Goal: Transaction & Acquisition: Purchase product/service

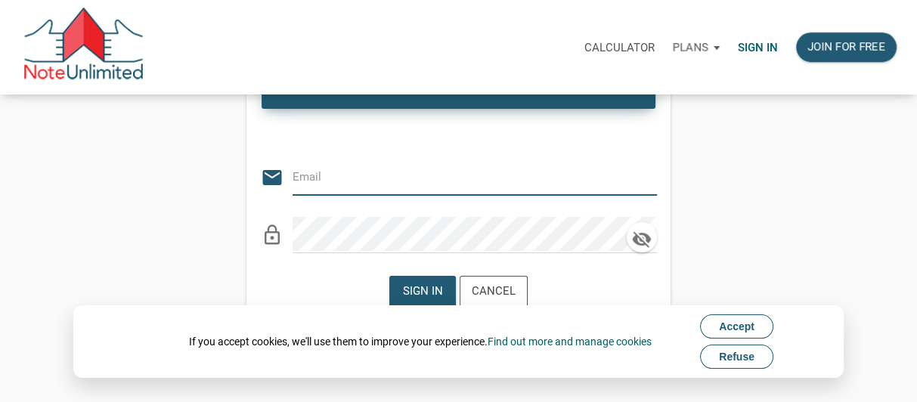
scroll to position [151, 0]
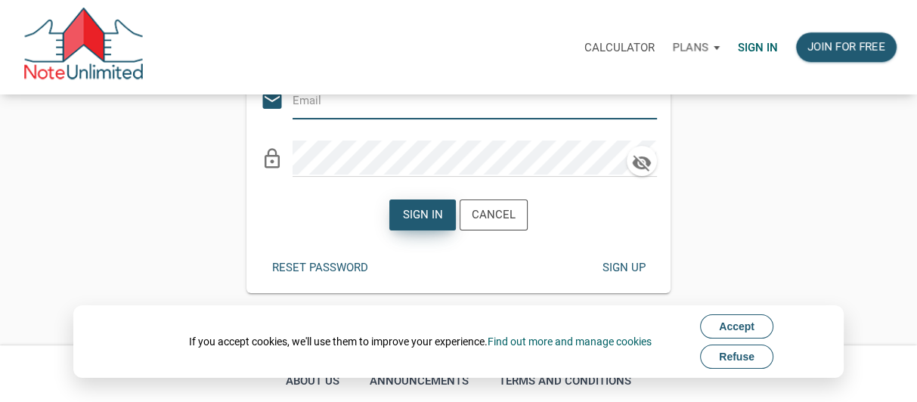
type input "[EMAIL_ADDRESS][DOMAIN_NAME]"
click at [407, 215] on div "Sign in" at bounding box center [423, 214] width 40 height 17
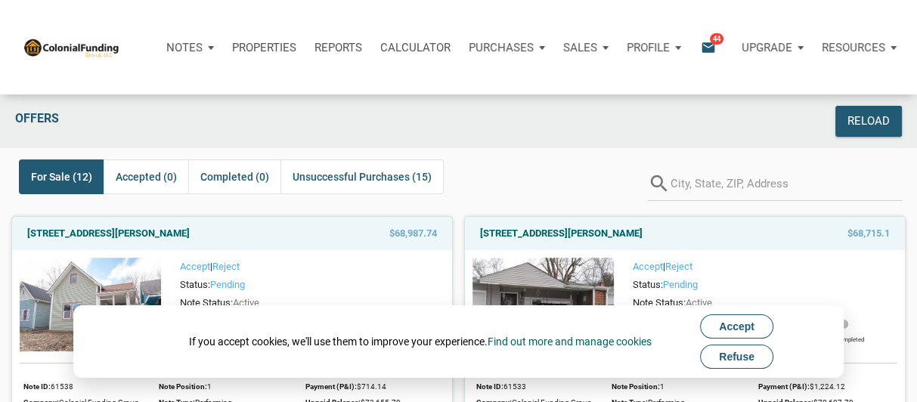
click at [746, 330] on span "Accept" at bounding box center [737, 326] width 36 height 12
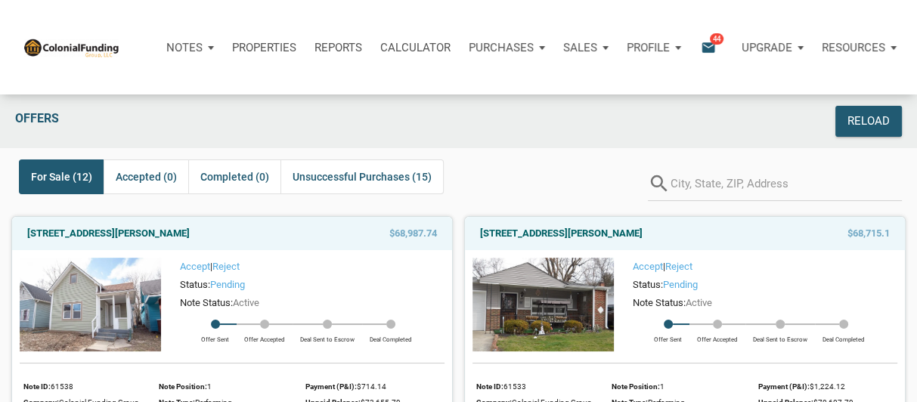
click at [710, 42] on span "44" at bounding box center [717, 39] width 14 height 12
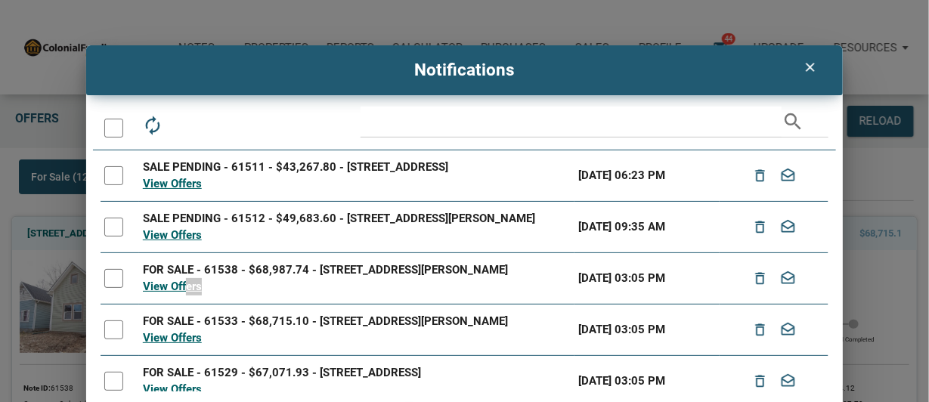
drag, startPoint x: 184, startPoint y: 300, endPoint x: 355, endPoint y: 299, distance: 171.6
click at [355, 296] on div "View Offers" at bounding box center [357, 286] width 428 height 17
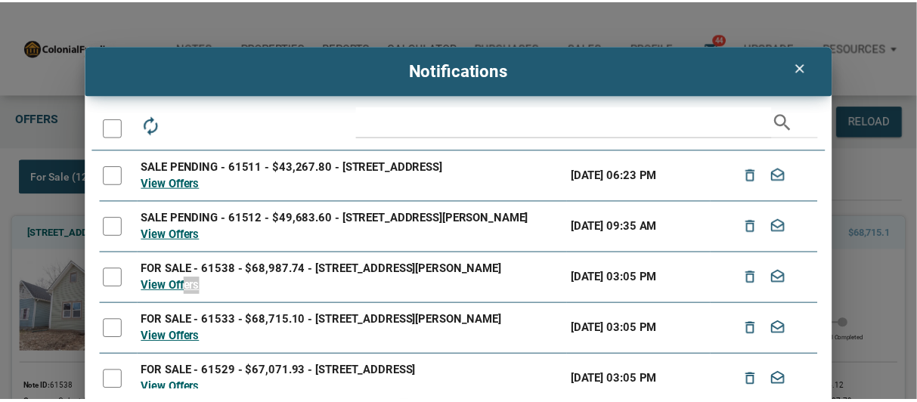
scroll to position [75, 0]
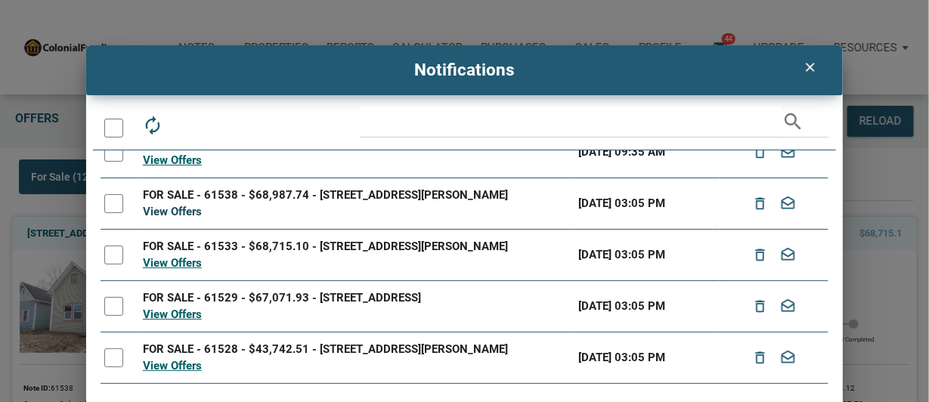
click at [169, 218] on link "View Offers" at bounding box center [172, 212] width 59 height 14
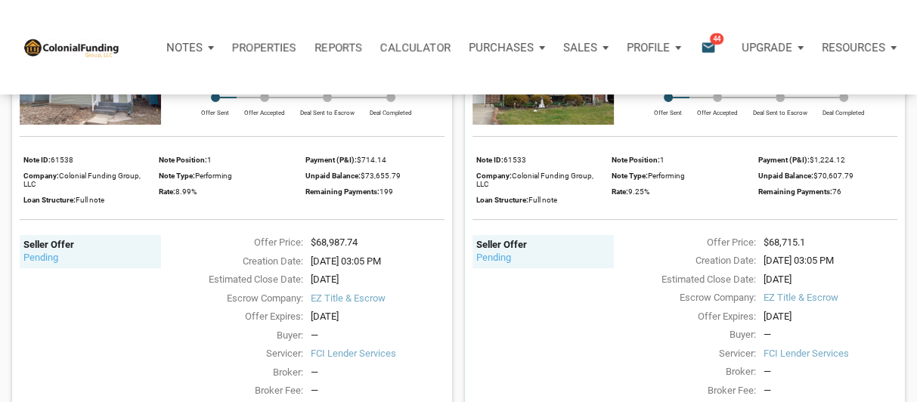
scroll to position [151, 0]
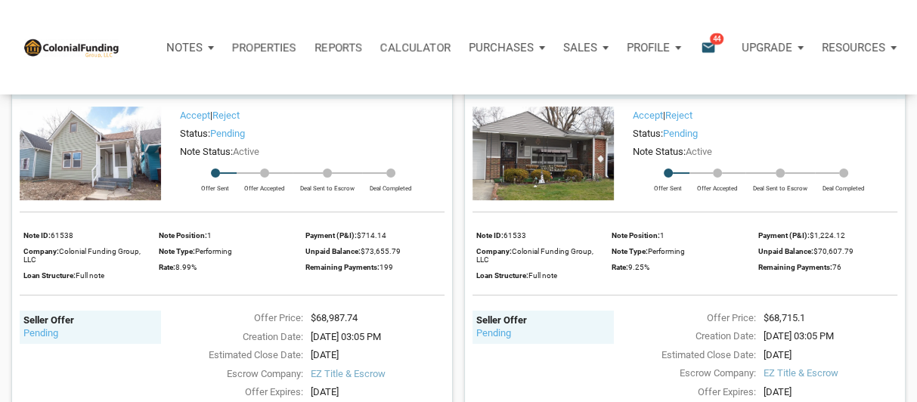
click at [92, 147] on img at bounding box center [90, 154] width 141 height 94
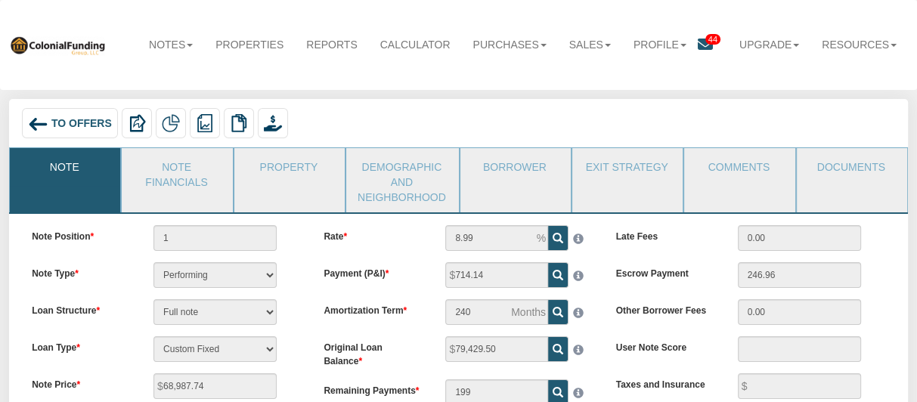
click at [45, 124] on img at bounding box center [38, 124] width 20 height 20
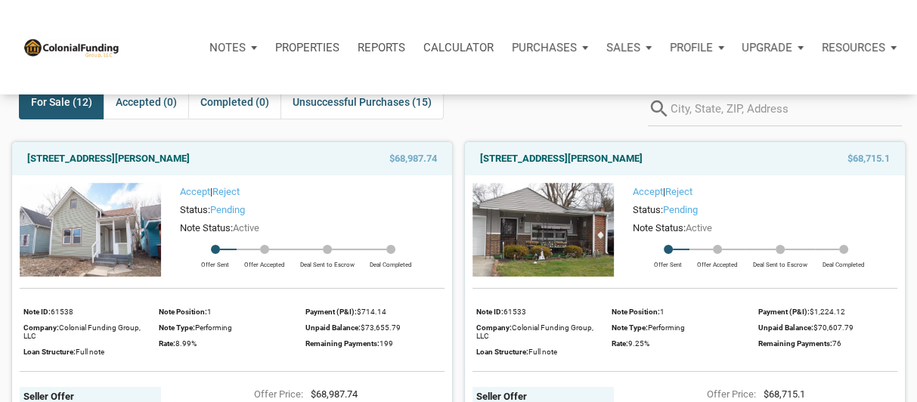
scroll to position [151, 0]
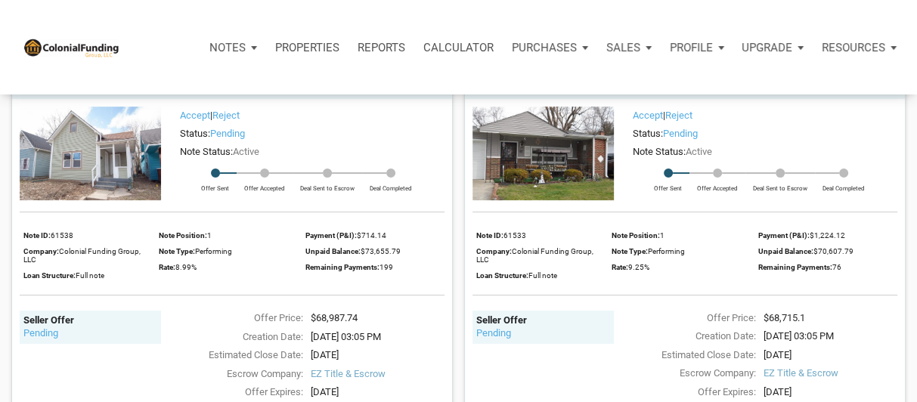
click at [570, 140] on img at bounding box center [542, 154] width 141 height 94
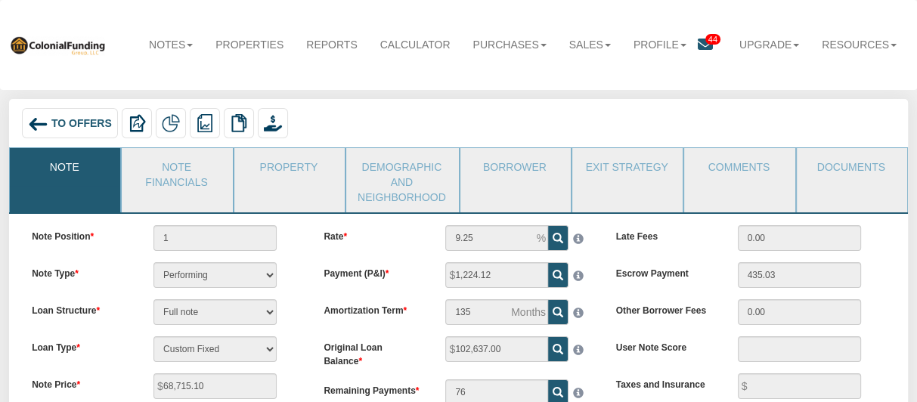
click at [42, 122] on img at bounding box center [38, 124] width 20 height 20
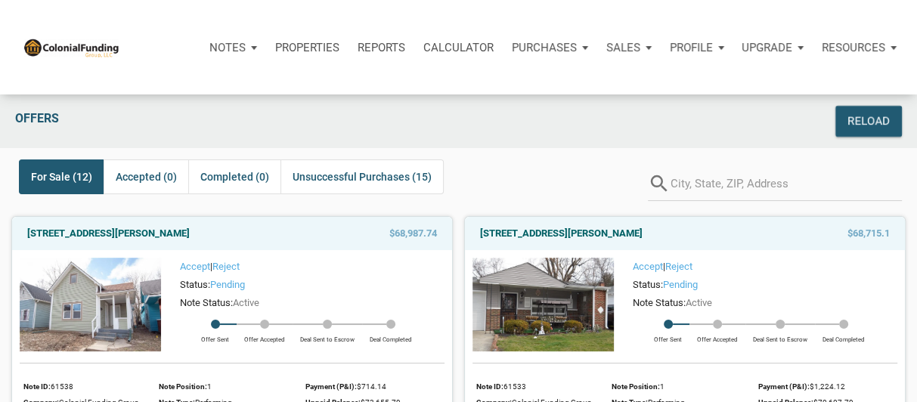
click at [123, 296] on img at bounding box center [90, 305] width 141 height 94
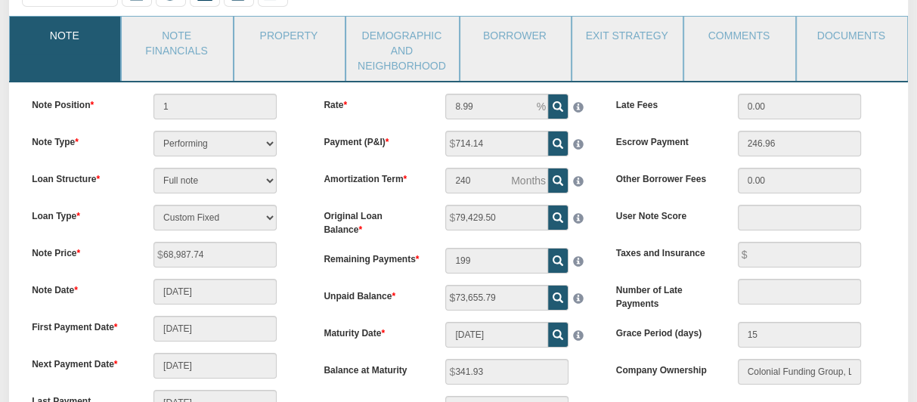
scroll to position [77, 0]
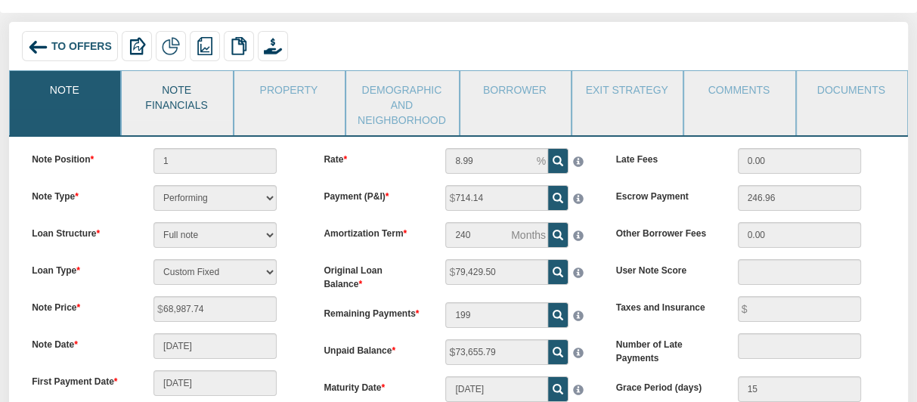
click at [186, 96] on link "Note Financials" at bounding box center [176, 95] width 109 height 49
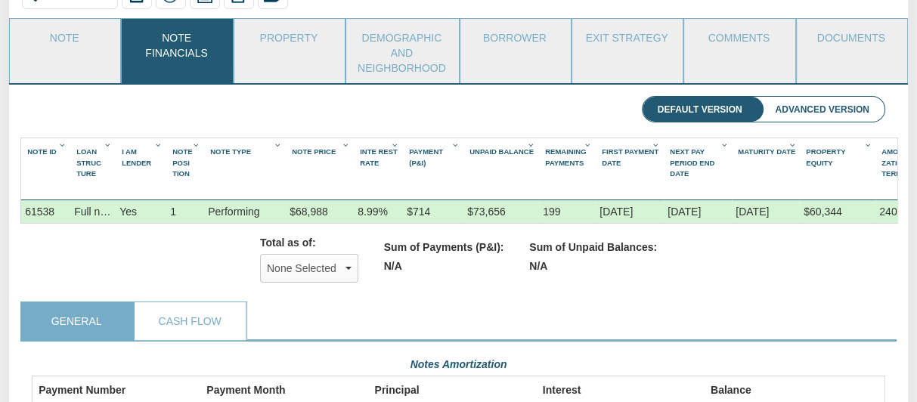
scroll to position [0, 0]
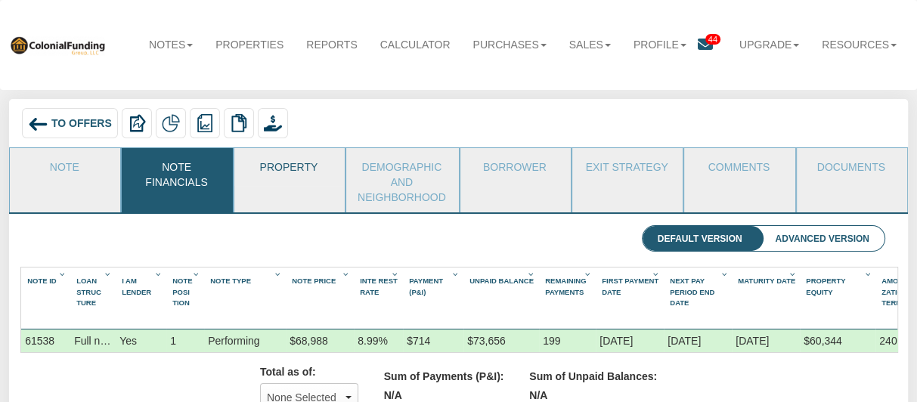
click at [284, 168] on link "Property" at bounding box center [288, 167] width 109 height 38
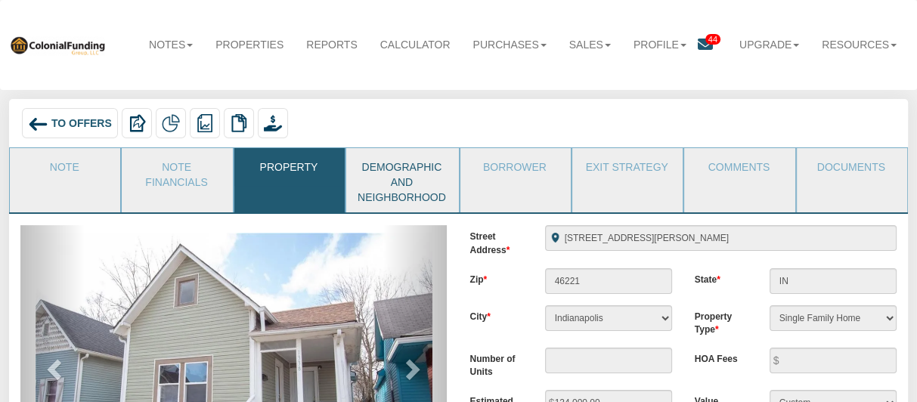
click at [390, 172] on link "Demographic and Neighborhood" at bounding box center [401, 180] width 111 height 64
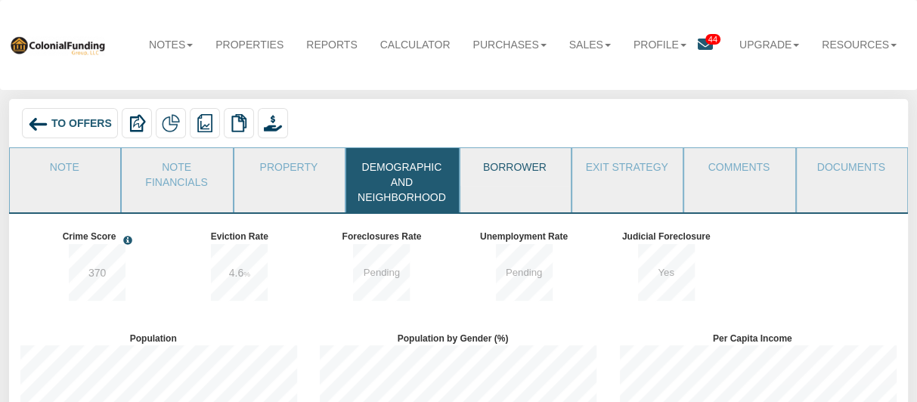
click at [515, 175] on link "Borrower" at bounding box center [514, 167] width 109 height 38
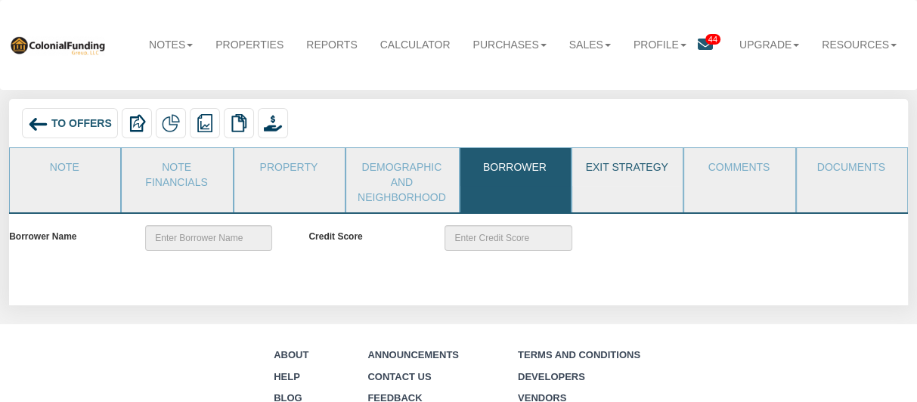
click at [638, 173] on link "Exit Strategy" at bounding box center [626, 167] width 109 height 38
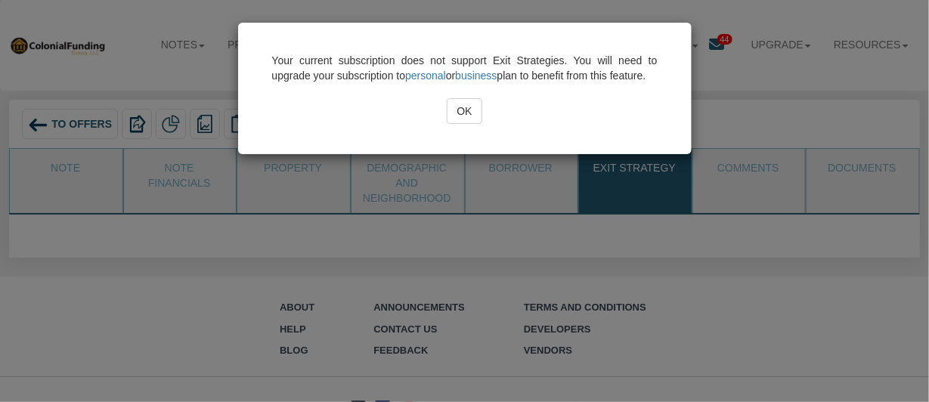
click at [463, 124] on input "OK" at bounding box center [464, 111] width 35 height 26
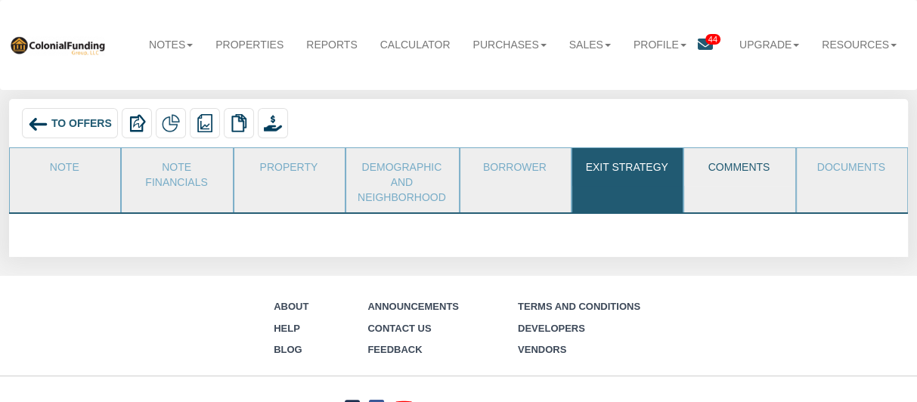
click at [739, 165] on link "Comments" at bounding box center [738, 167] width 109 height 38
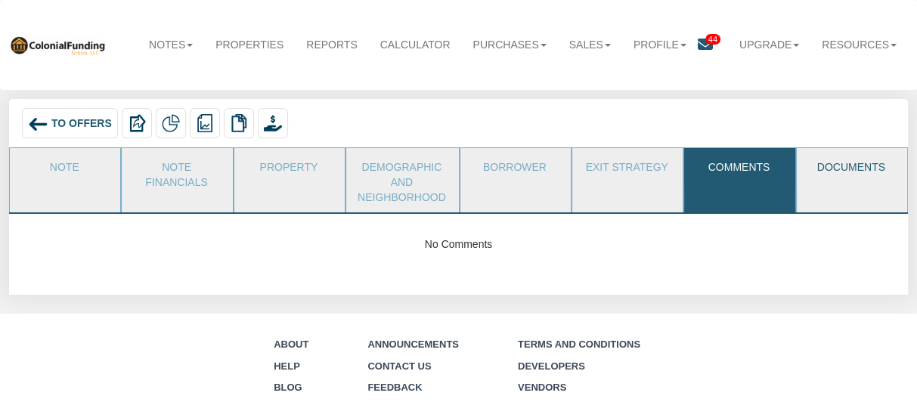
click at [831, 161] on link "Documents" at bounding box center [851, 167] width 109 height 38
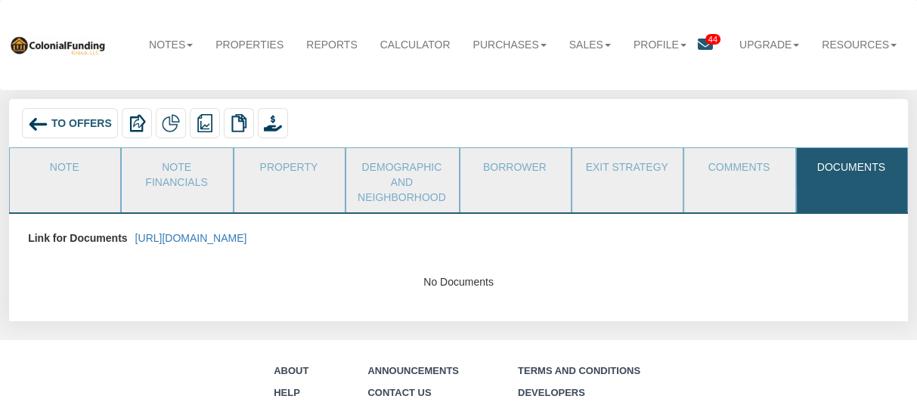
click at [66, 118] on span "To Offers" at bounding box center [81, 123] width 60 height 12
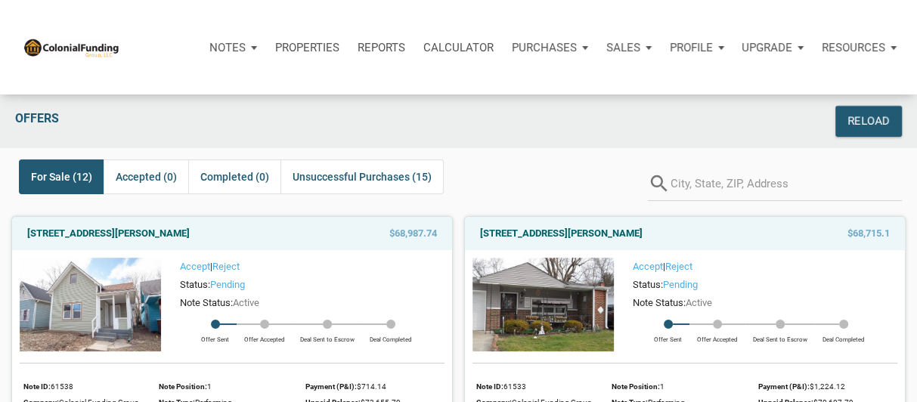
click at [568, 288] on img at bounding box center [542, 305] width 141 height 94
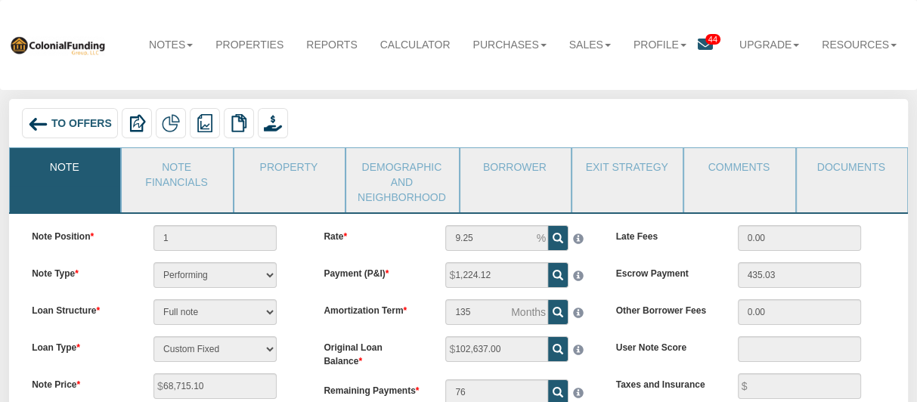
click at [71, 122] on span "To Offers" at bounding box center [81, 123] width 60 height 12
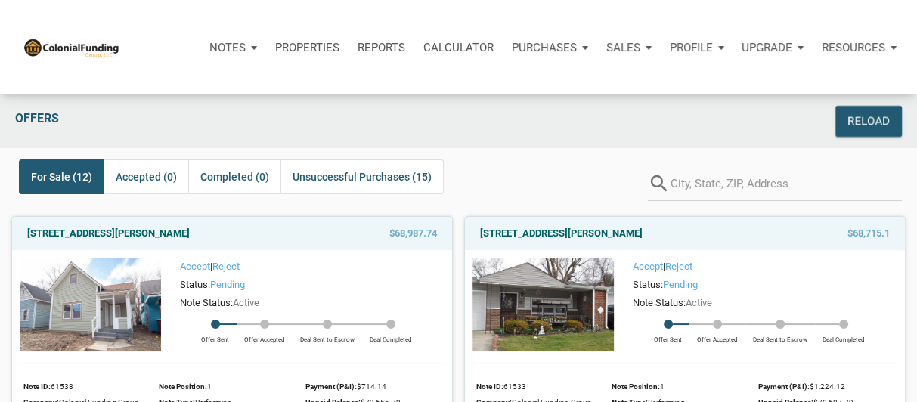
click at [107, 289] on img at bounding box center [90, 305] width 141 height 94
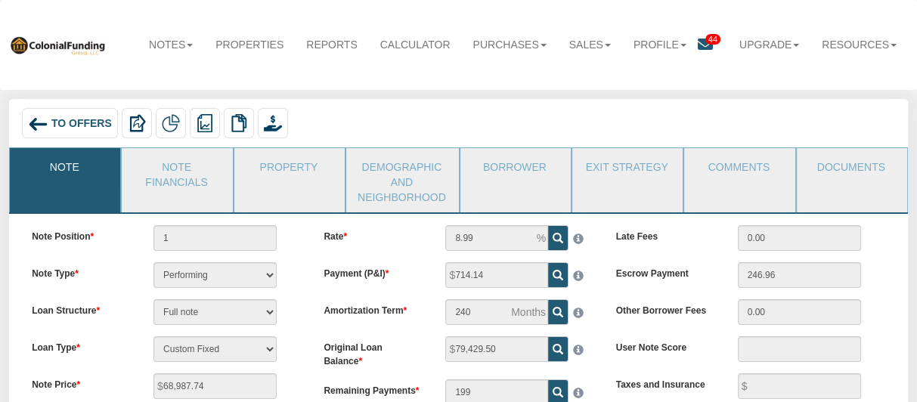
click at [35, 119] on img at bounding box center [38, 124] width 20 height 20
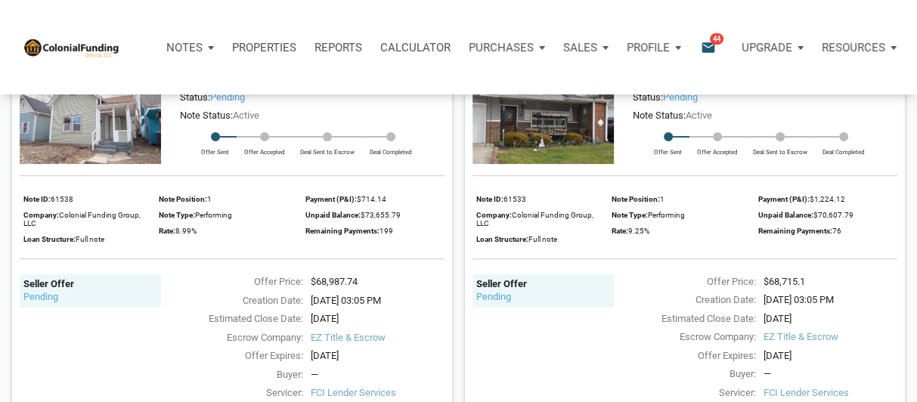
scroll to position [138, 0]
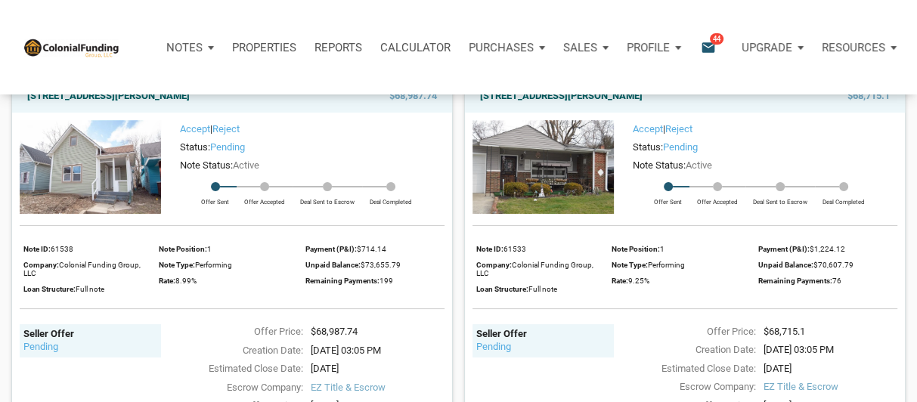
click at [530, 151] on img at bounding box center [542, 167] width 141 height 94
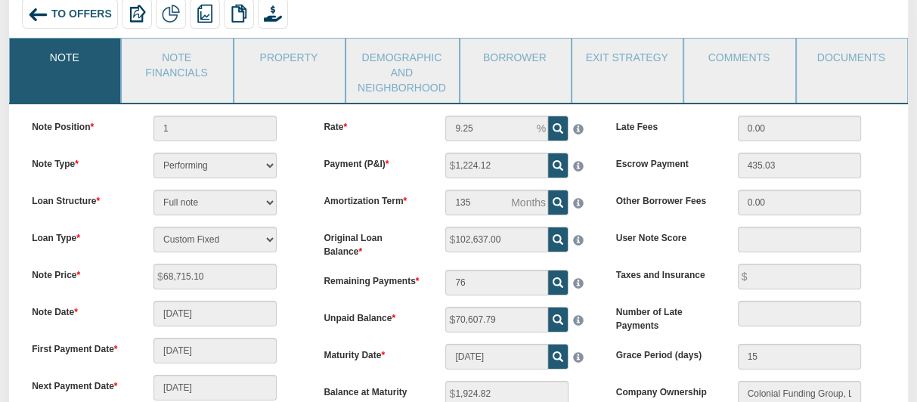
scroll to position [109, 0]
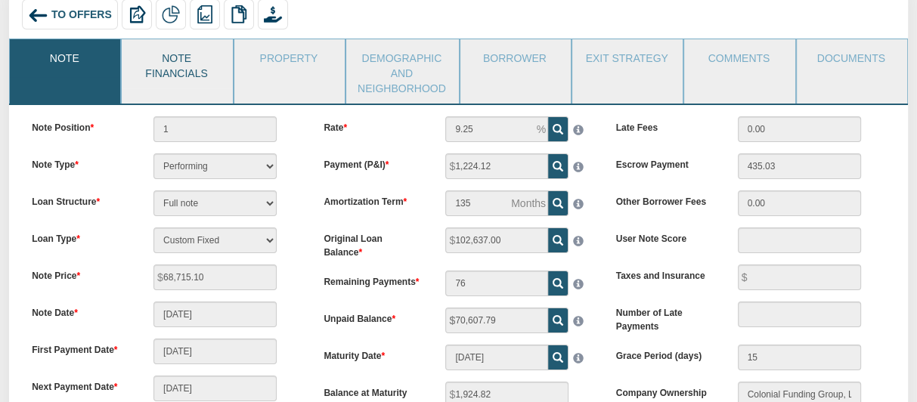
click at [180, 67] on link "Note Financials" at bounding box center [176, 63] width 109 height 49
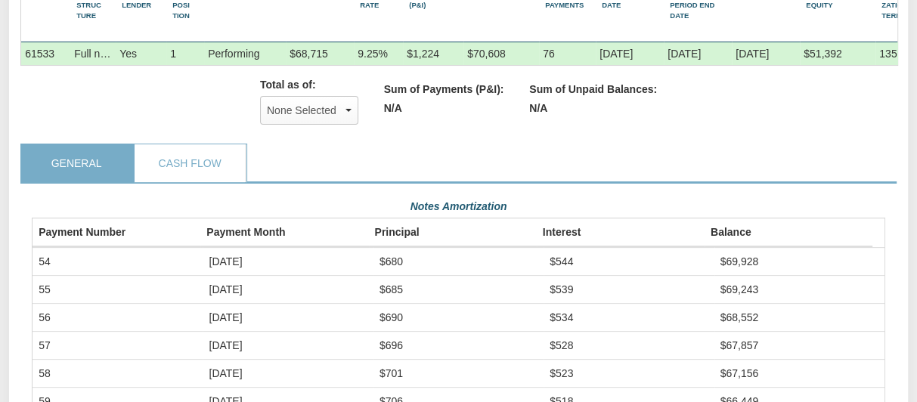
scroll to position [338, 0]
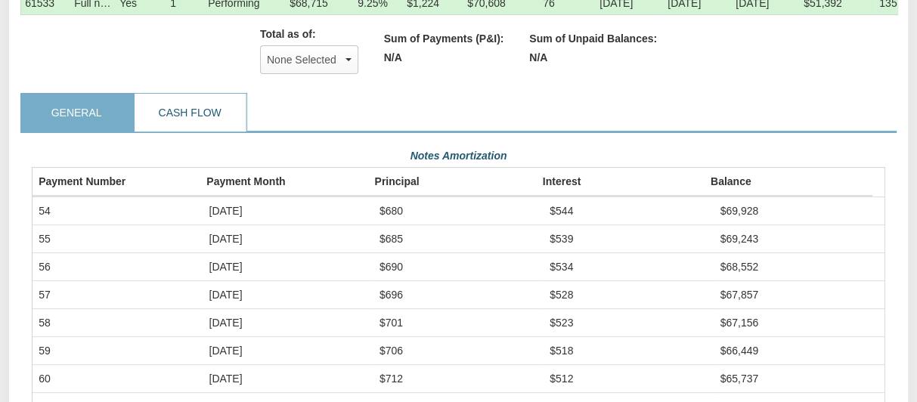
click at [177, 128] on link "Cash Flow" at bounding box center [190, 113] width 110 height 38
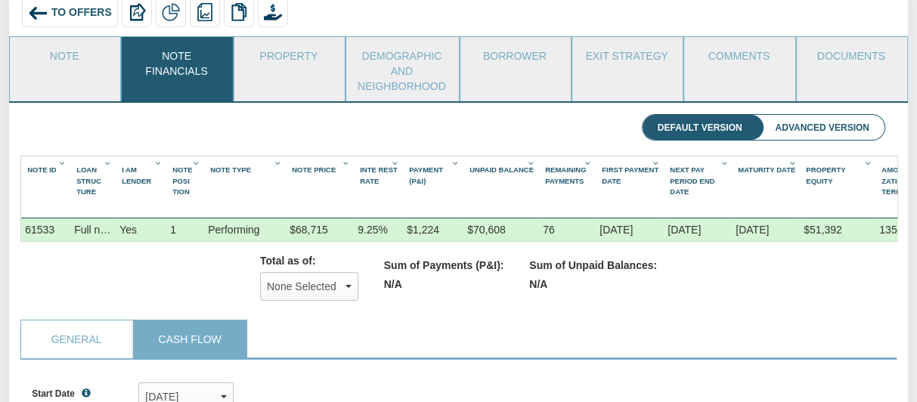
scroll to position [0, 0]
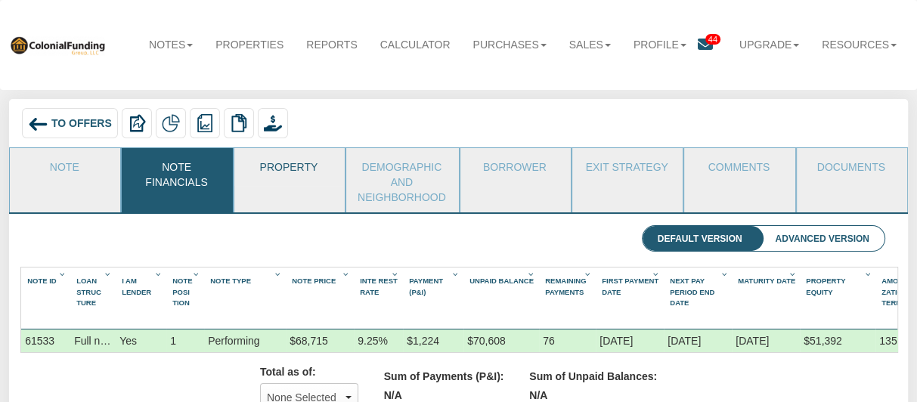
click at [289, 167] on link "Property" at bounding box center [288, 167] width 109 height 38
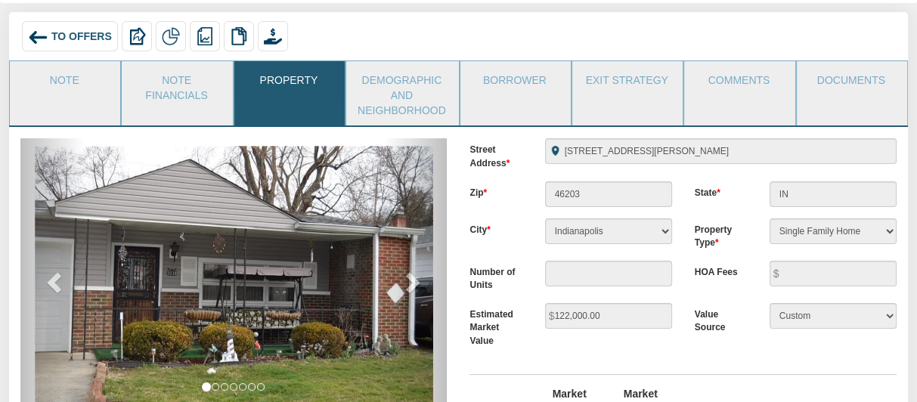
scroll to position [41, 0]
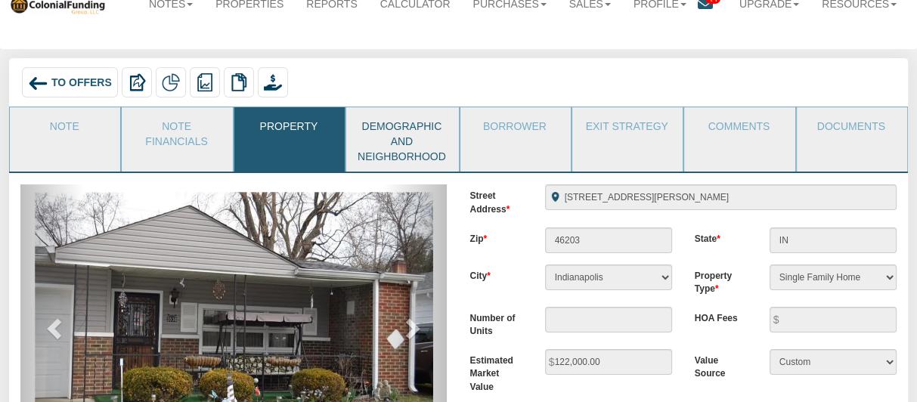
click at [401, 143] on link "Demographic and Neighborhood" at bounding box center [401, 139] width 111 height 64
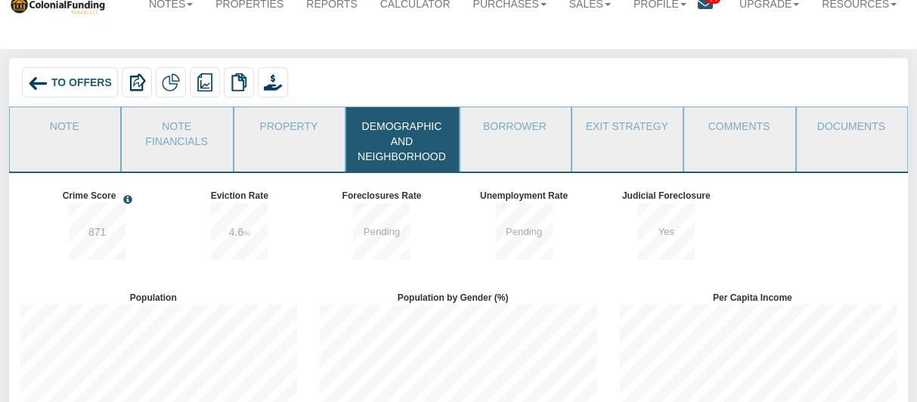
scroll to position [0, 0]
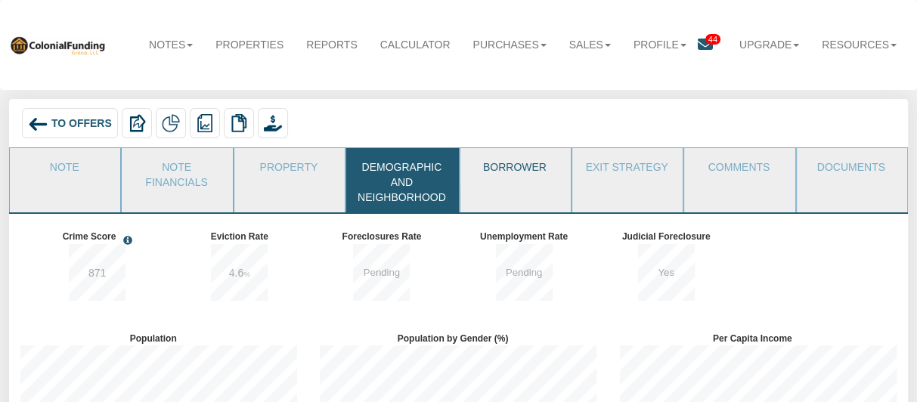
click at [504, 169] on link "Borrower" at bounding box center [514, 167] width 109 height 38
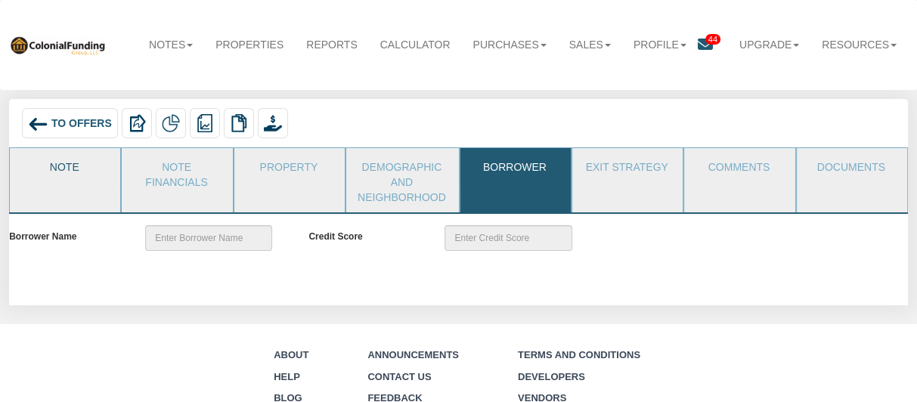
click at [71, 164] on link "Note" at bounding box center [64, 167] width 109 height 38
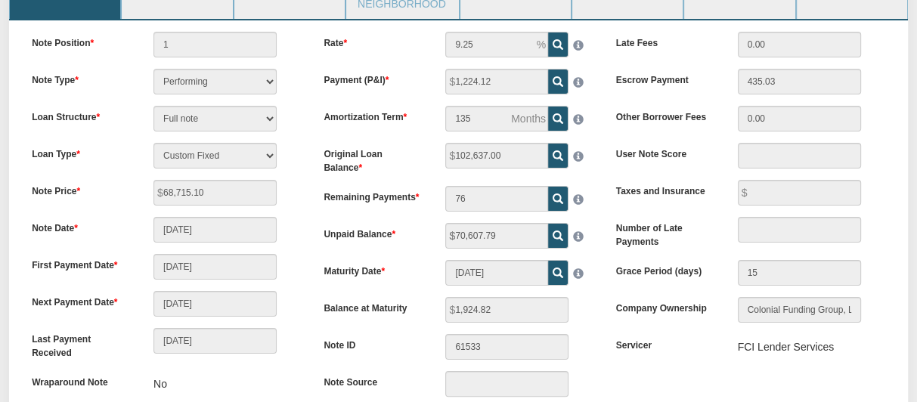
scroll to position [213, 0]
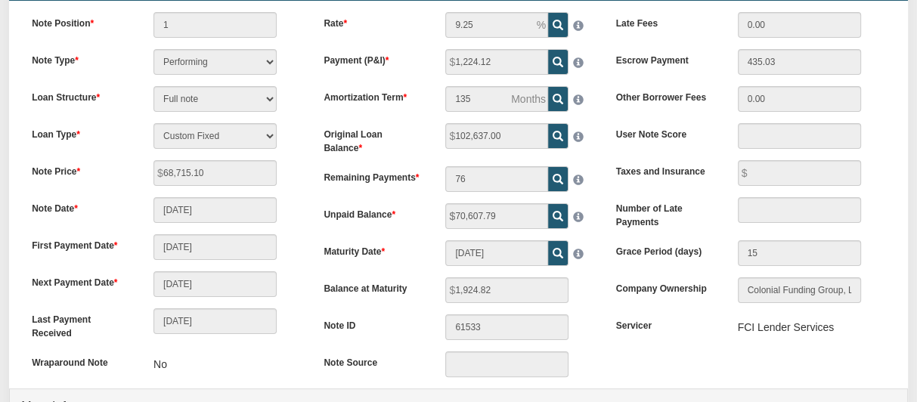
click at [559, 175] on icon at bounding box center [558, 179] width 11 height 11
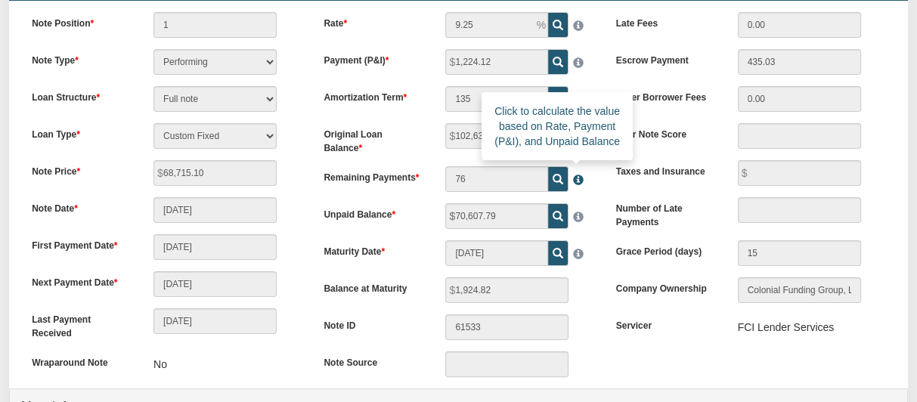
click at [579, 180] on span at bounding box center [575, 176] width 15 height 18
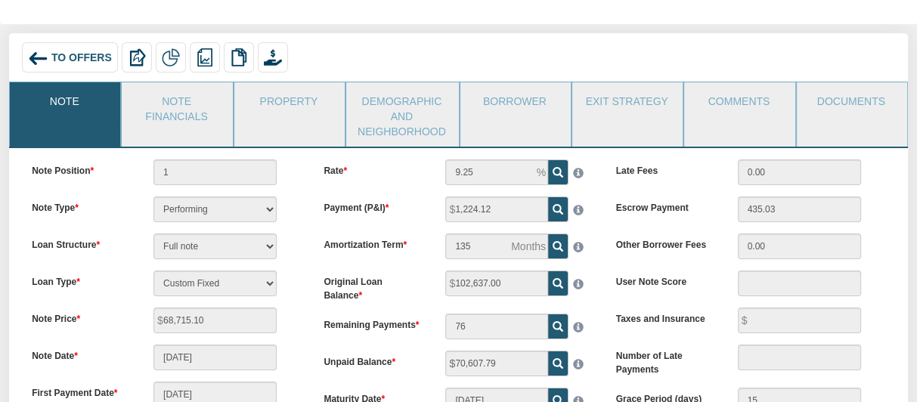
scroll to position [20, 0]
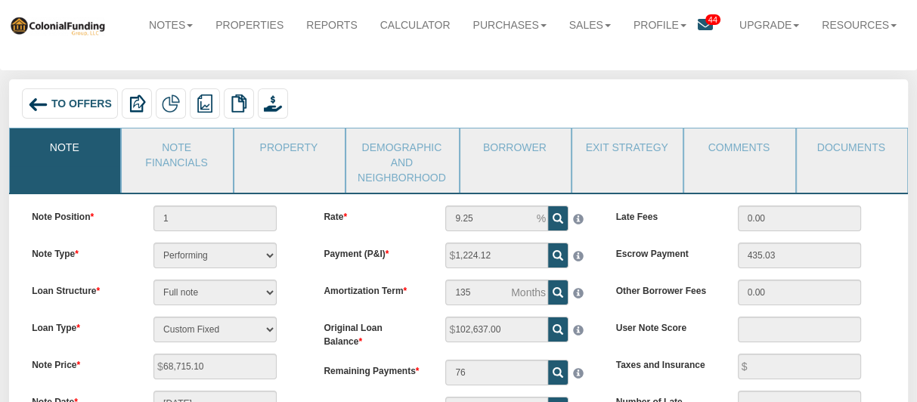
click at [67, 99] on span "To Offers" at bounding box center [81, 104] width 60 height 12
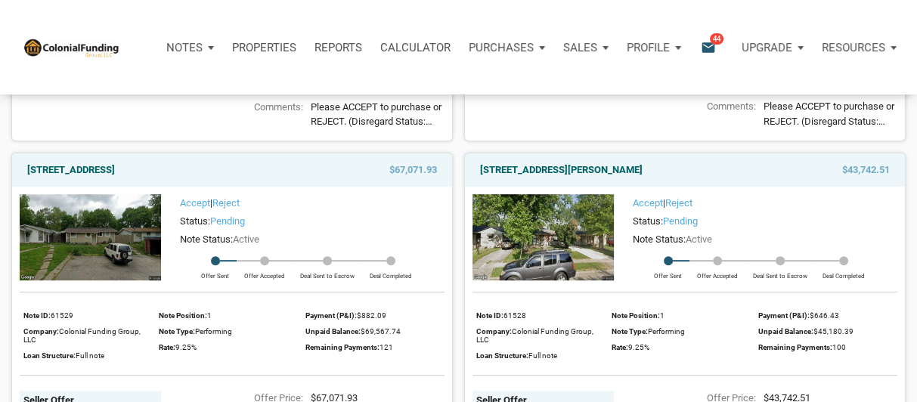
scroll to position [605, 0]
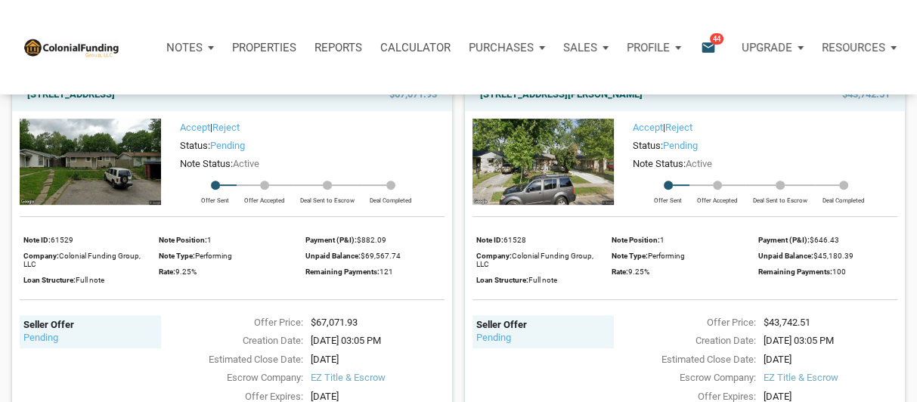
click at [90, 163] on img at bounding box center [90, 162] width 141 height 86
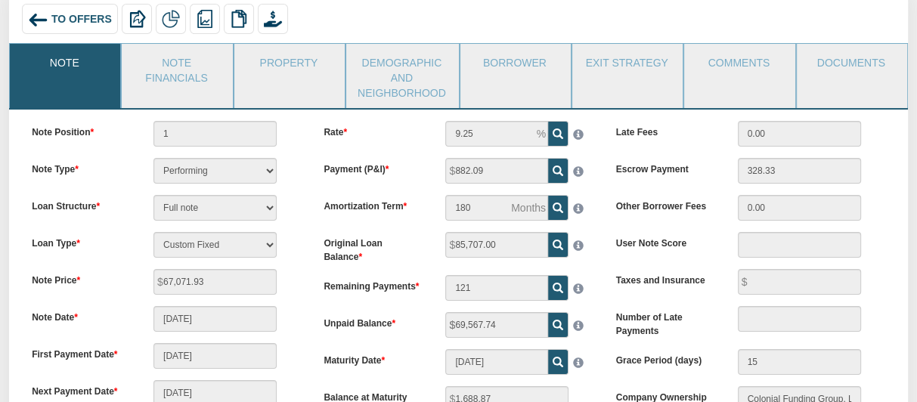
scroll to position [91, 0]
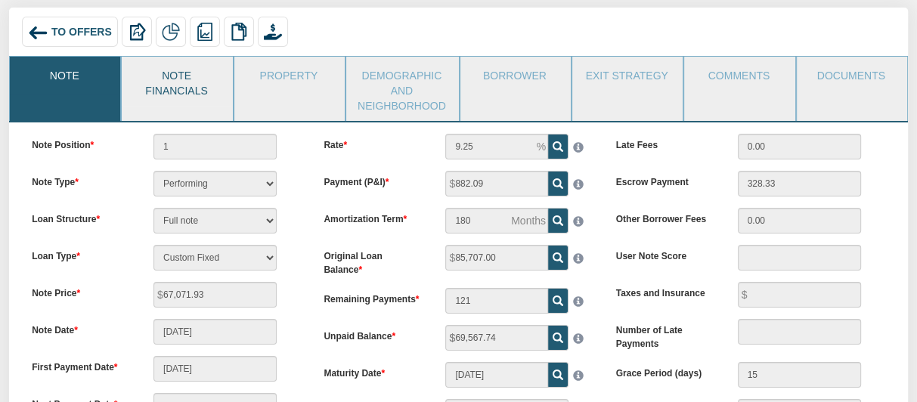
click at [180, 82] on link "Note Financials" at bounding box center [176, 81] width 109 height 49
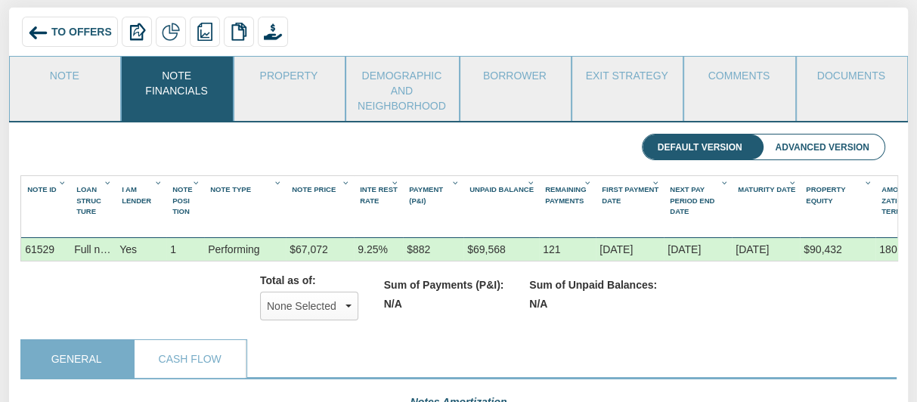
scroll to position [242, 853]
click at [283, 75] on link "Property" at bounding box center [288, 76] width 109 height 38
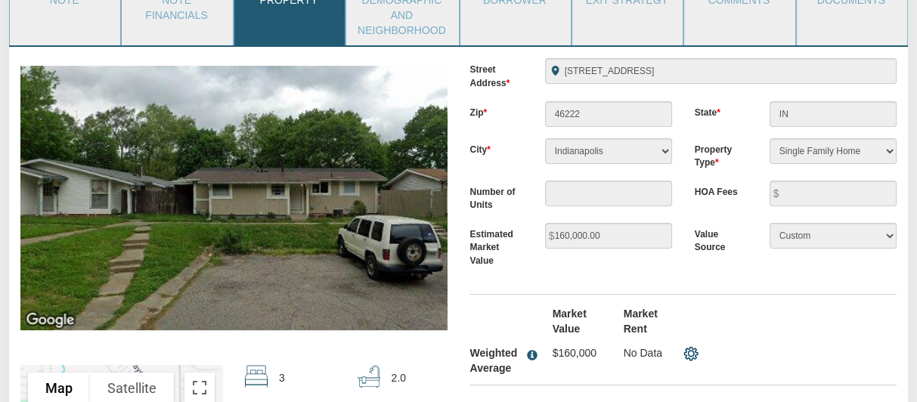
scroll to position [16, 0]
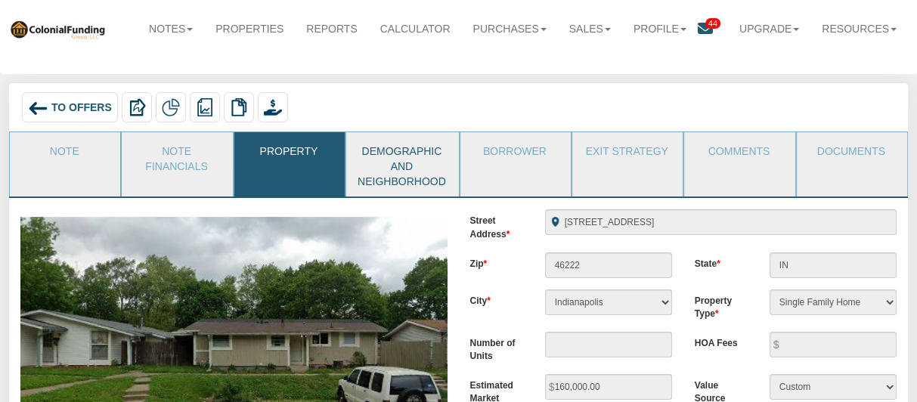
click at [403, 161] on link "Demographic and Neighborhood" at bounding box center [401, 164] width 111 height 64
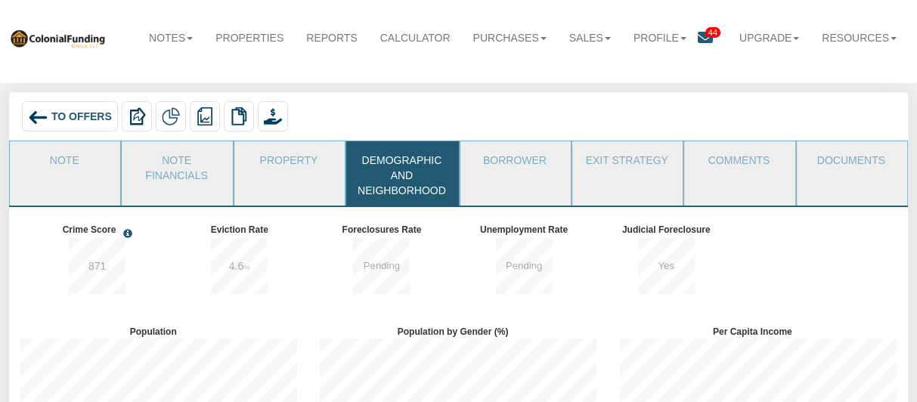
scroll to position [0, 0]
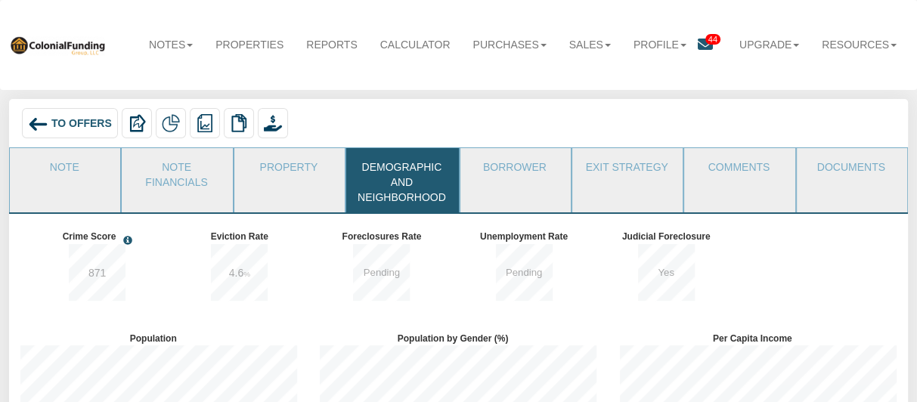
click at [37, 119] on img at bounding box center [38, 124] width 20 height 20
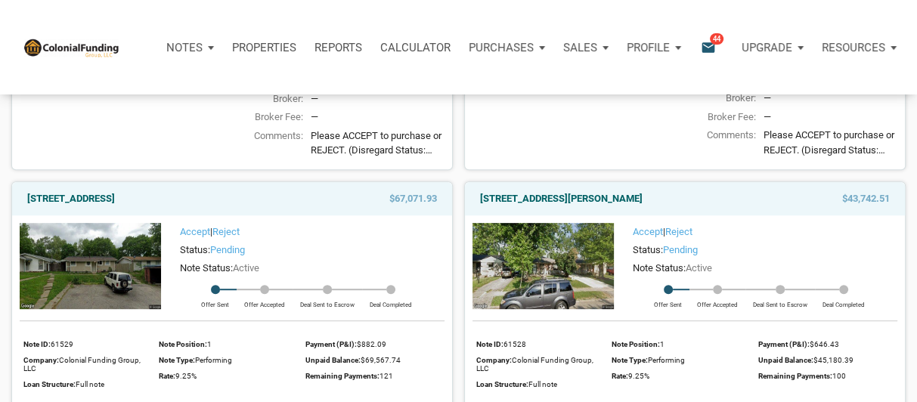
scroll to position [513, 0]
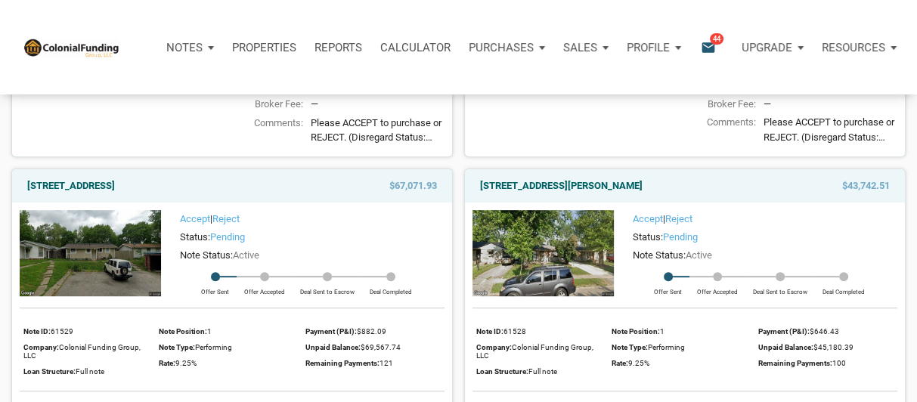
click at [538, 248] on img at bounding box center [542, 253] width 141 height 86
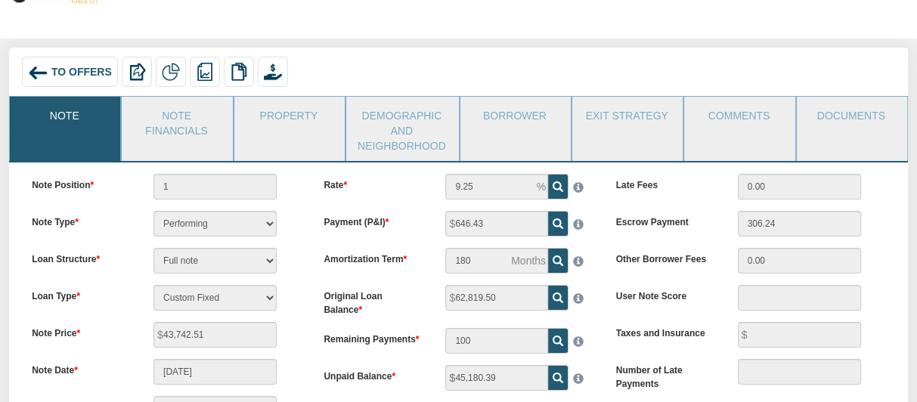
scroll to position [54, 0]
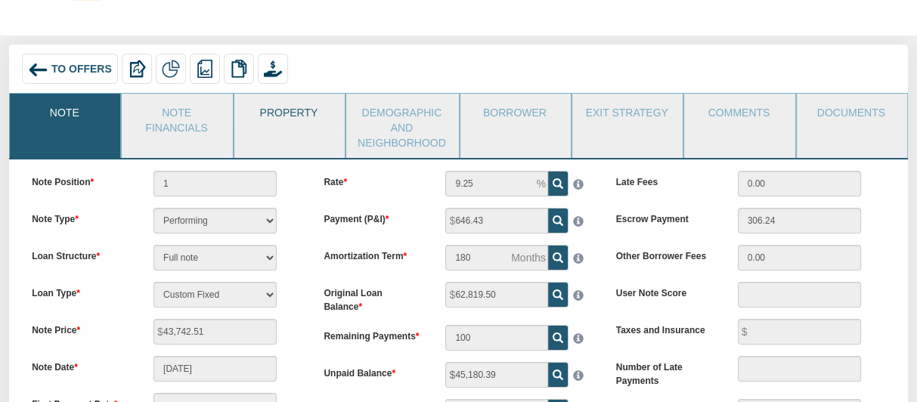
click at [299, 123] on link "Property" at bounding box center [288, 113] width 109 height 38
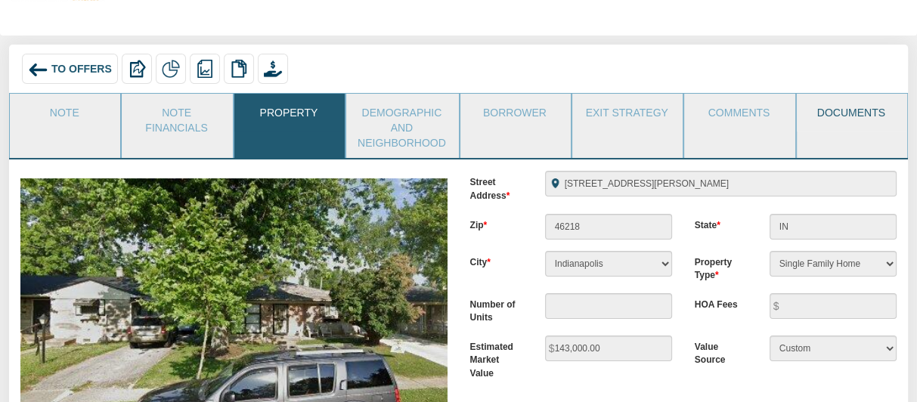
scroll to position [51, 0]
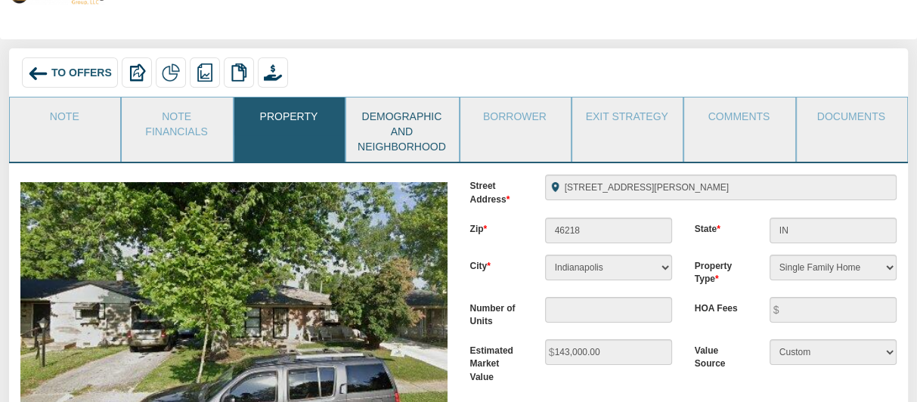
click at [385, 127] on link "Demographic and Neighborhood" at bounding box center [401, 130] width 111 height 64
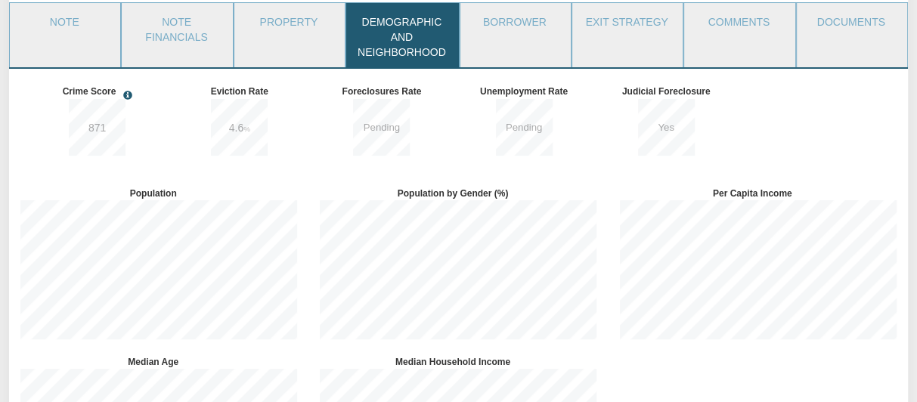
scroll to position [0, 0]
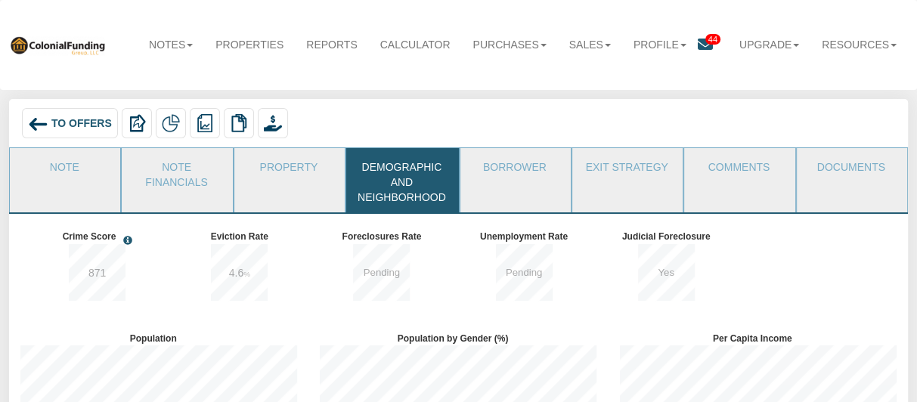
click at [44, 120] on img at bounding box center [38, 124] width 20 height 20
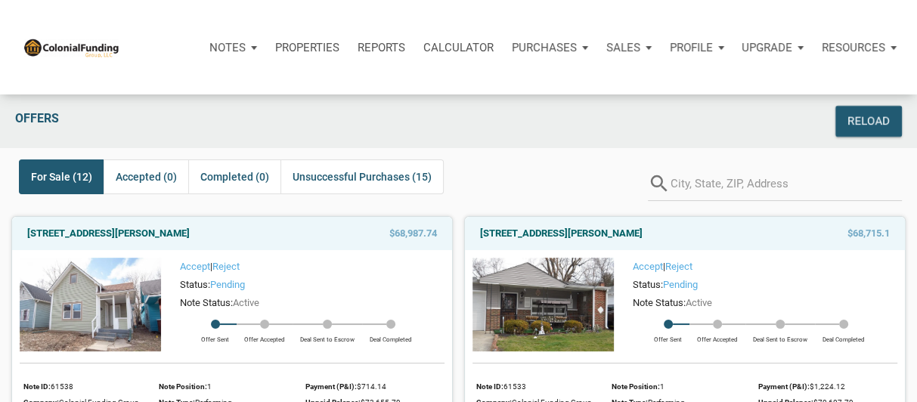
click at [106, 290] on img at bounding box center [90, 305] width 141 height 94
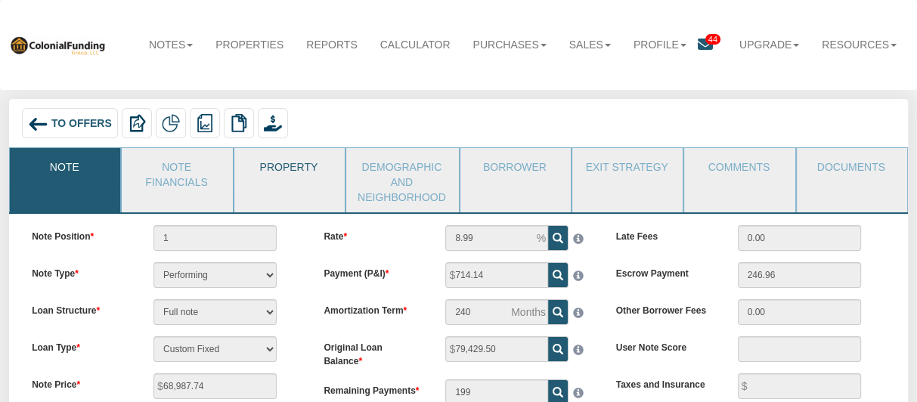
click at [286, 170] on link "Property" at bounding box center [288, 167] width 109 height 38
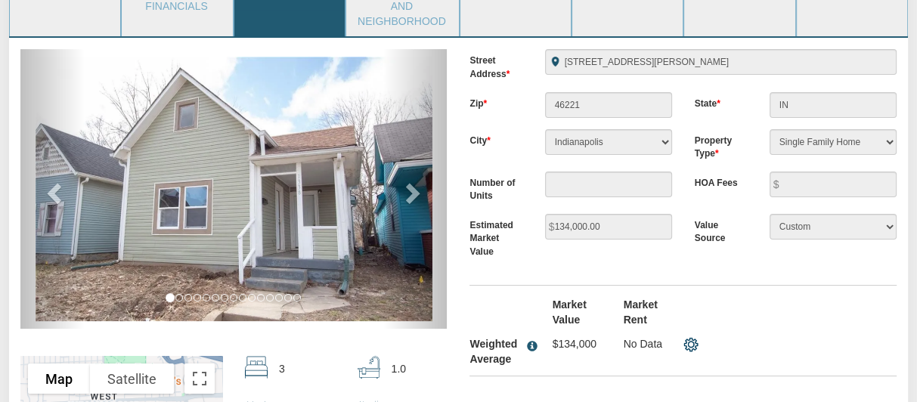
scroll to position [149, 0]
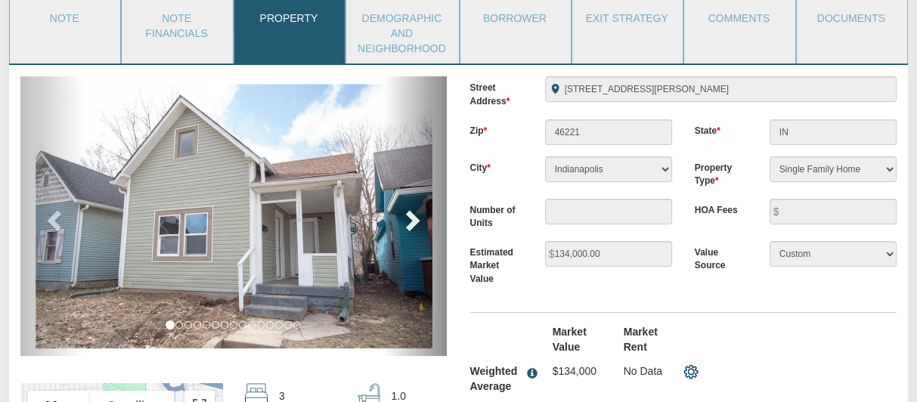
click at [408, 215] on span at bounding box center [411, 220] width 23 height 23
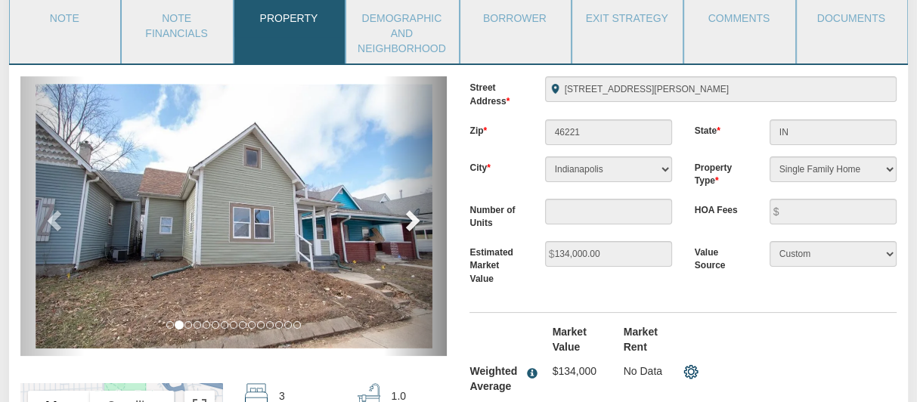
click at [408, 215] on span at bounding box center [411, 220] width 23 height 23
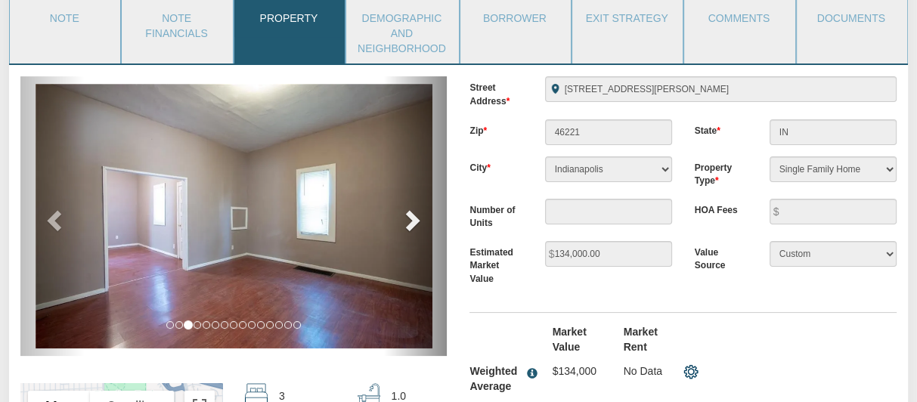
click at [408, 215] on span at bounding box center [411, 220] width 23 height 23
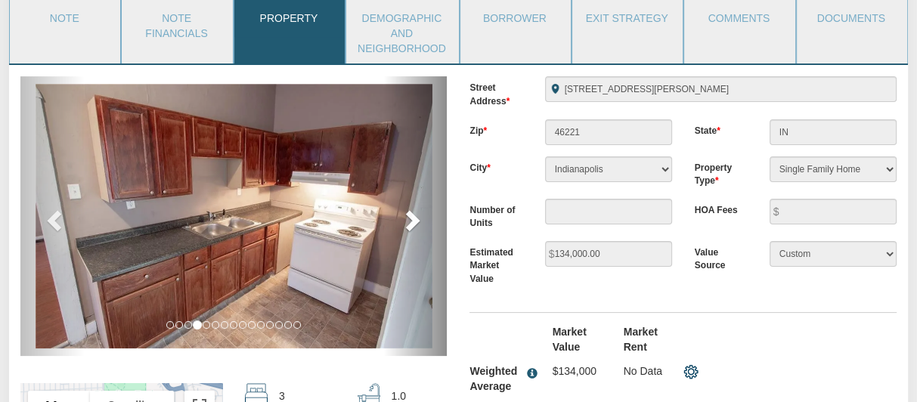
click at [408, 215] on span at bounding box center [411, 220] width 23 height 23
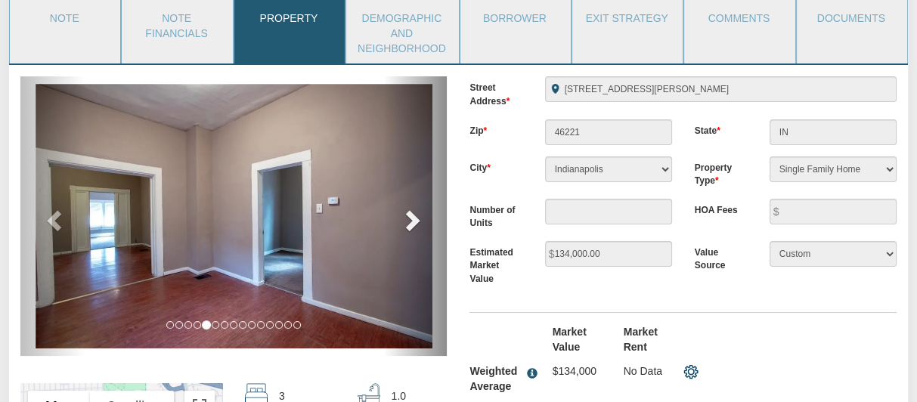
click at [408, 215] on span at bounding box center [411, 220] width 23 height 23
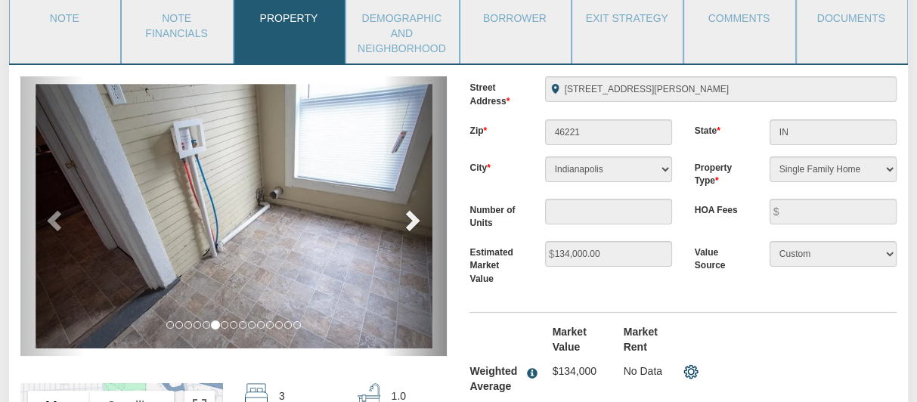
click at [408, 215] on span at bounding box center [411, 220] width 23 height 23
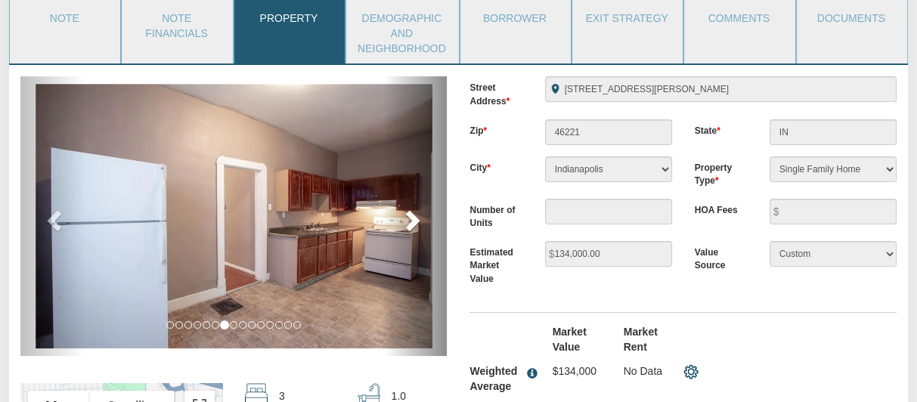
click at [408, 215] on span at bounding box center [411, 220] width 23 height 23
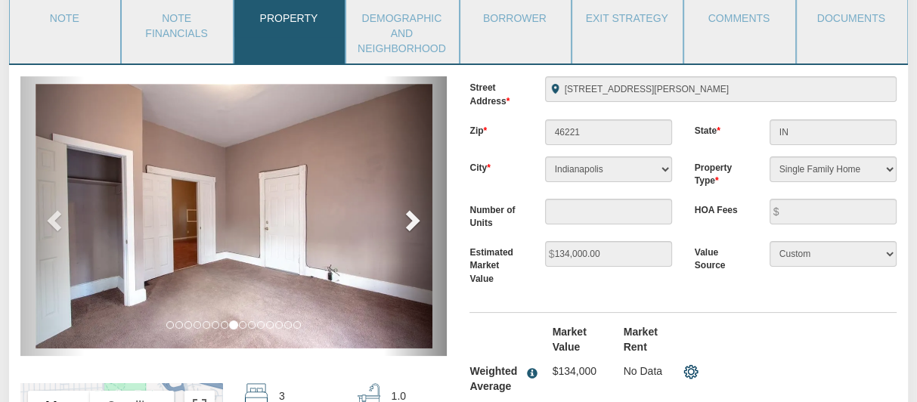
click at [408, 215] on span at bounding box center [411, 220] width 23 height 23
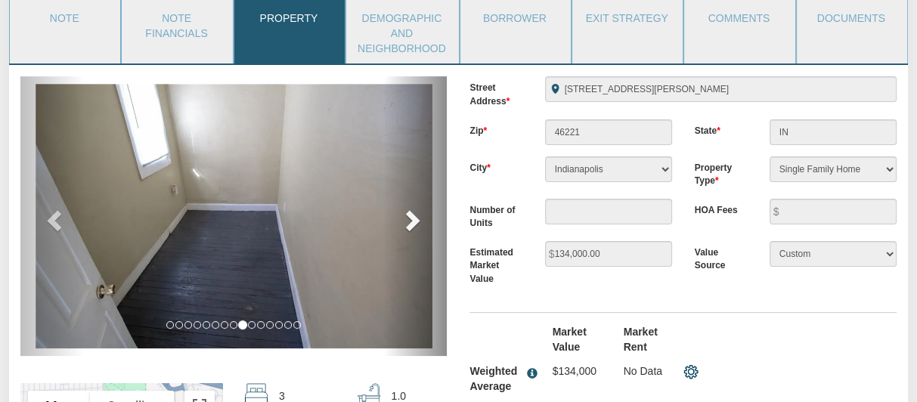
click at [408, 215] on span at bounding box center [411, 220] width 23 height 23
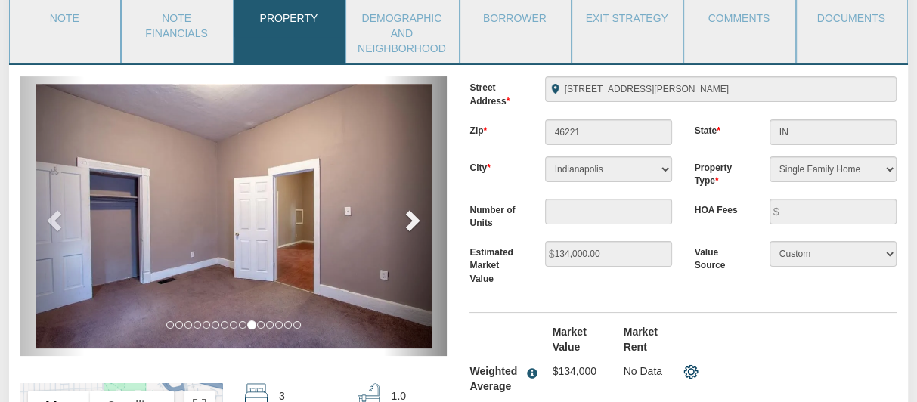
click at [408, 215] on span at bounding box center [411, 220] width 23 height 23
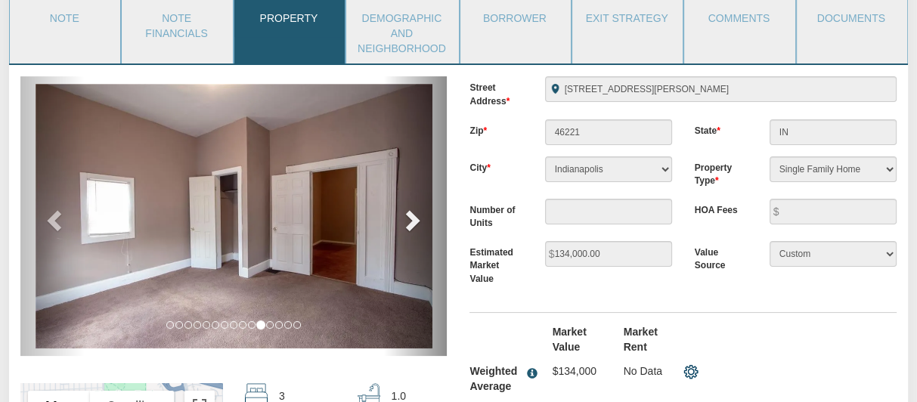
click at [408, 215] on span at bounding box center [411, 220] width 23 height 23
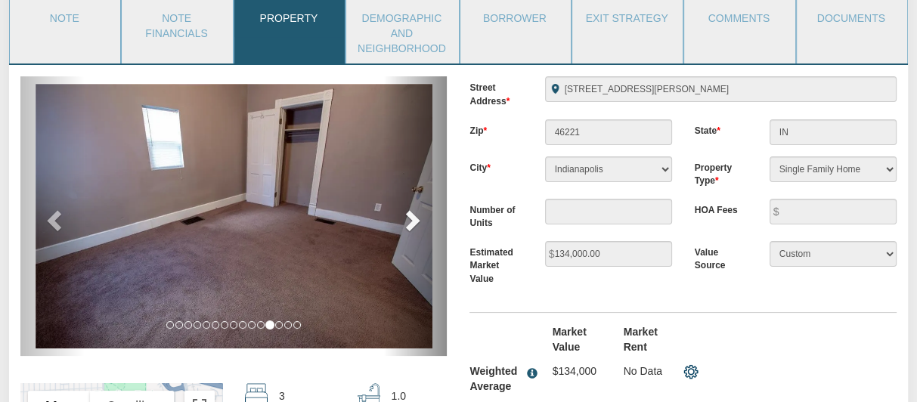
click at [408, 215] on span at bounding box center [411, 220] width 23 height 23
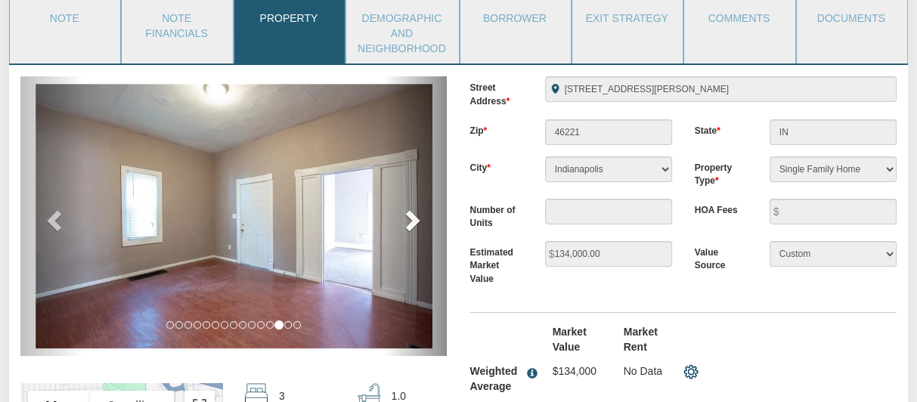
click at [408, 215] on span at bounding box center [411, 220] width 23 height 23
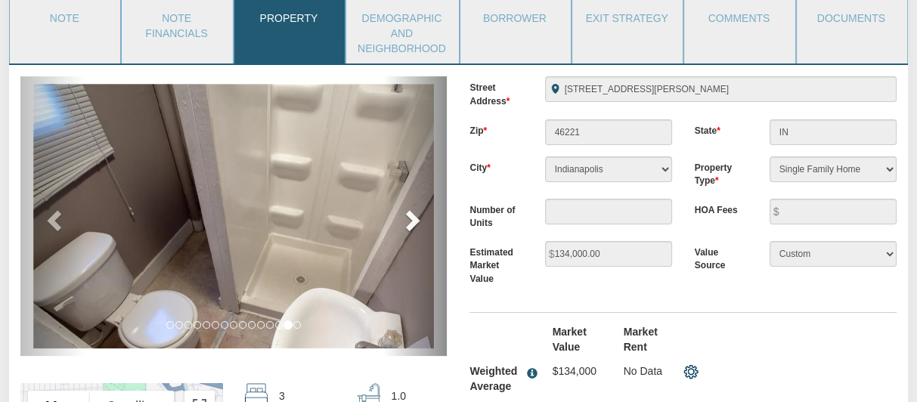
click at [408, 215] on span at bounding box center [411, 220] width 23 height 23
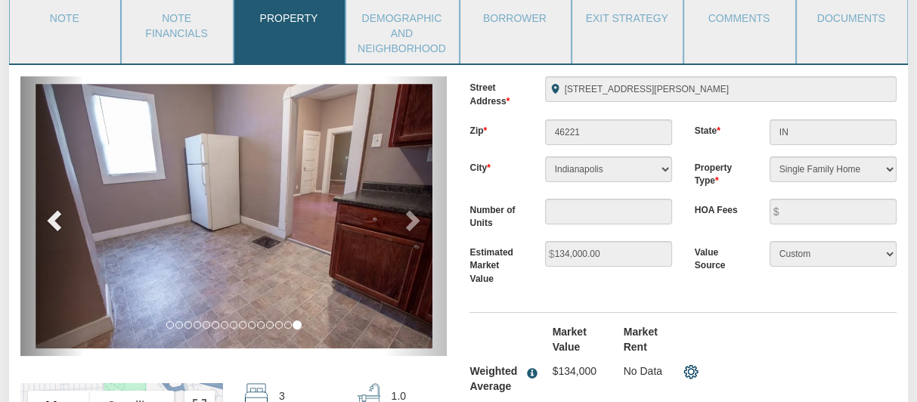
click at [57, 215] on span at bounding box center [56, 220] width 23 height 23
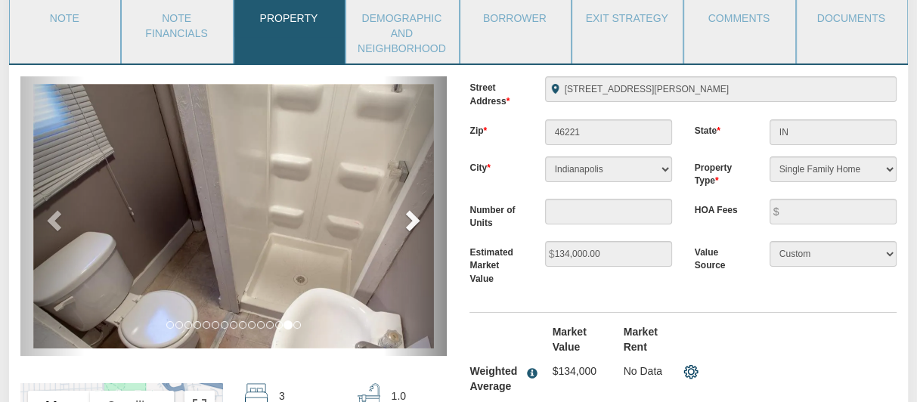
click at [410, 218] on span at bounding box center [411, 220] width 23 height 23
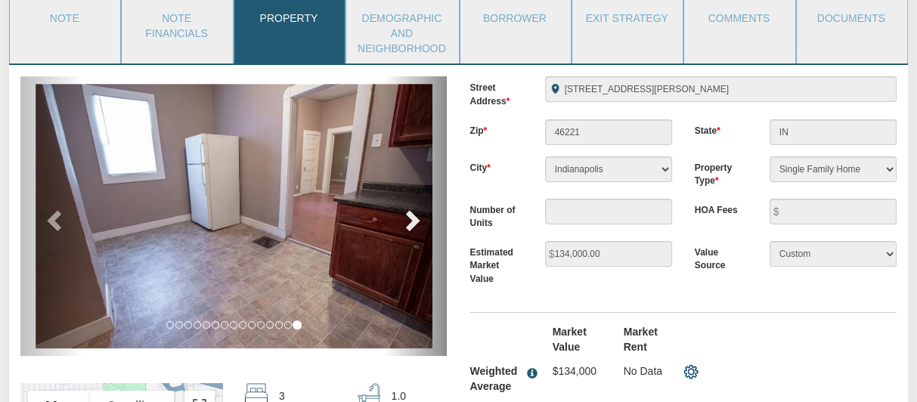
click at [410, 218] on span at bounding box center [411, 220] width 23 height 23
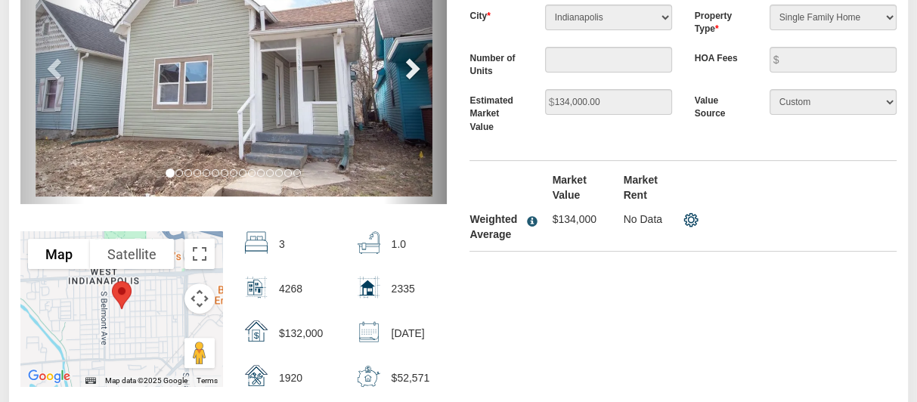
scroll to position [0, 0]
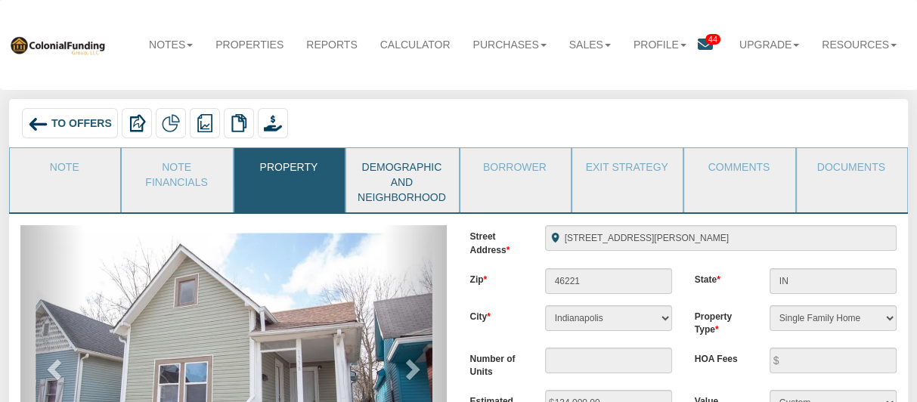
click at [407, 171] on link "Demographic and Neighborhood" at bounding box center [401, 180] width 111 height 64
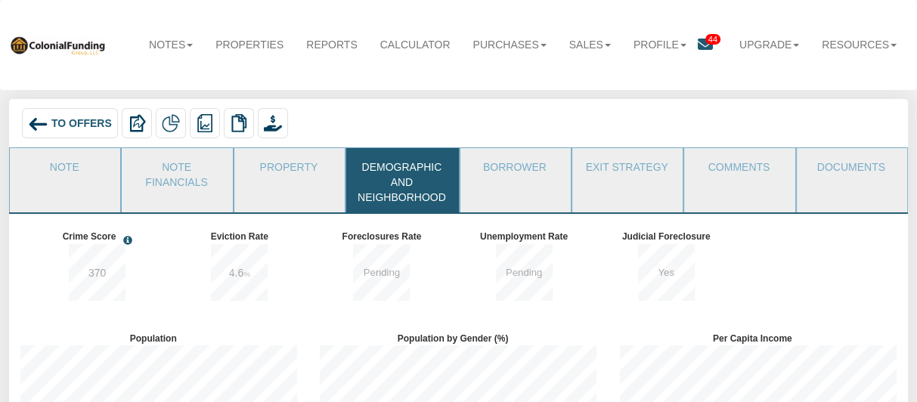
click at [48, 122] on div "To Offers" at bounding box center [70, 123] width 96 height 30
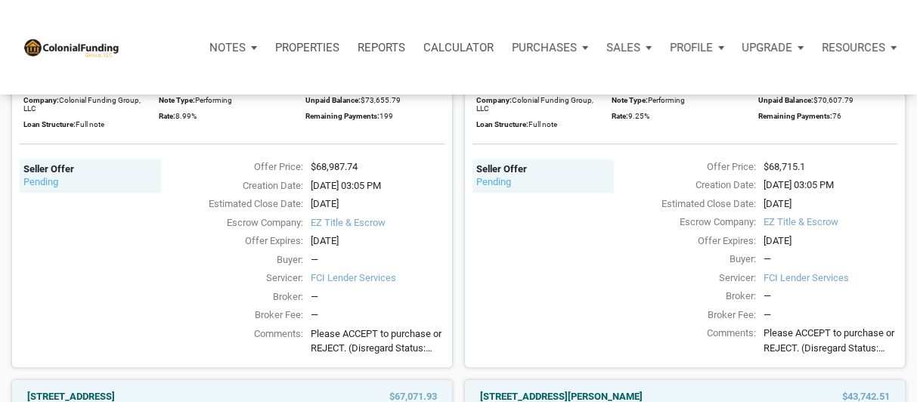
scroll to position [75, 0]
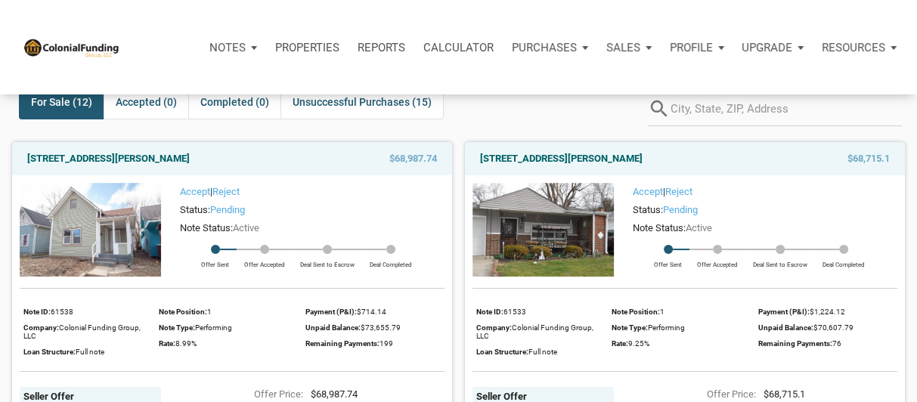
click at [123, 206] on img at bounding box center [90, 230] width 141 height 94
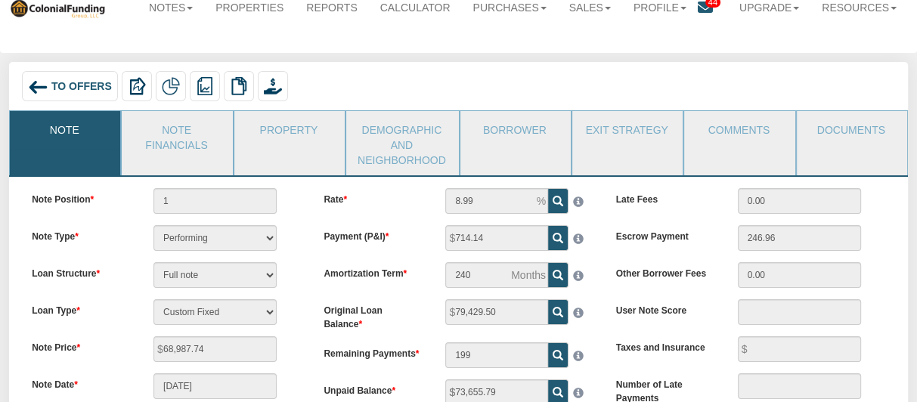
scroll to position [23, 0]
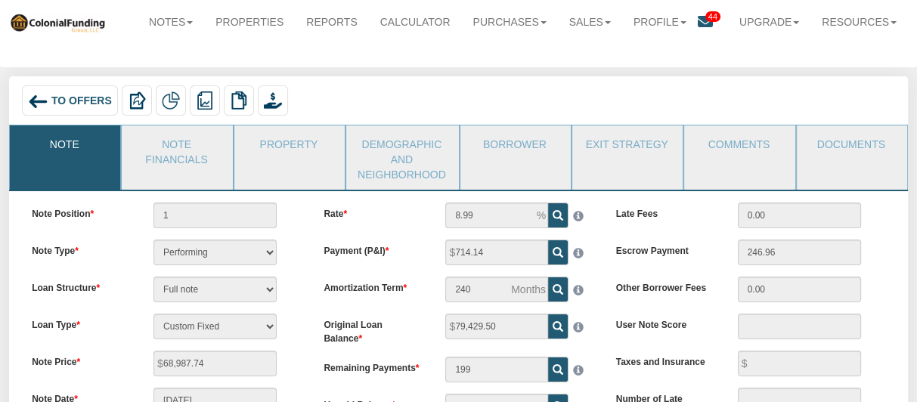
click at [59, 101] on span "To Offers" at bounding box center [81, 100] width 60 height 12
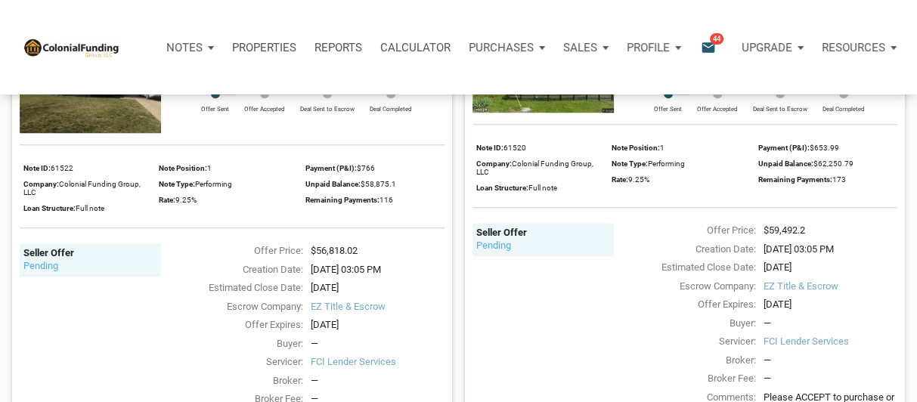
scroll to position [1108, 0]
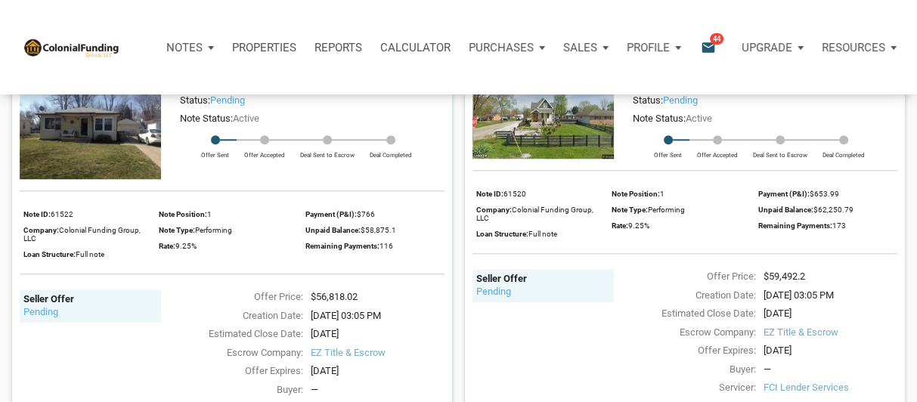
click at [546, 128] on img at bounding box center [542, 116] width 141 height 86
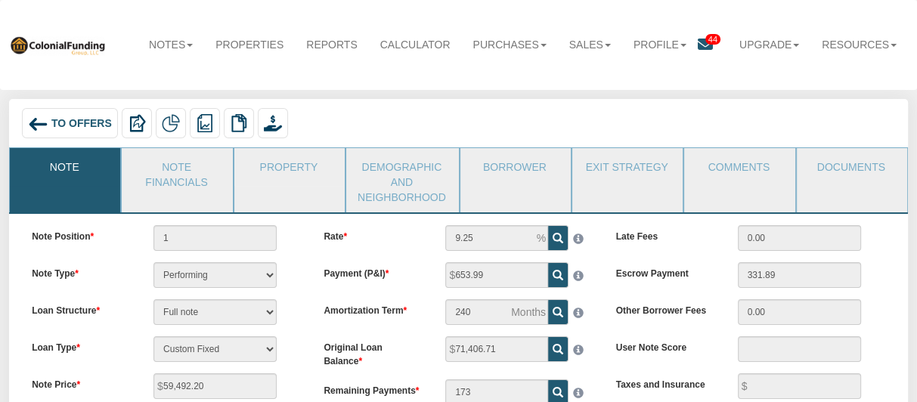
scroll to position [75, 0]
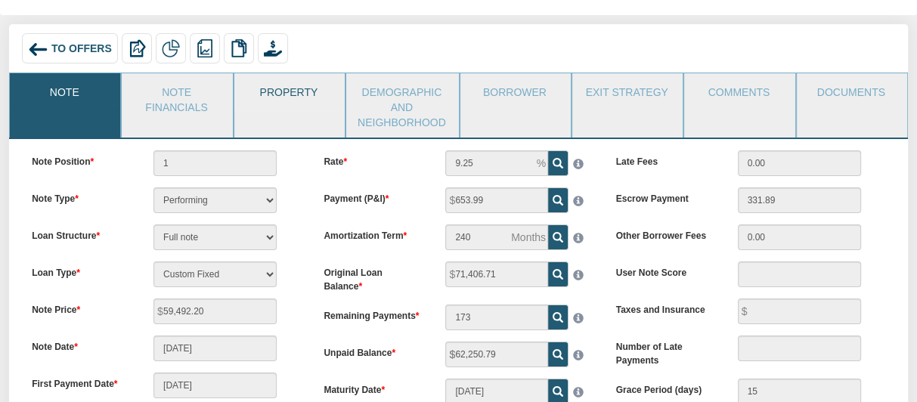
click at [283, 87] on link "Property" at bounding box center [288, 92] width 109 height 38
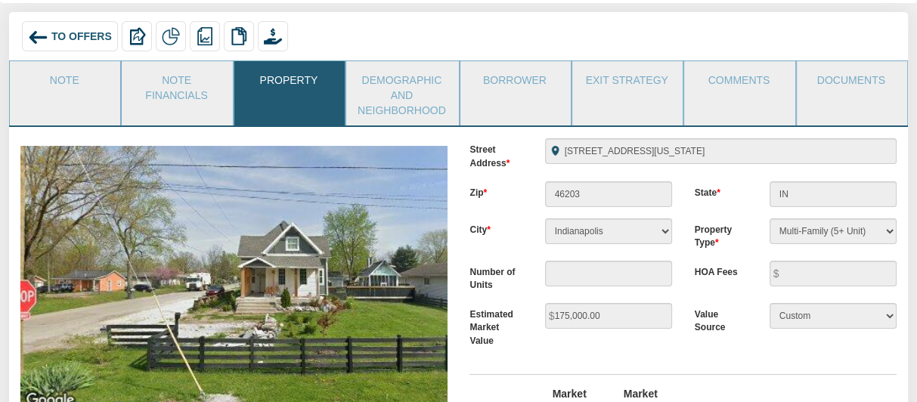
scroll to position [62, 0]
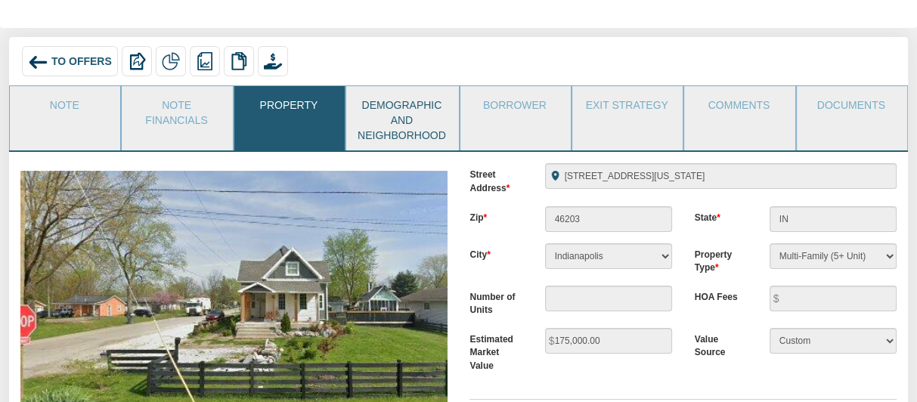
click at [407, 116] on link "Demographic and Neighborhood" at bounding box center [401, 118] width 111 height 64
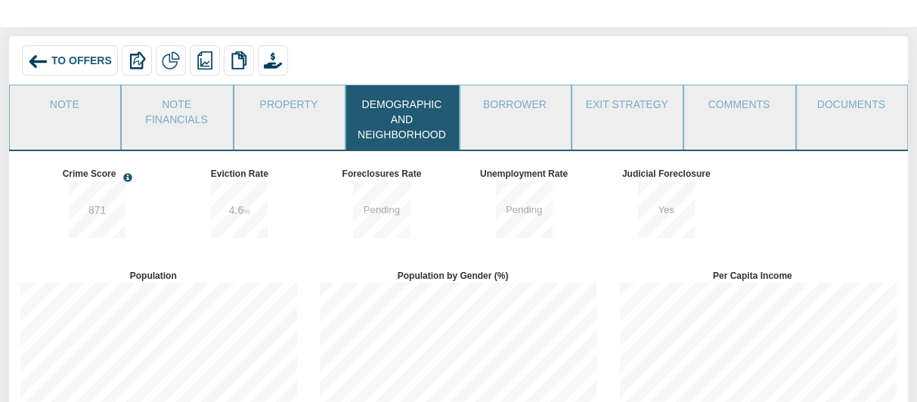
scroll to position [0, 0]
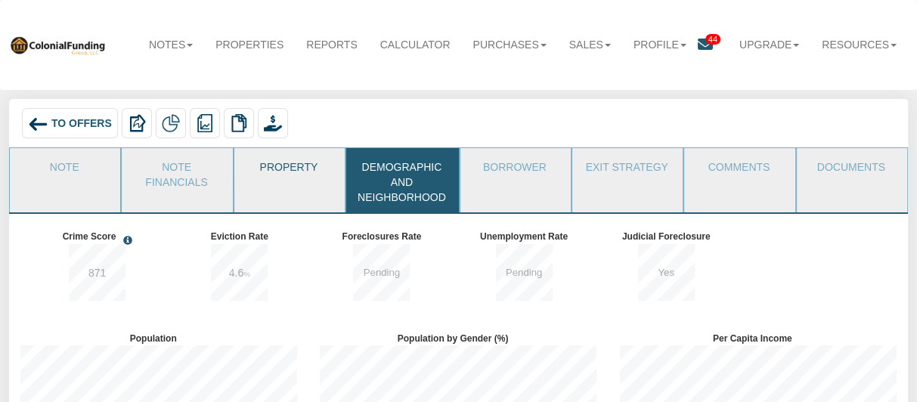
click at [292, 170] on link "Property" at bounding box center [288, 167] width 109 height 38
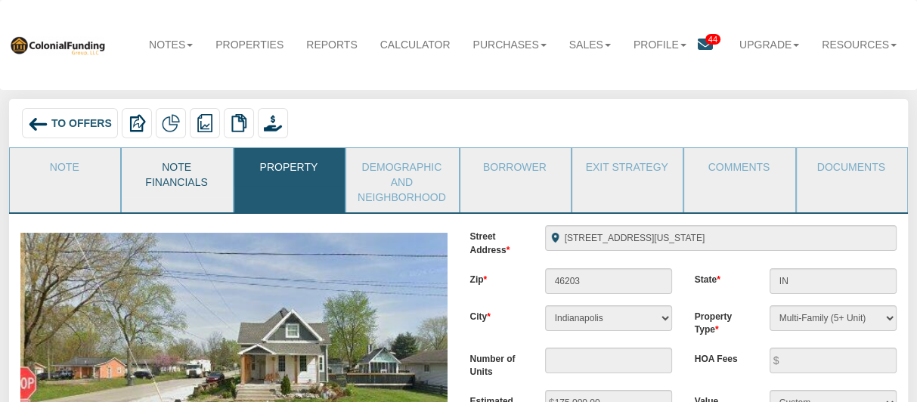
click at [161, 175] on link "Note Financials" at bounding box center [176, 172] width 109 height 49
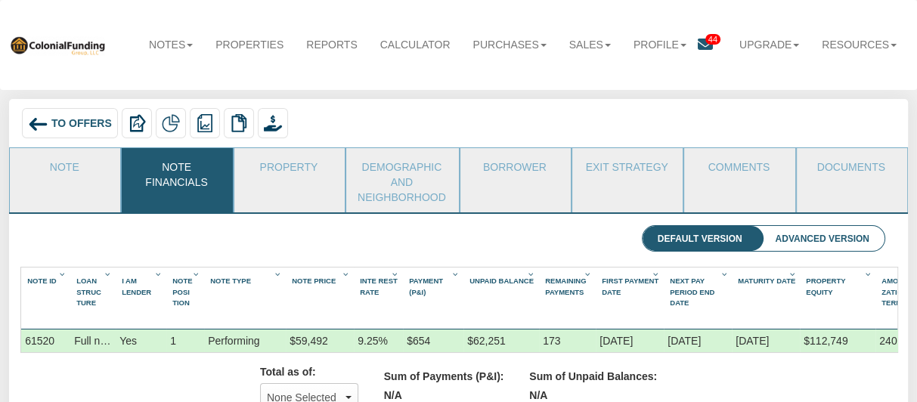
scroll to position [242, 853]
click at [65, 168] on link "Note" at bounding box center [64, 167] width 109 height 38
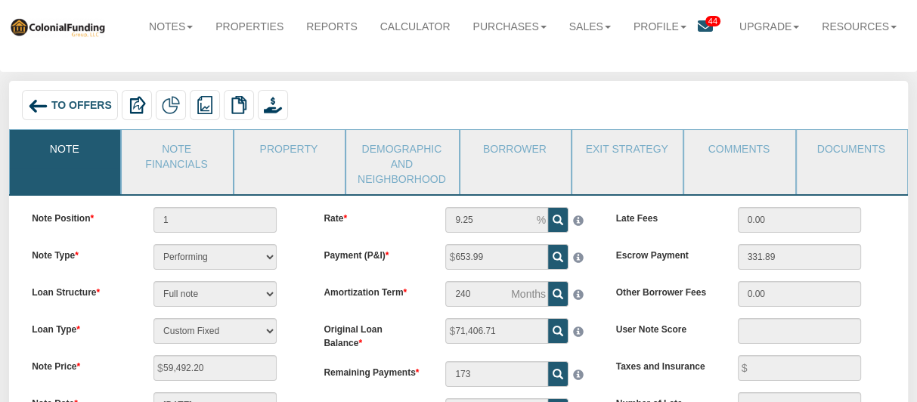
scroll to position [0, 0]
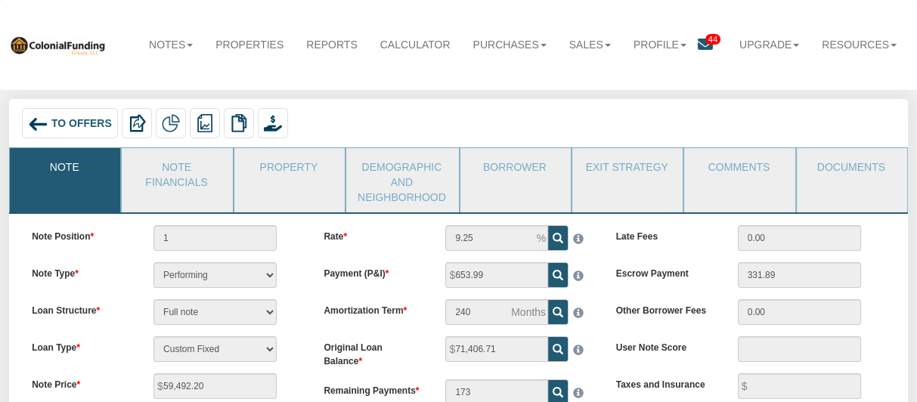
click at [73, 120] on span "To Offers" at bounding box center [81, 123] width 60 height 12
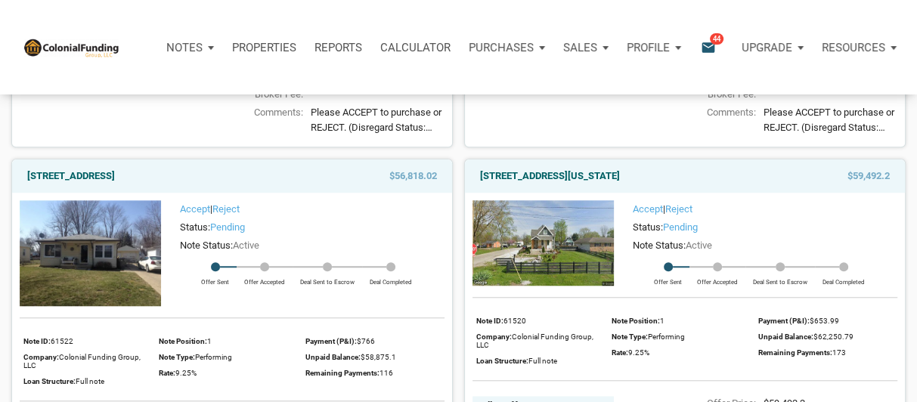
scroll to position [1057, 0]
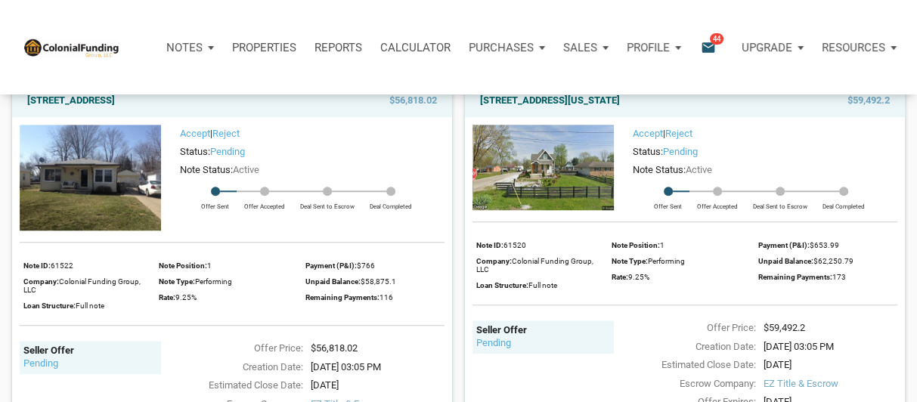
click at [78, 197] on img at bounding box center [90, 178] width 141 height 106
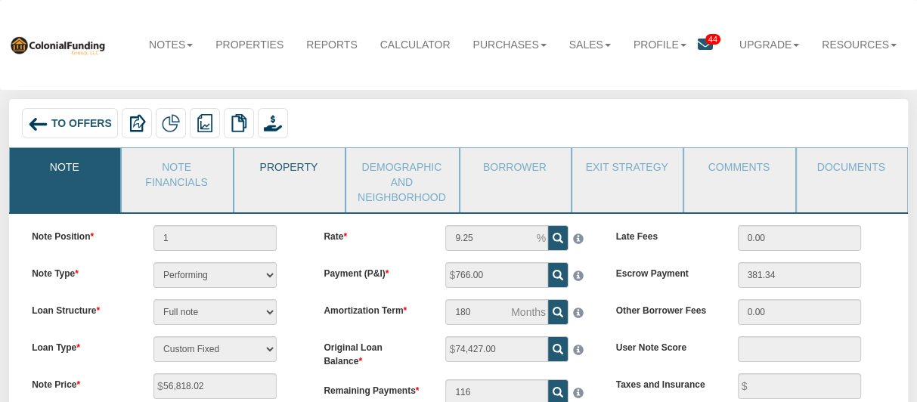
click at [296, 181] on link "Property" at bounding box center [288, 167] width 109 height 38
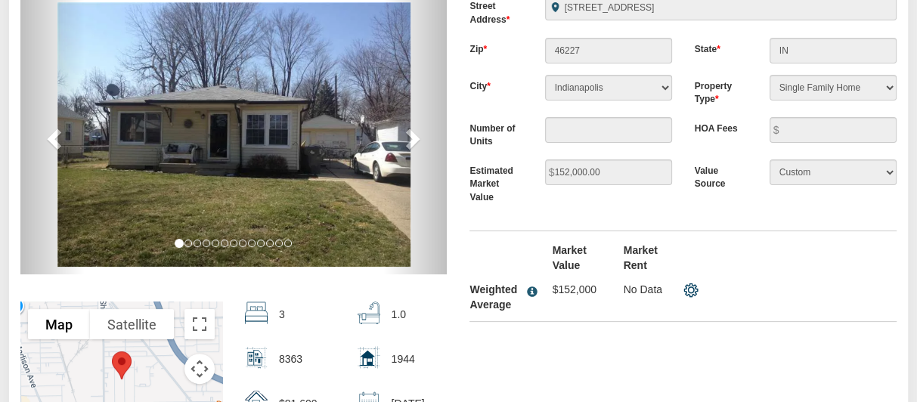
scroll to position [200, 0]
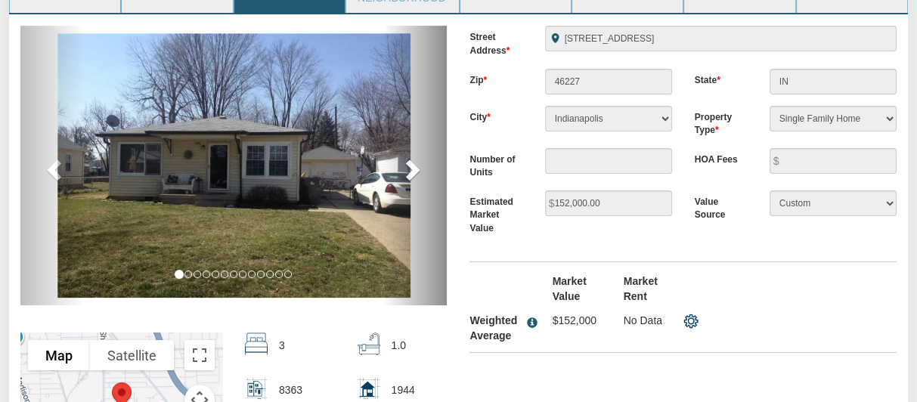
click at [411, 163] on span at bounding box center [411, 169] width 23 height 23
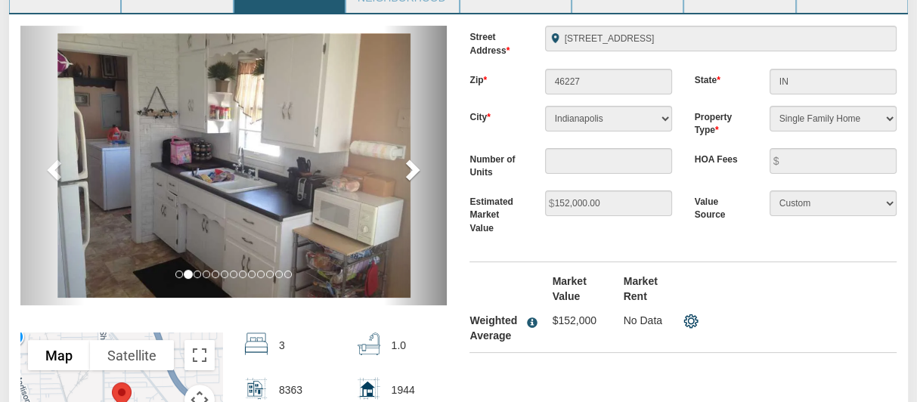
click at [411, 163] on span at bounding box center [411, 169] width 23 height 23
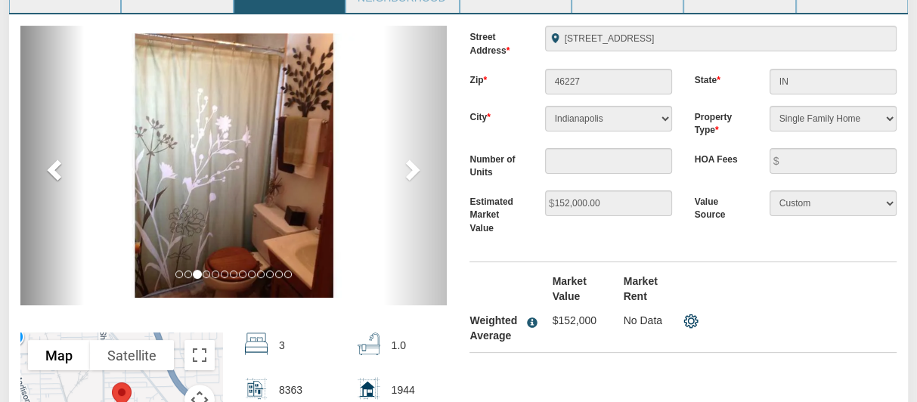
click at [57, 165] on span at bounding box center [56, 169] width 23 height 23
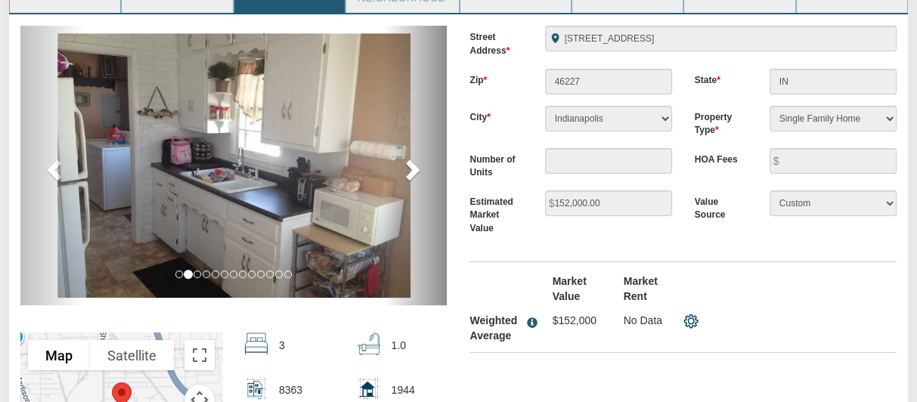
click at [409, 161] on span at bounding box center [411, 169] width 23 height 23
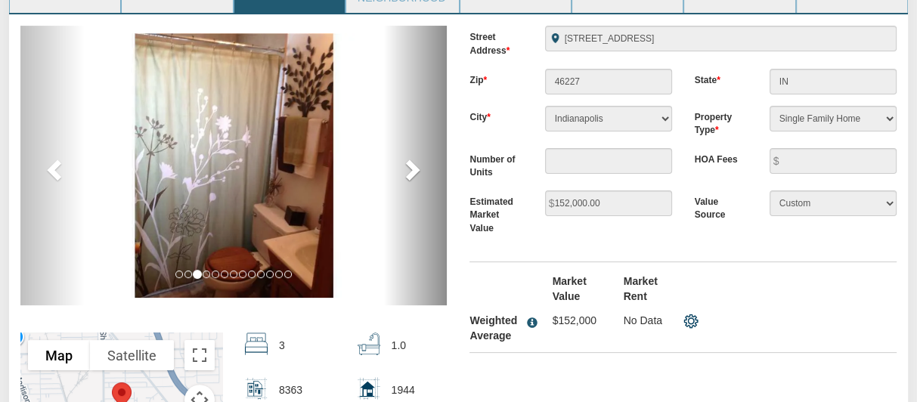
click at [409, 161] on span at bounding box center [411, 169] width 23 height 23
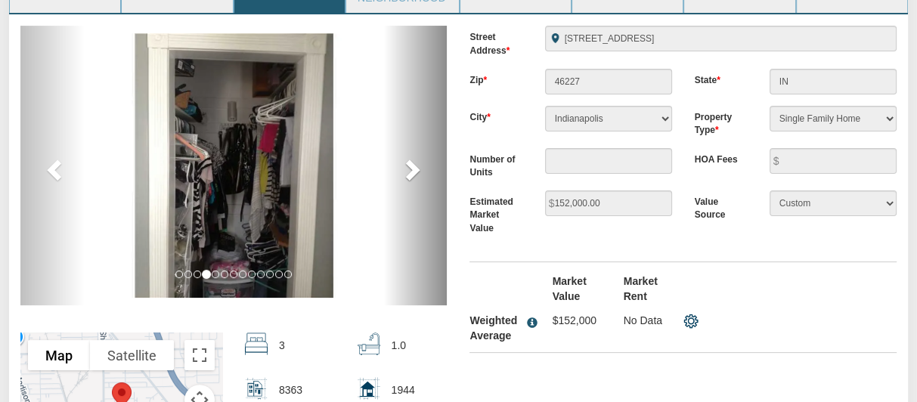
click at [409, 161] on span at bounding box center [411, 169] width 23 height 23
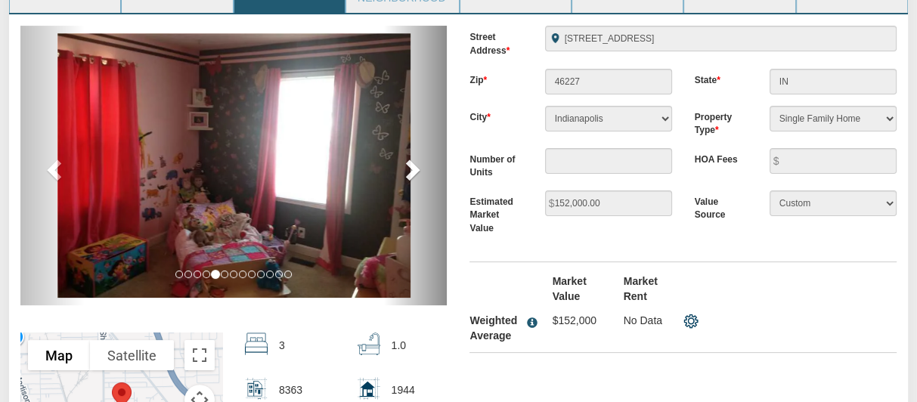
click at [409, 161] on span at bounding box center [411, 169] width 23 height 23
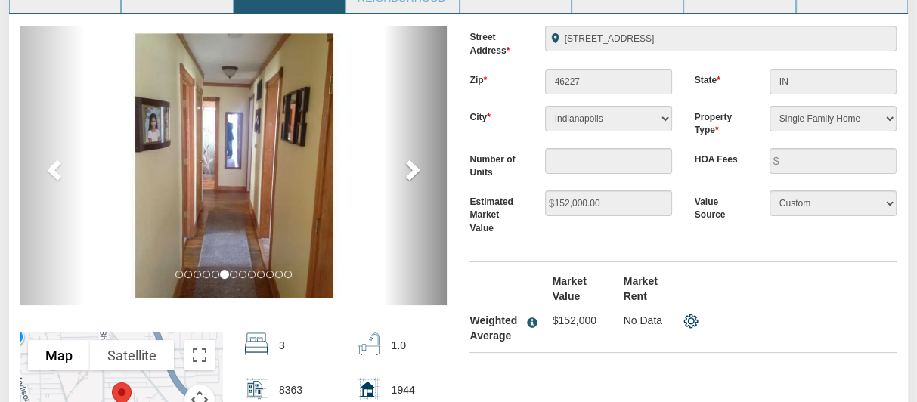
click at [409, 161] on span at bounding box center [411, 169] width 23 height 23
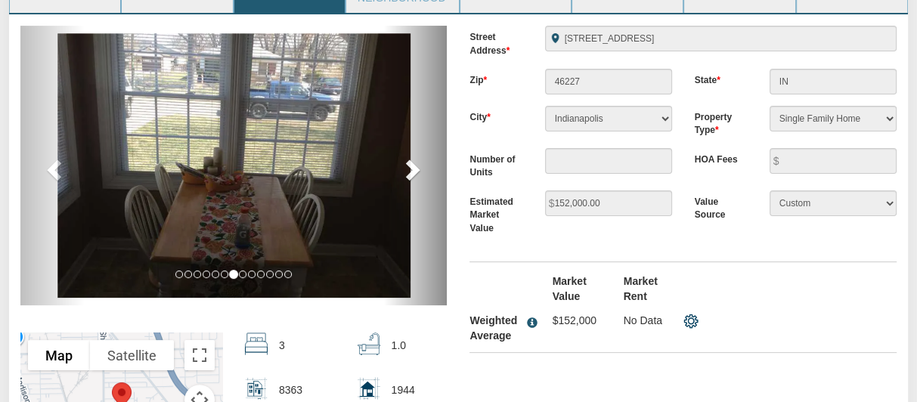
click at [409, 161] on span at bounding box center [411, 169] width 23 height 23
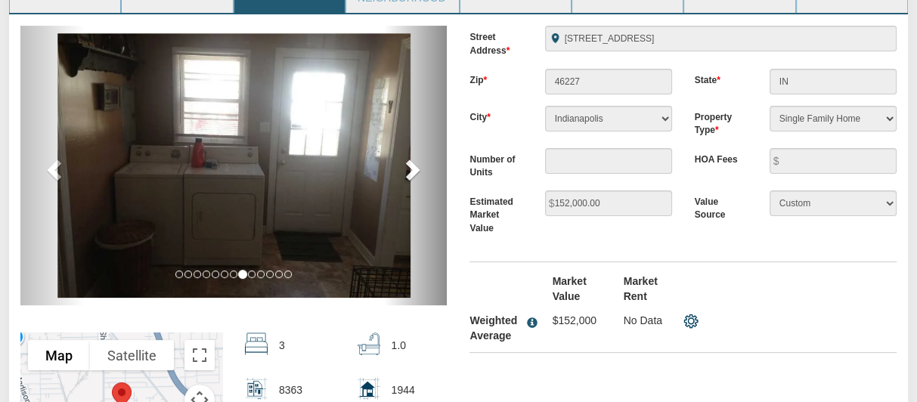
click at [409, 161] on span at bounding box center [411, 169] width 23 height 23
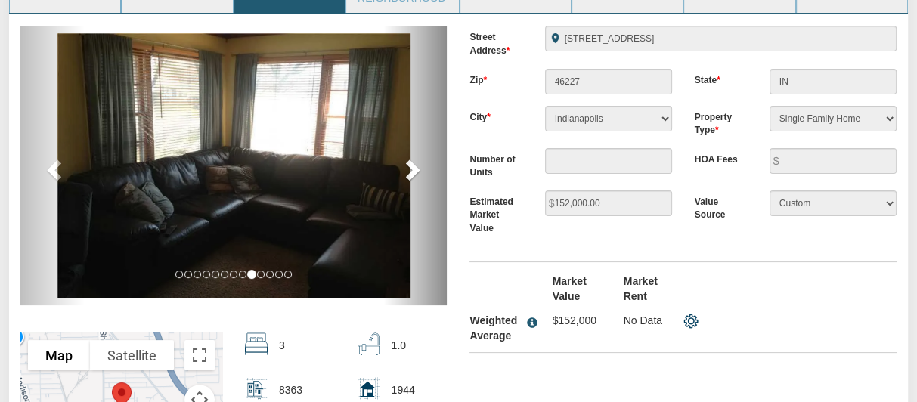
click at [409, 161] on span at bounding box center [411, 169] width 23 height 23
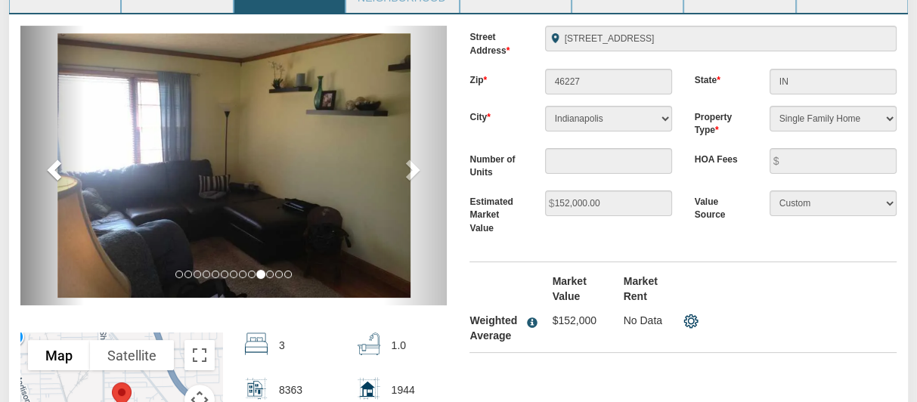
click at [56, 164] on span at bounding box center [56, 169] width 23 height 23
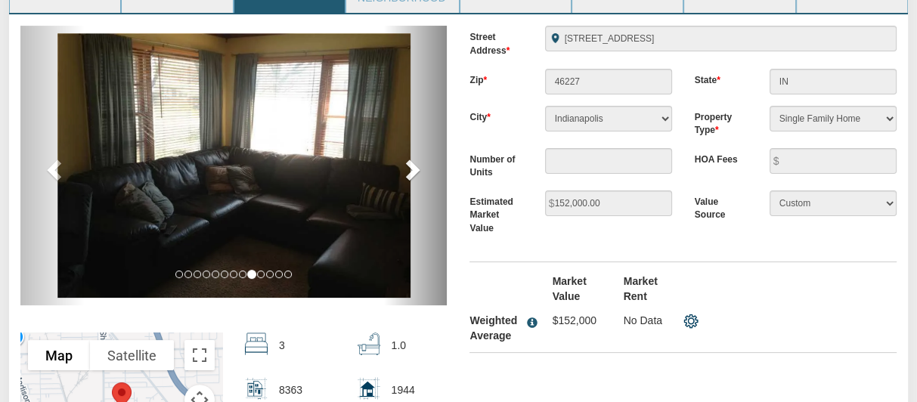
click at [412, 162] on span at bounding box center [411, 169] width 23 height 23
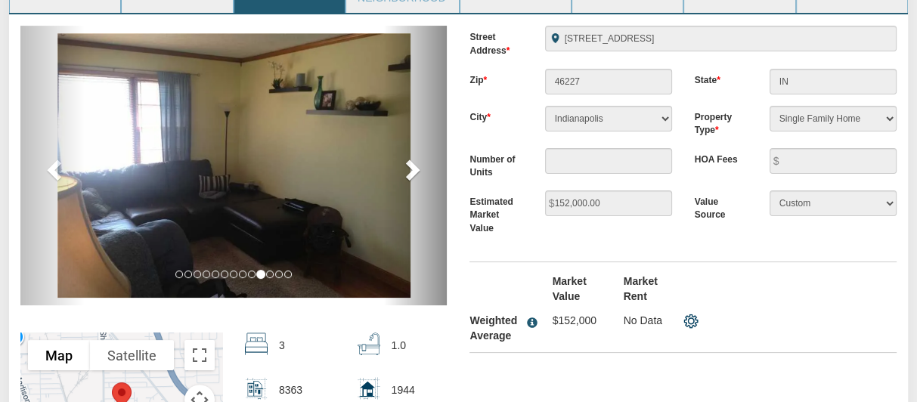
click at [412, 162] on span at bounding box center [411, 169] width 23 height 23
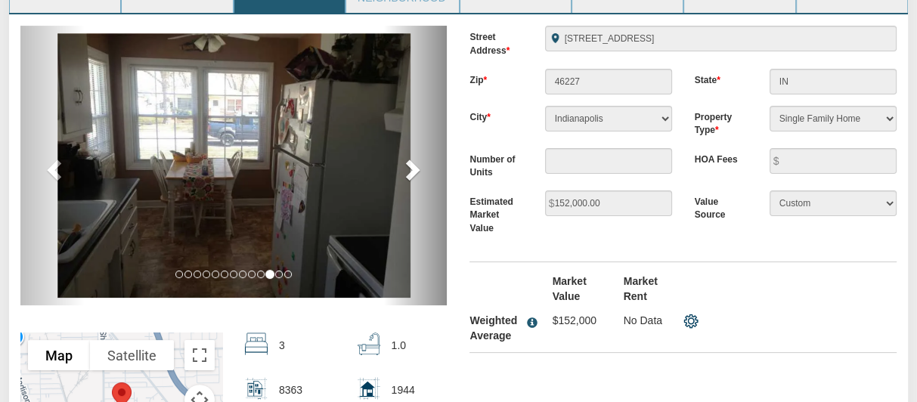
click at [412, 162] on span at bounding box center [411, 169] width 23 height 23
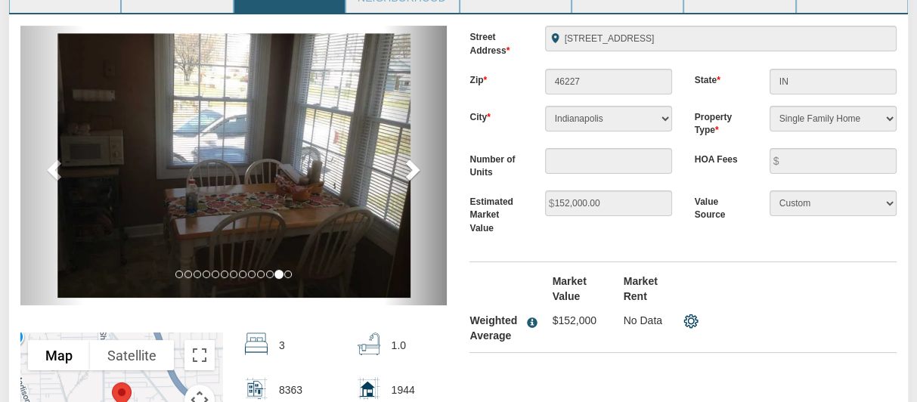
click at [412, 162] on span at bounding box center [411, 169] width 23 height 23
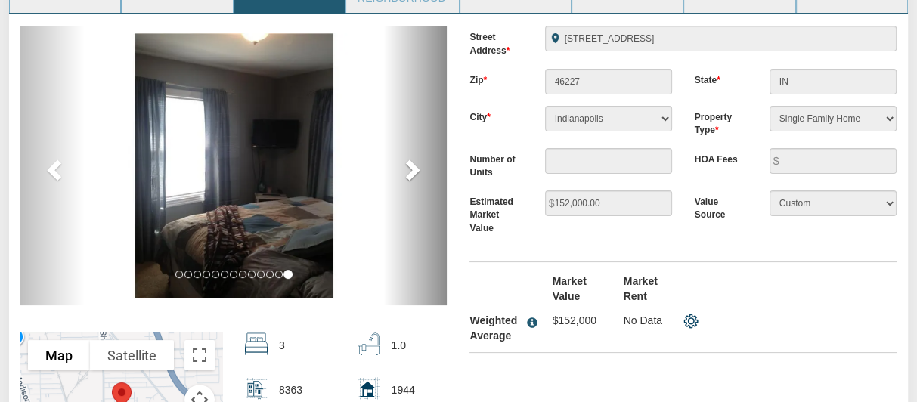
click at [412, 162] on span at bounding box center [411, 169] width 23 height 23
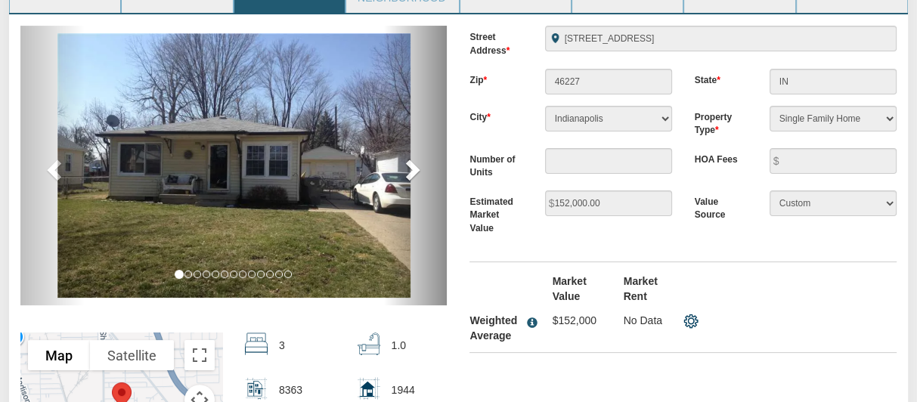
scroll to position [125, 0]
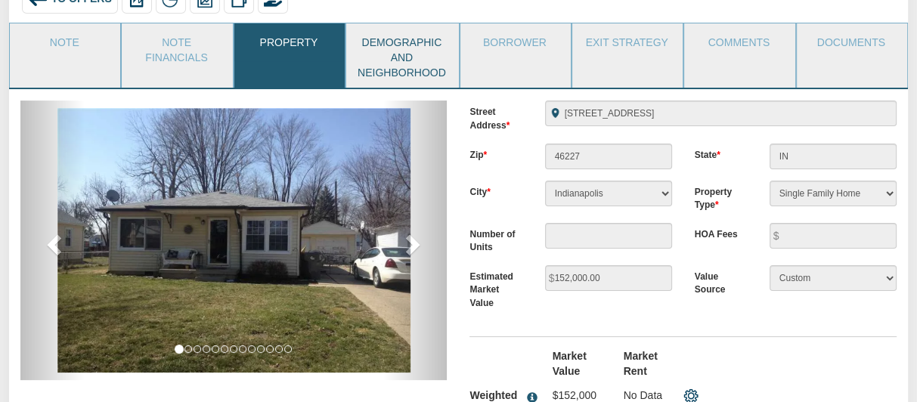
click at [419, 57] on link "Demographic and Neighborhood" at bounding box center [401, 55] width 111 height 64
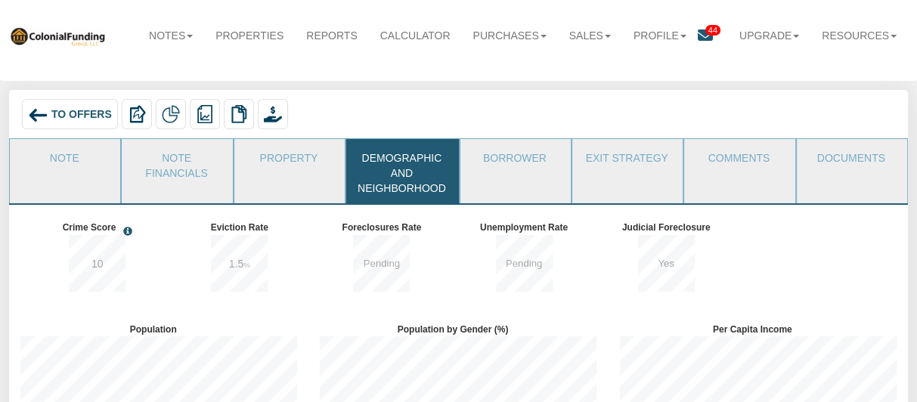
scroll to position [0, 0]
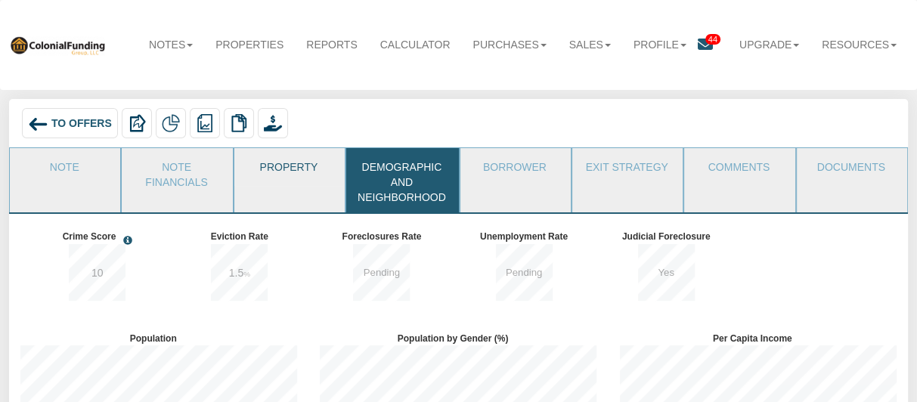
click at [293, 166] on link "Property" at bounding box center [288, 167] width 109 height 38
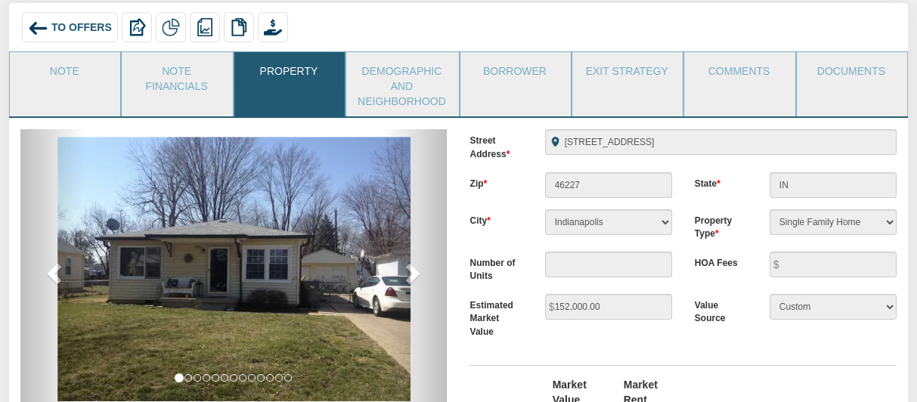
scroll to position [85, 0]
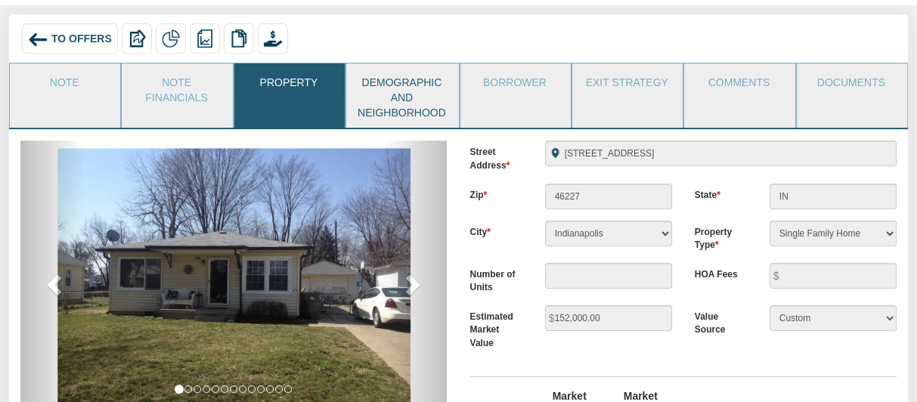
click at [403, 92] on link "Demographic and Neighborhood" at bounding box center [401, 95] width 111 height 64
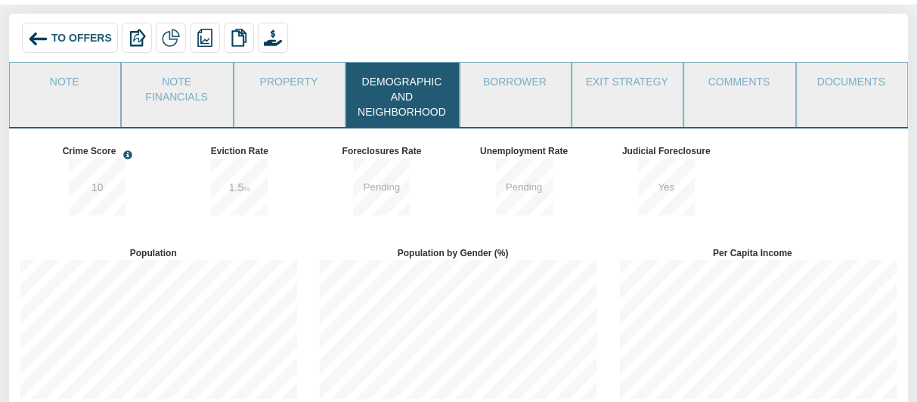
scroll to position [0, 0]
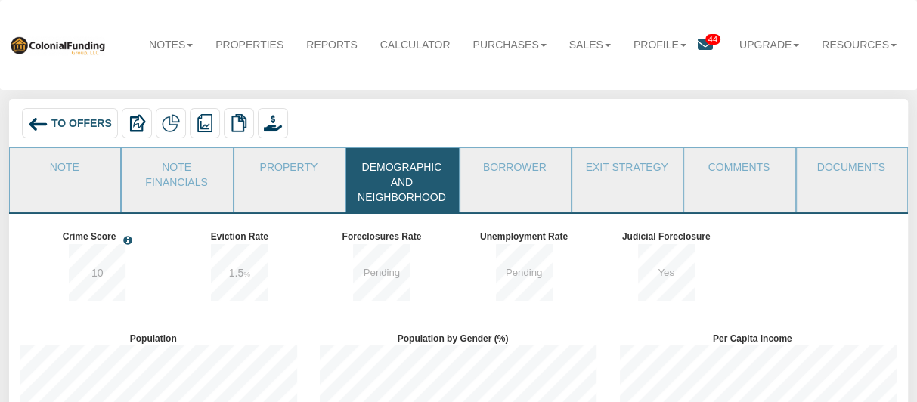
click at [57, 122] on span "To Offers" at bounding box center [81, 123] width 60 height 12
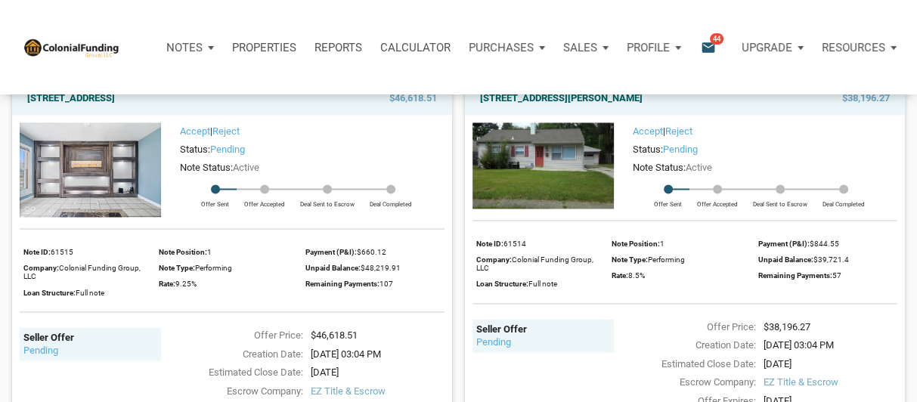
scroll to position [1974, 0]
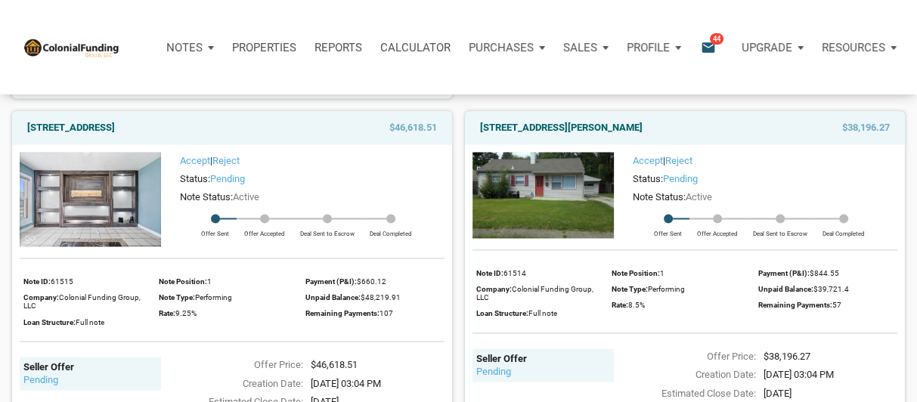
click at [108, 209] on img at bounding box center [90, 199] width 141 height 94
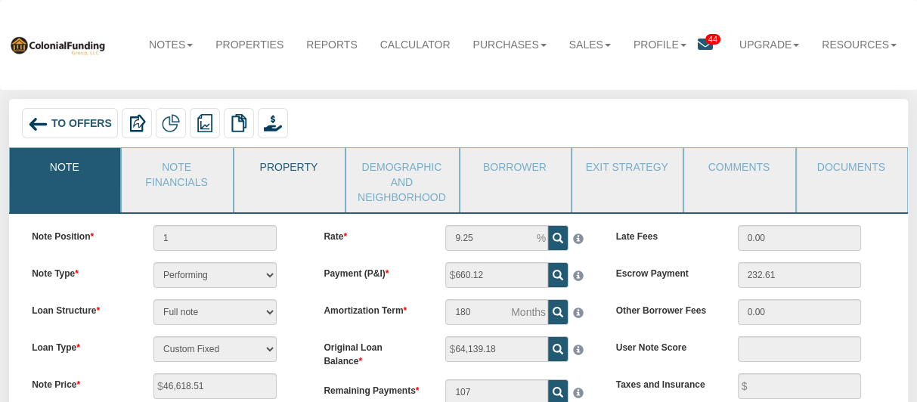
click at [279, 180] on link "Property" at bounding box center [288, 167] width 109 height 38
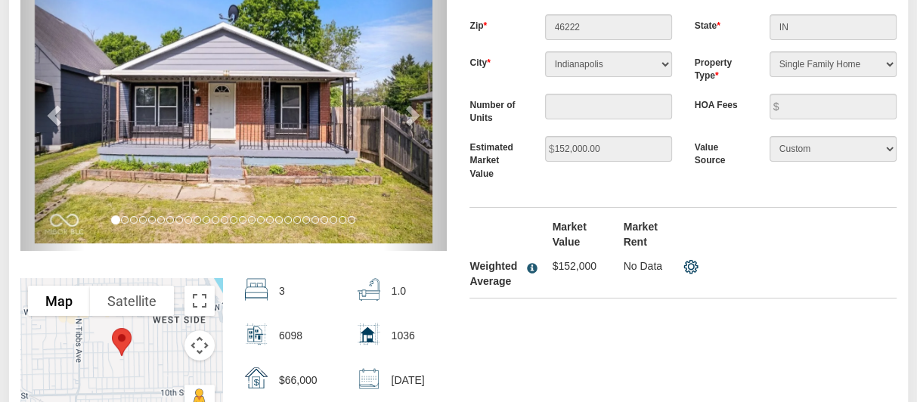
scroll to position [178, 0]
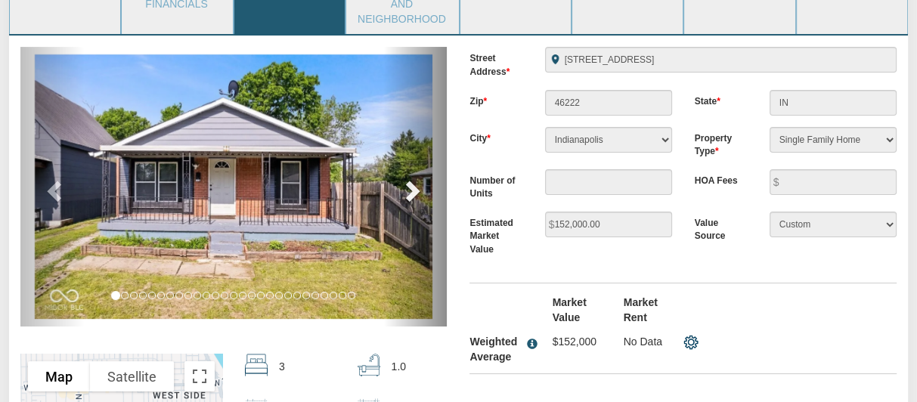
click at [413, 187] on span at bounding box center [411, 190] width 23 height 23
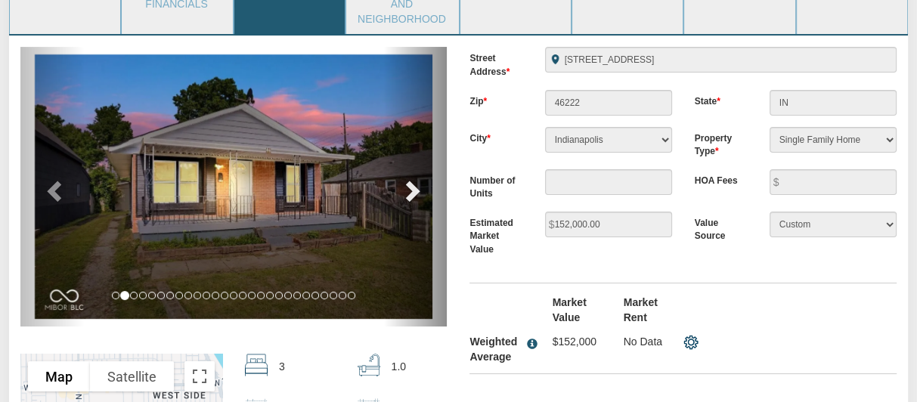
click at [413, 187] on span at bounding box center [411, 190] width 23 height 23
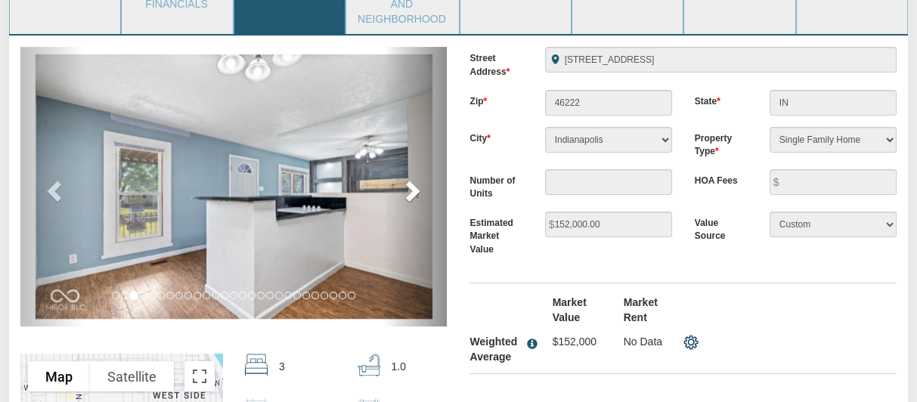
click at [413, 187] on span at bounding box center [411, 190] width 23 height 23
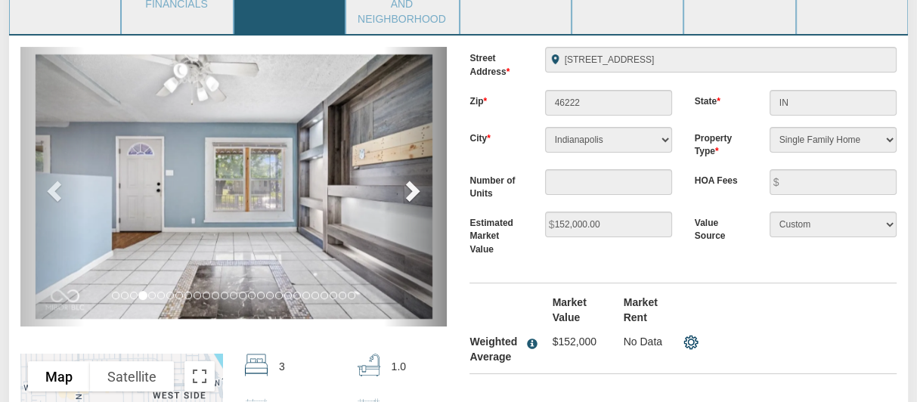
click at [413, 187] on span at bounding box center [411, 190] width 23 height 23
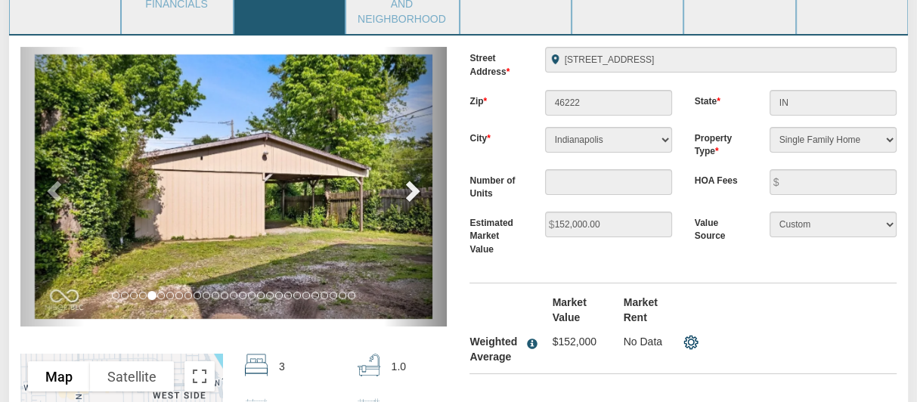
click at [413, 187] on span at bounding box center [411, 190] width 23 height 23
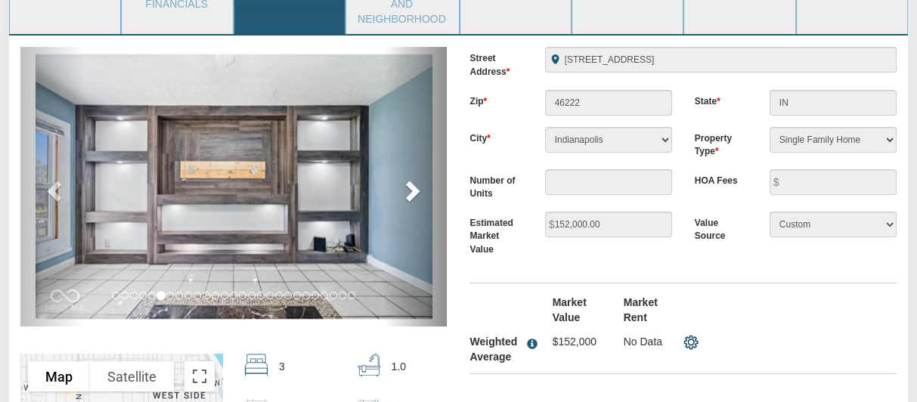
click at [413, 187] on span at bounding box center [411, 190] width 23 height 23
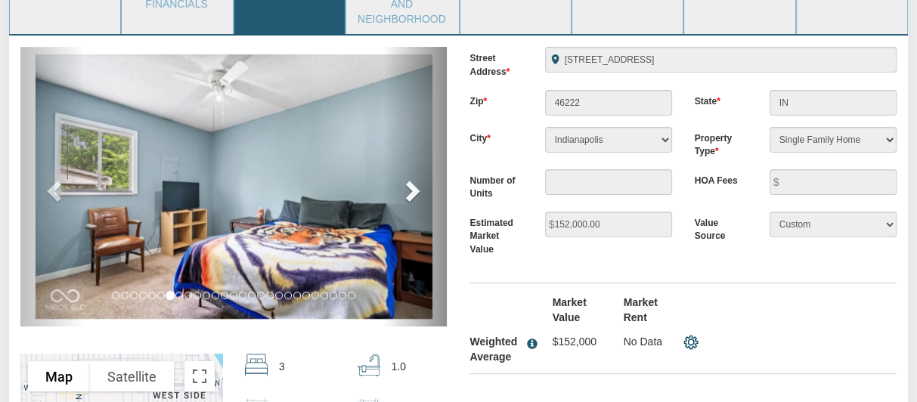
click at [413, 187] on span at bounding box center [411, 190] width 23 height 23
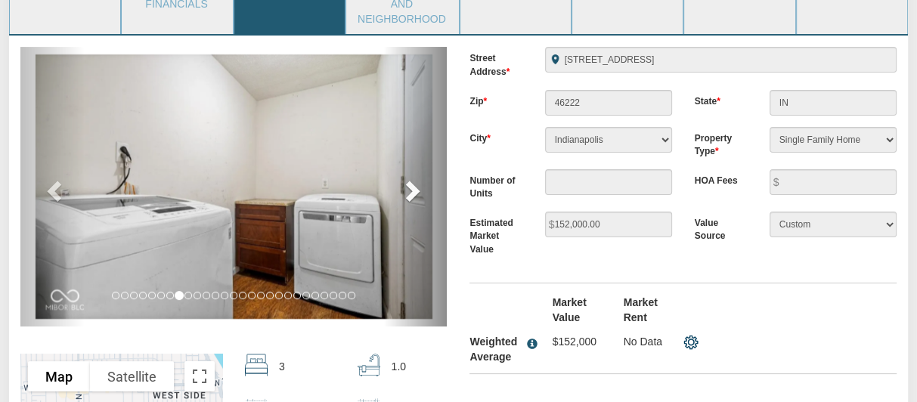
click at [413, 187] on span at bounding box center [411, 190] width 23 height 23
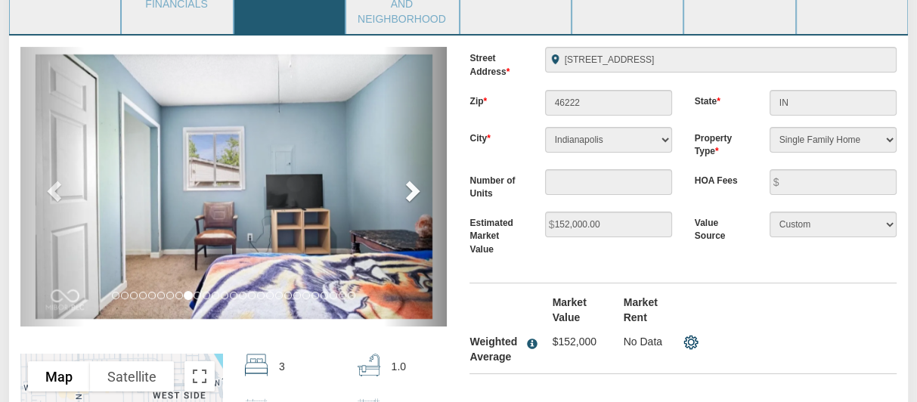
click at [413, 187] on span at bounding box center [411, 190] width 23 height 23
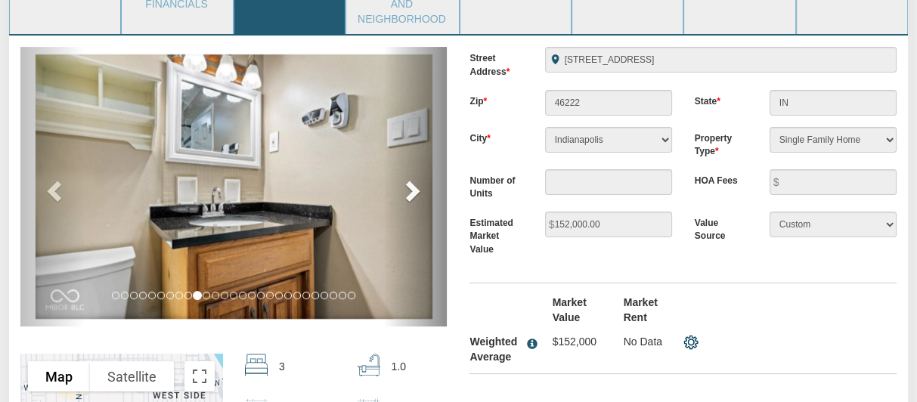
click at [413, 187] on span at bounding box center [411, 190] width 23 height 23
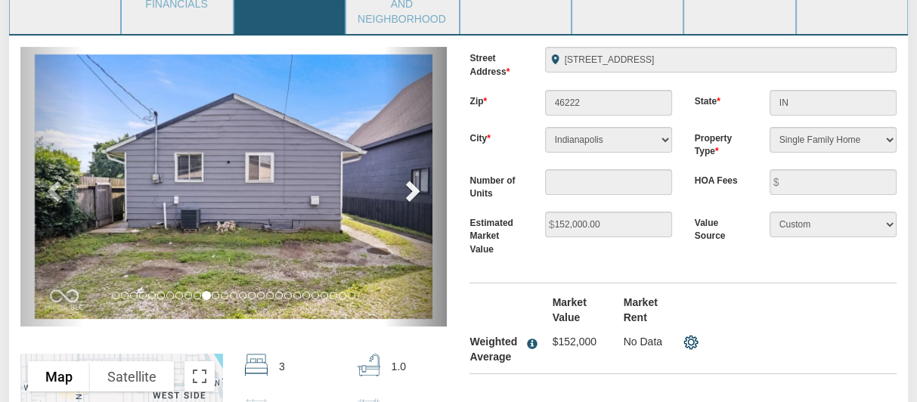
click at [413, 187] on span at bounding box center [411, 190] width 23 height 23
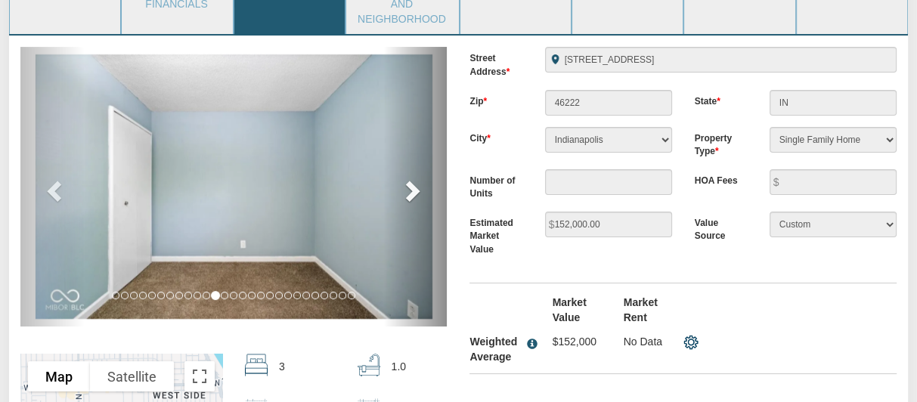
scroll to position [103, 0]
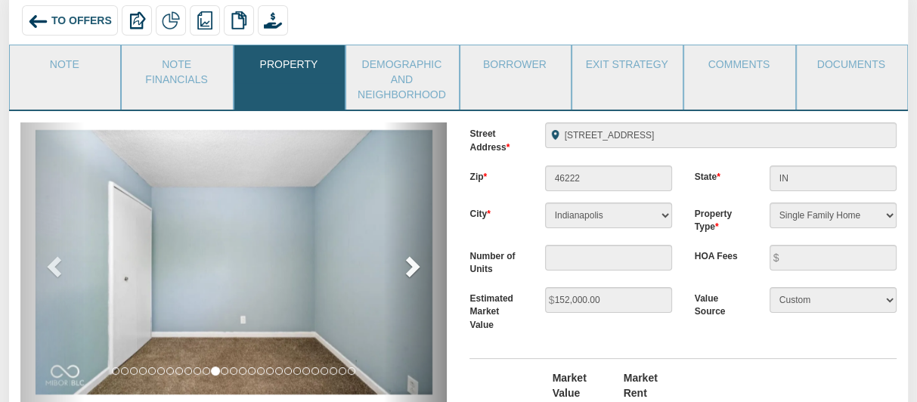
click at [413, 187] on link "next" at bounding box center [415, 262] width 64 height 280
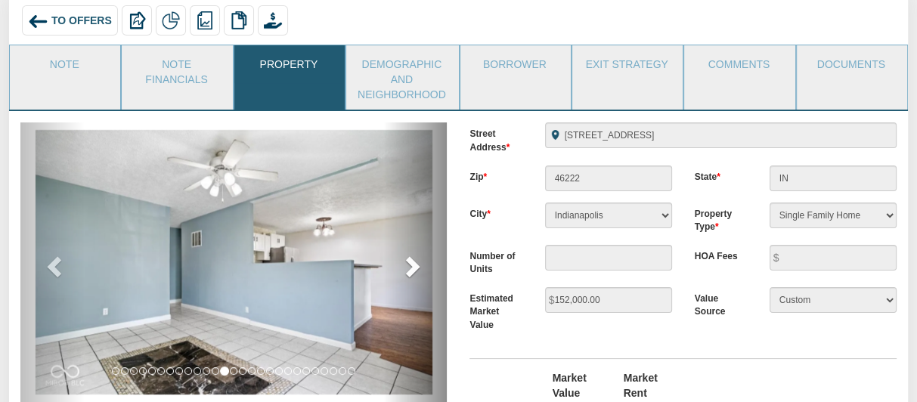
click at [413, 265] on span at bounding box center [411, 266] width 23 height 23
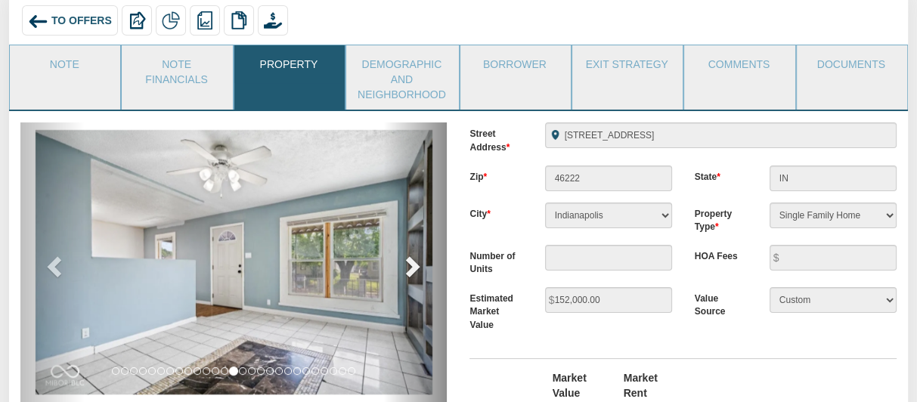
click at [413, 265] on span at bounding box center [411, 266] width 23 height 23
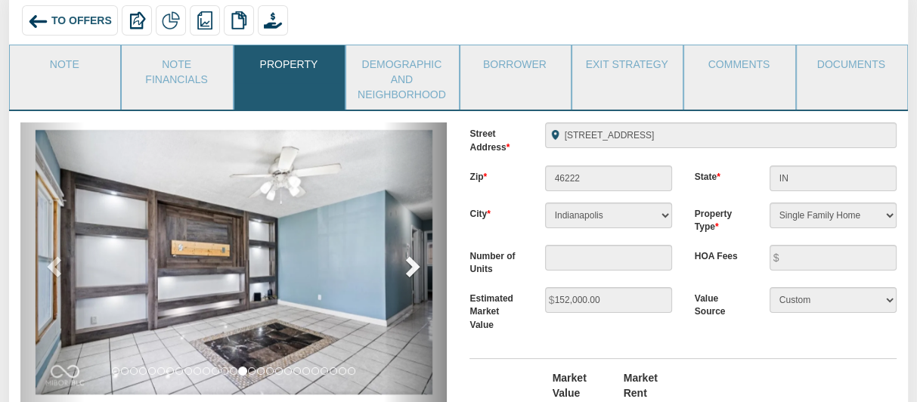
click at [413, 265] on span at bounding box center [411, 266] width 23 height 23
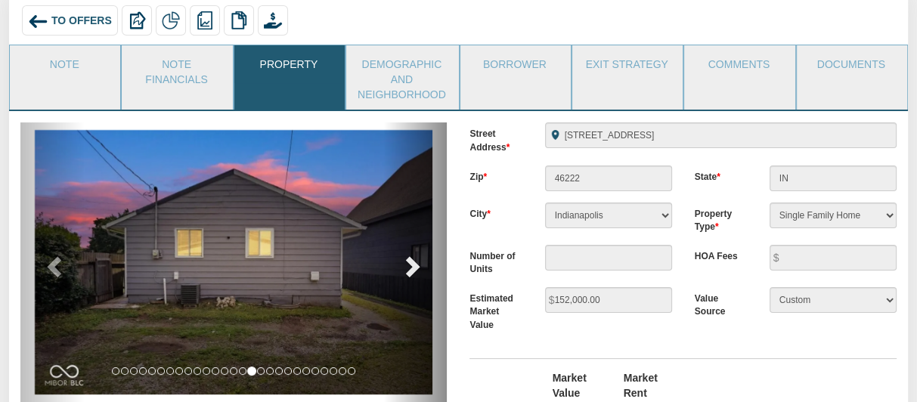
click at [413, 265] on span at bounding box center [411, 266] width 23 height 23
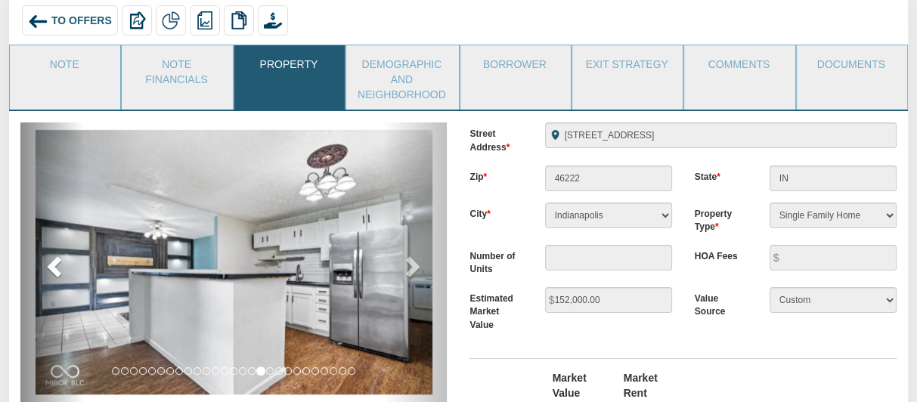
click at [56, 259] on span at bounding box center [56, 266] width 23 height 23
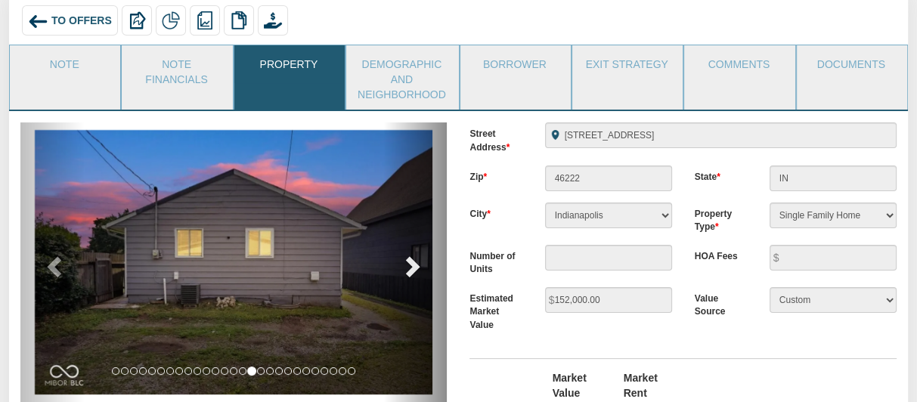
click at [415, 264] on span at bounding box center [411, 266] width 23 height 23
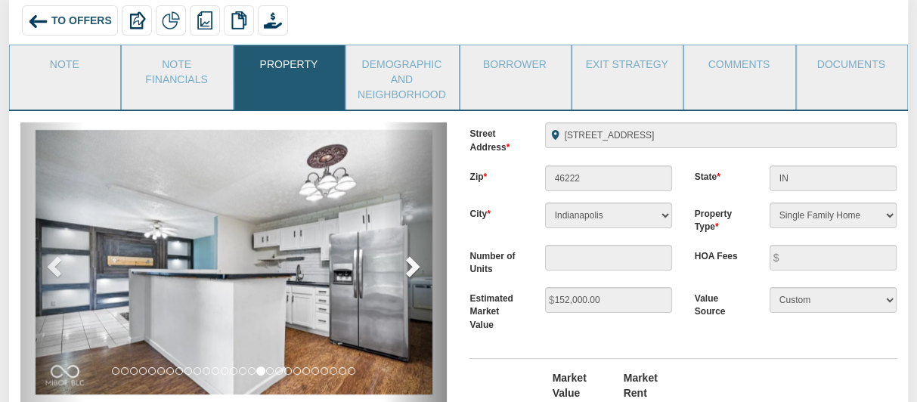
click at [415, 264] on span at bounding box center [411, 266] width 23 height 23
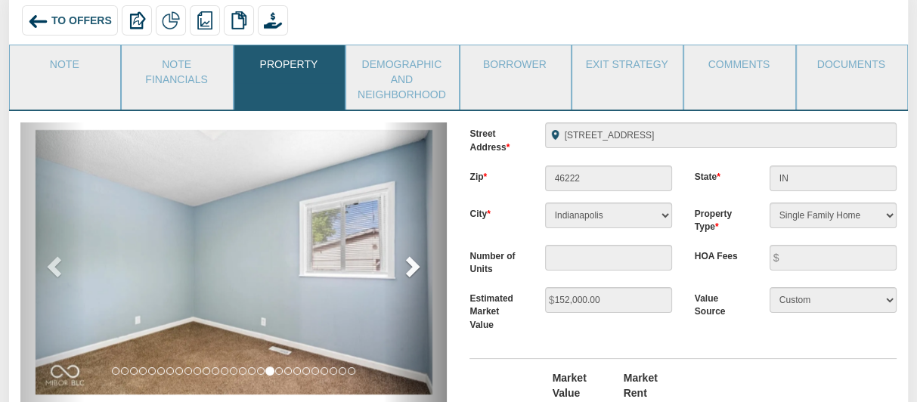
click at [415, 264] on span at bounding box center [411, 266] width 23 height 23
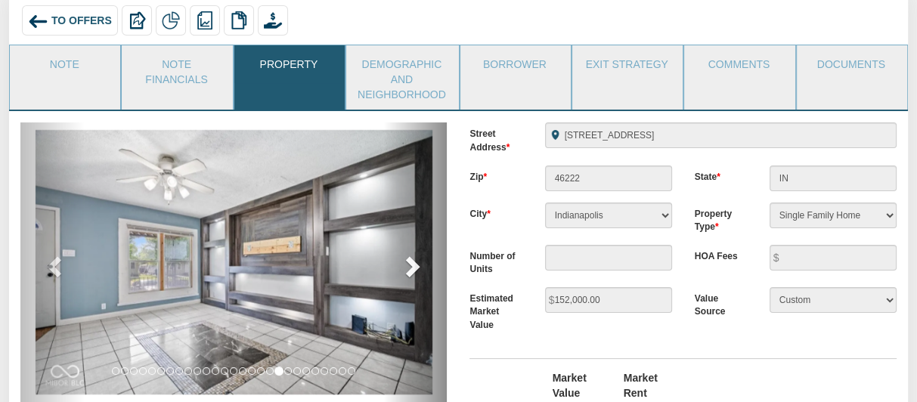
click at [415, 264] on span at bounding box center [411, 266] width 23 height 23
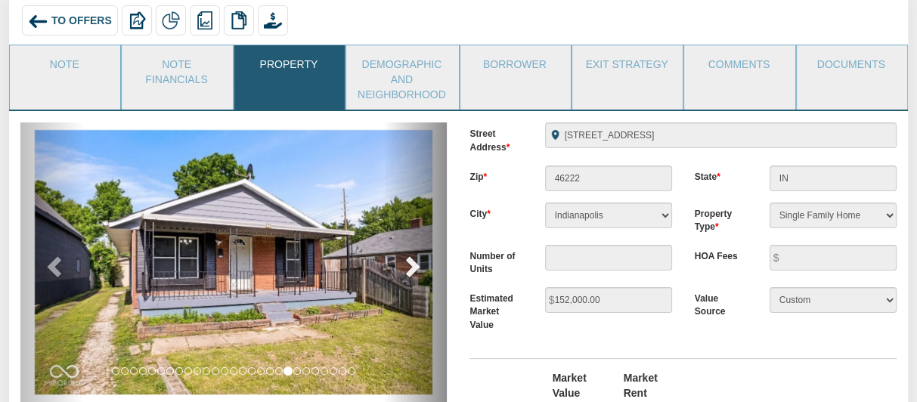
click at [415, 264] on span at bounding box center [411, 266] width 23 height 23
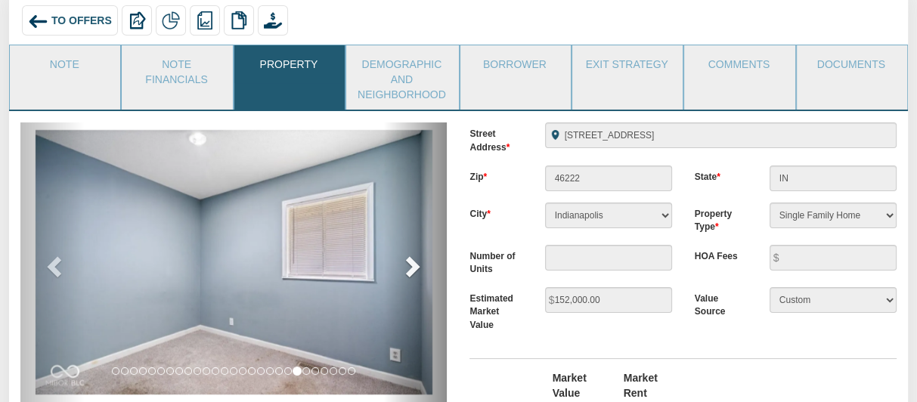
click at [415, 264] on span at bounding box center [411, 266] width 23 height 23
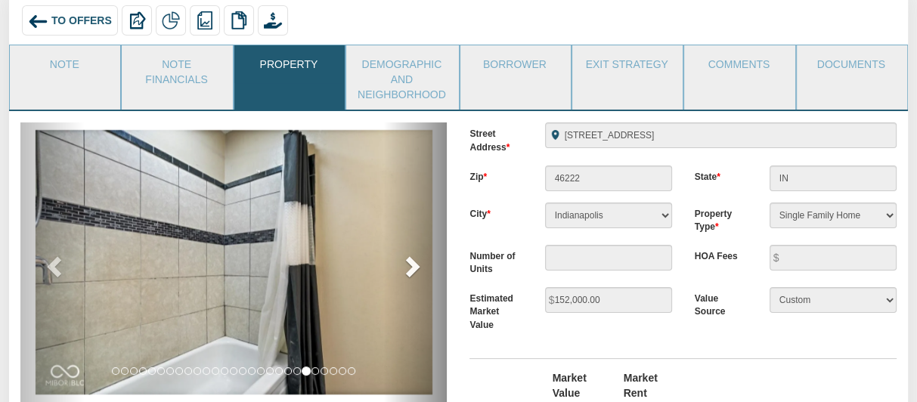
click at [415, 264] on span at bounding box center [411, 266] width 23 height 23
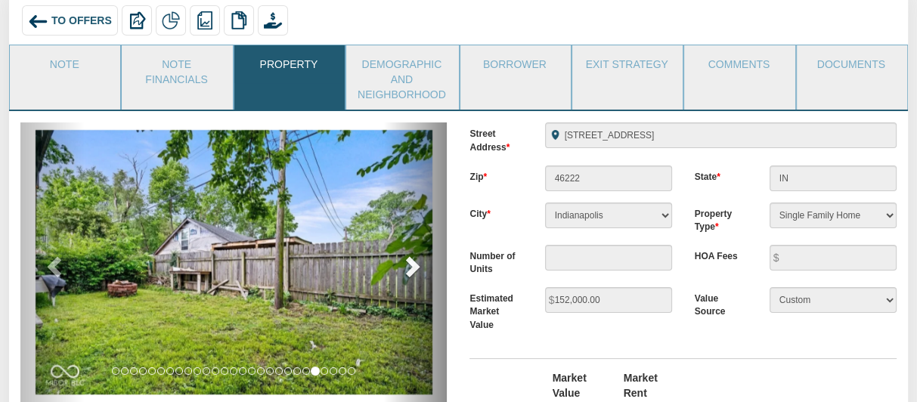
click at [415, 264] on span at bounding box center [411, 266] width 23 height 23
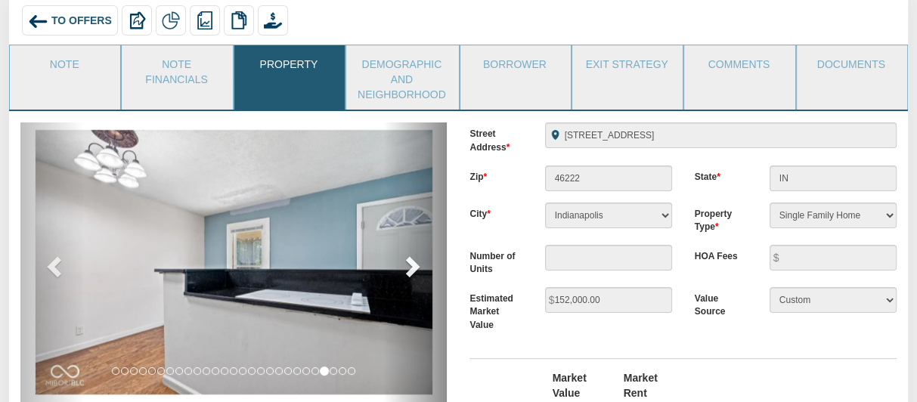
click at [415, 264] on span at bounding box center [411, 266] width 23 height 23
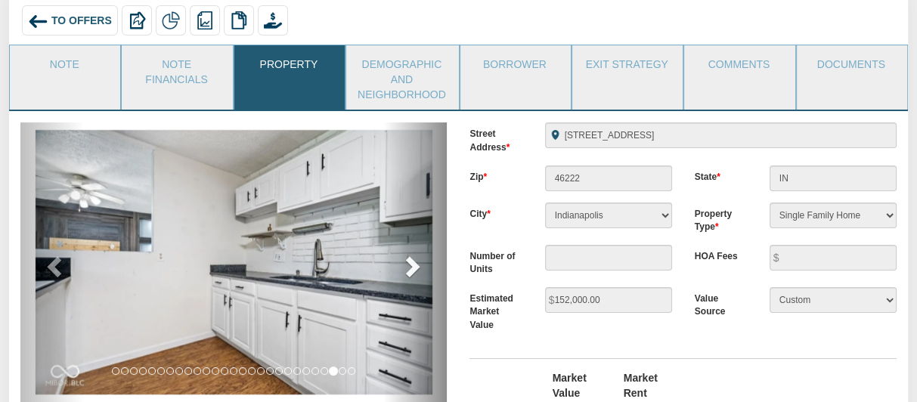
click at [415, 264] on span at bounding box center [411, 266] width 23 height 23
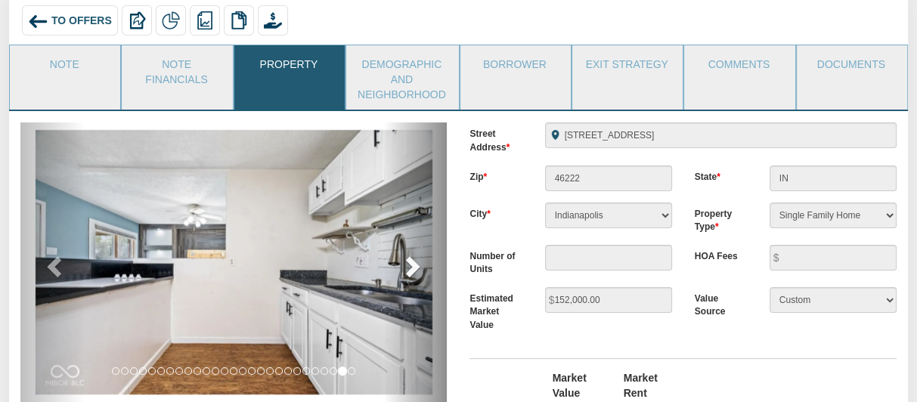
click at [415, 264] on span at bounding box center [411, 266] width 23 height 23
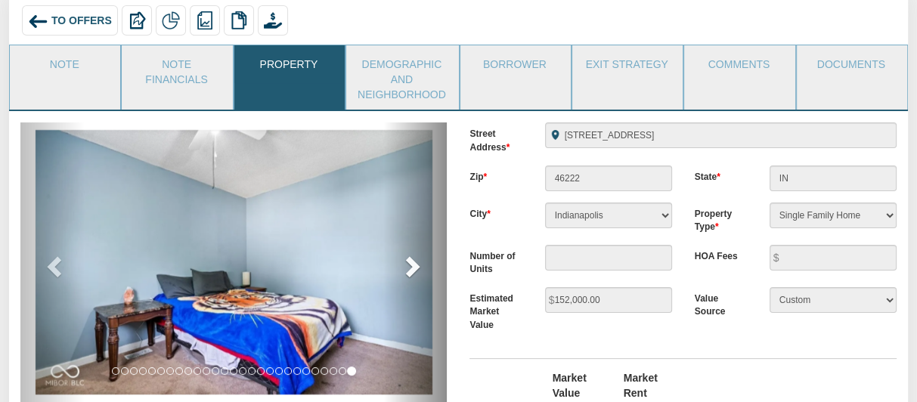
click at [415, 264] on span at bounding box center [411, 266] width 23 height 23
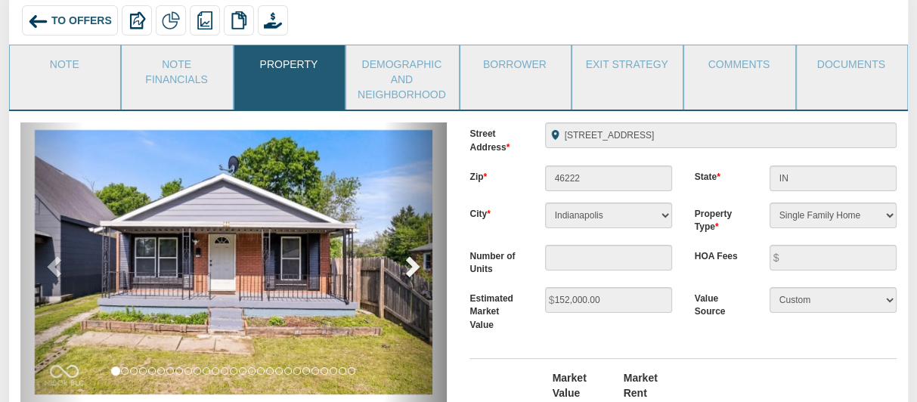
scroll to position [27, 0]
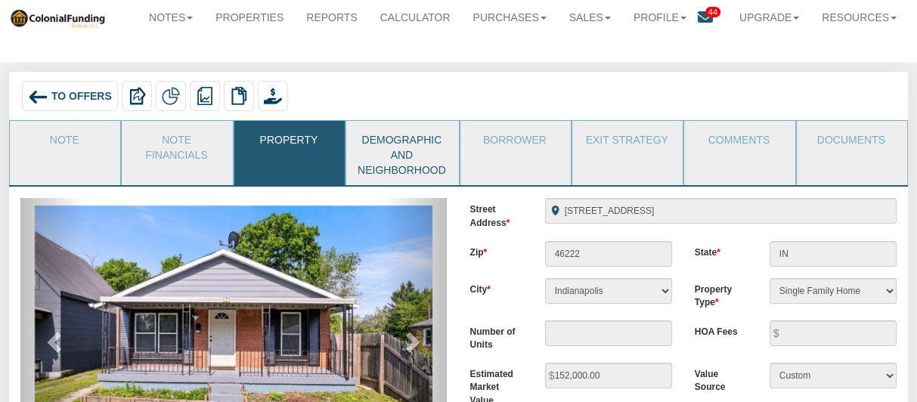
click at [408, 147] on link "Demographic and Neighborhood" at bounding box center [401, 153] width 111 height 64
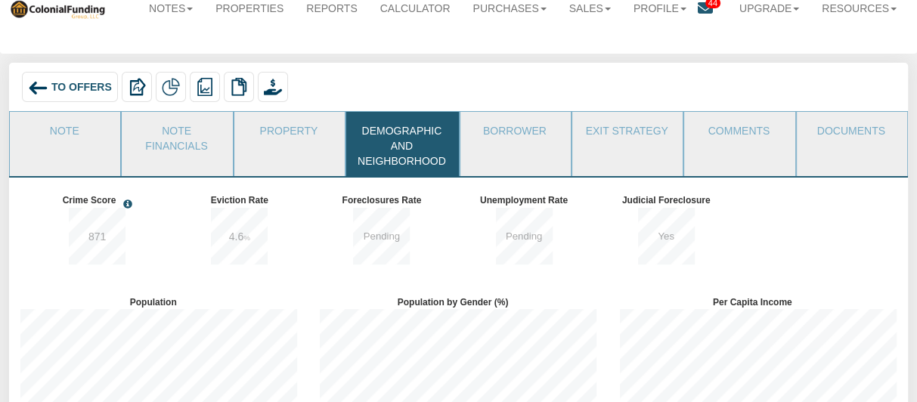
scroll to position [0, 0]
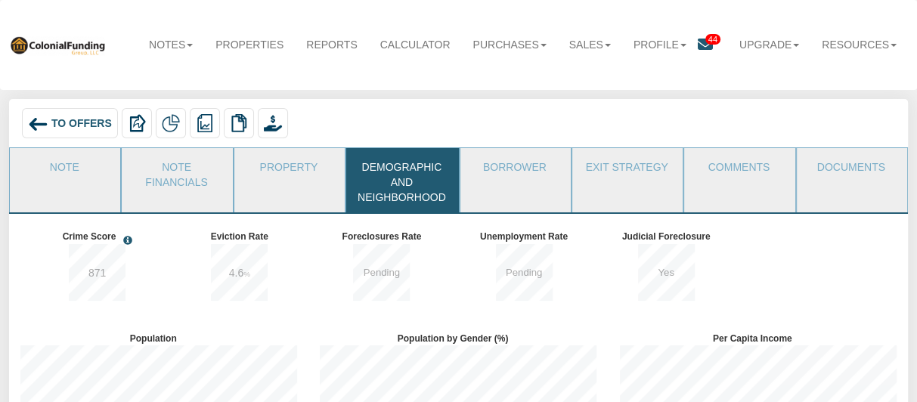
click at [72, 122] on span "To Offers" at bounding box center [81, 123] width 60 height 12
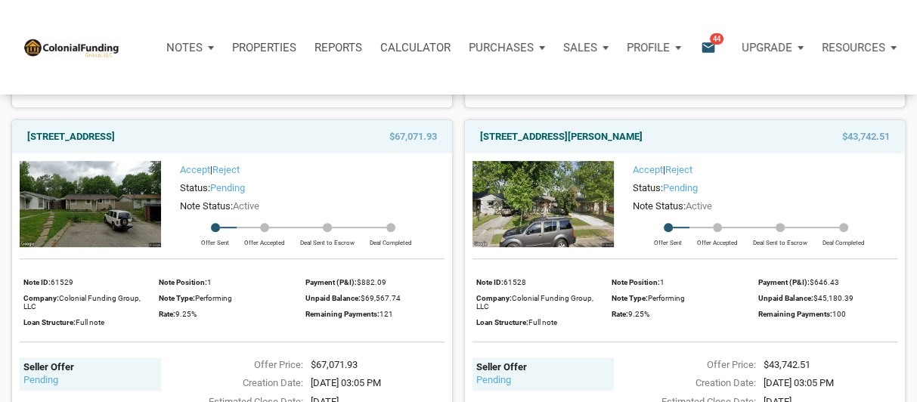
scroll to position [550, 0]
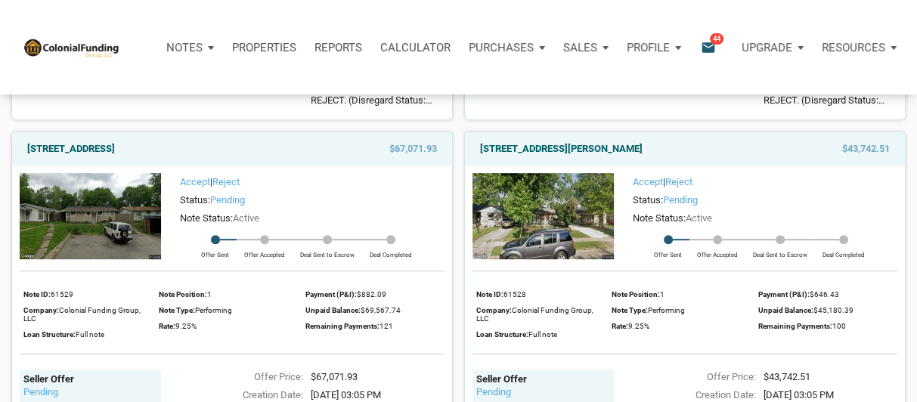
click at [537, 212] on img at bounding box center [542, 216] width 141 height 86
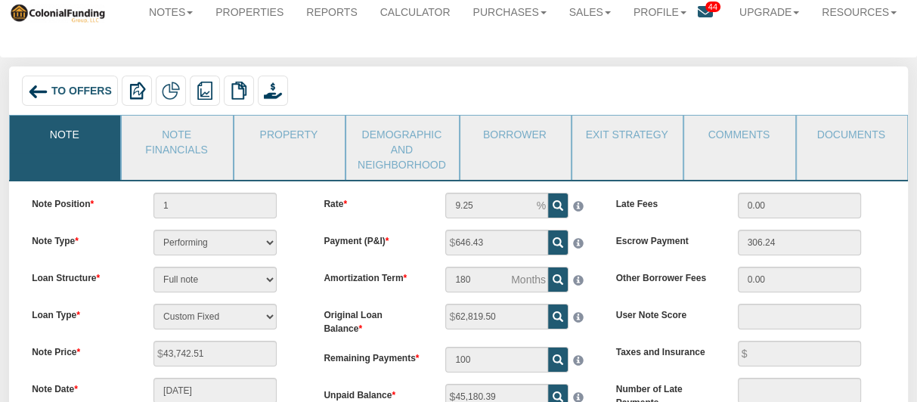
scroll to position [31, 0]
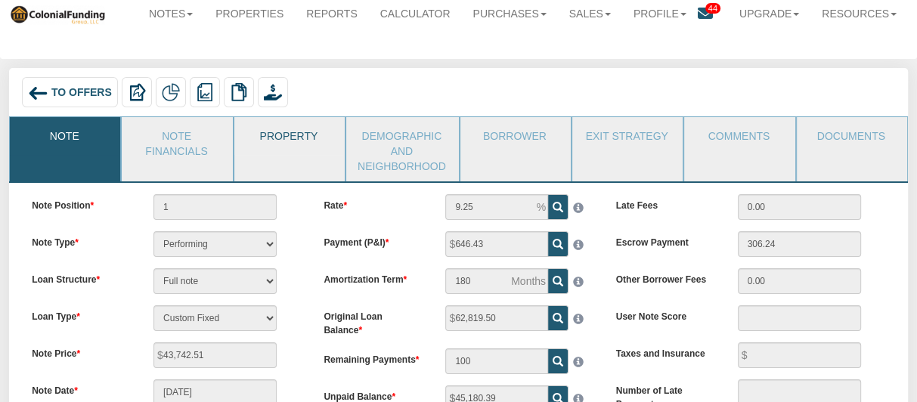
click at [291, 135] on link "Property" at bounding box center [288, 136] width 109 height 38
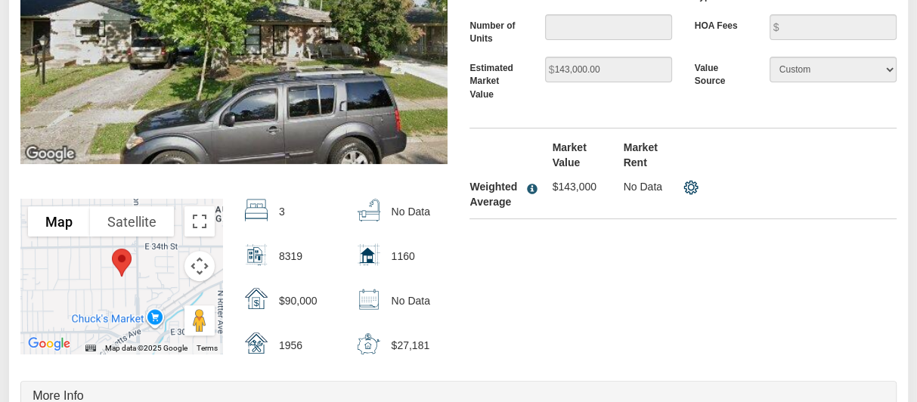
scroll to position [182, 0]
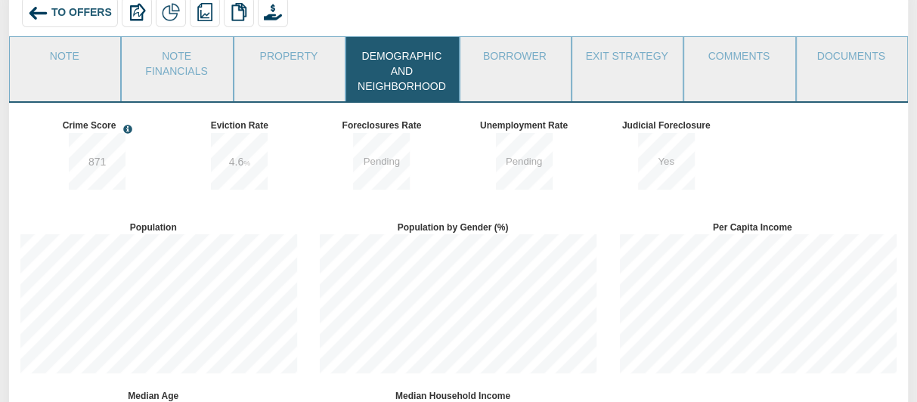
scroll to position [0, 0]
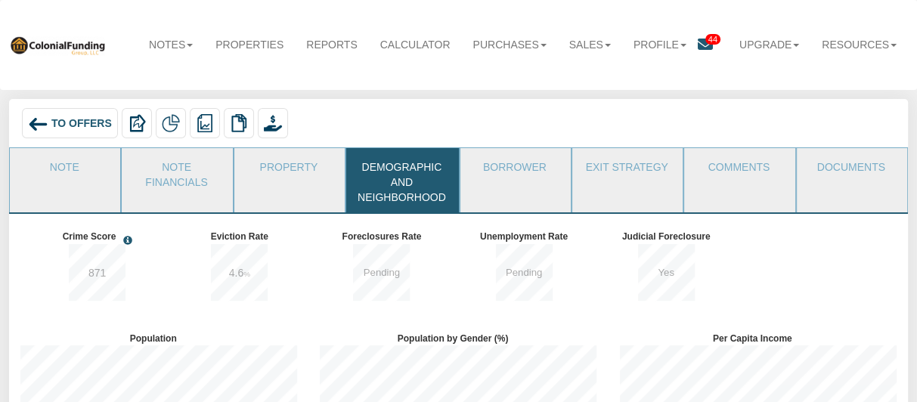
click at [54, 122] on span "To Offers" at bounding box center [81, 123] width 60 height 12
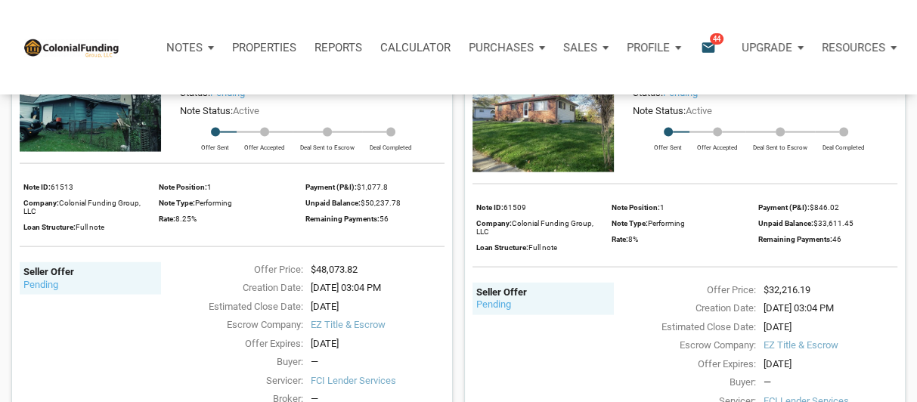
scroll to position [2450, 0]
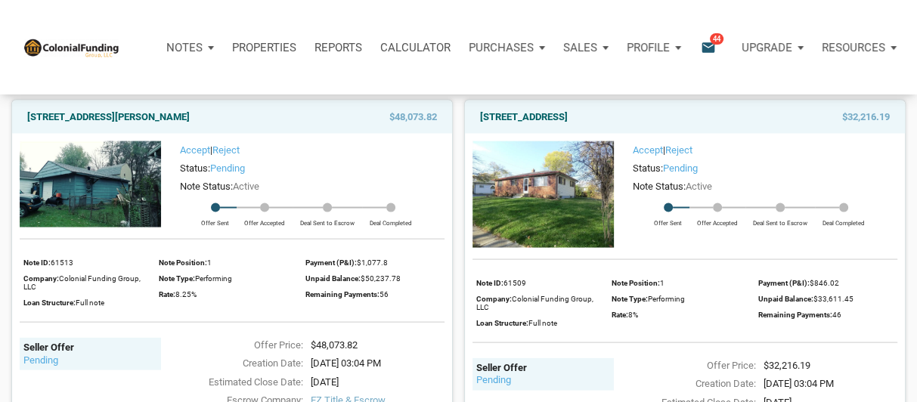
click at [52, 196] on img at bounding box center [90, 184] width 141 height 86
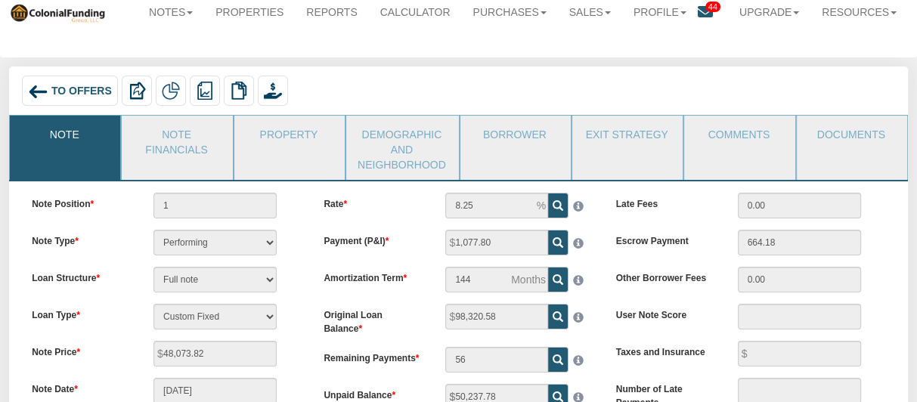
scroll to position [20, 0]
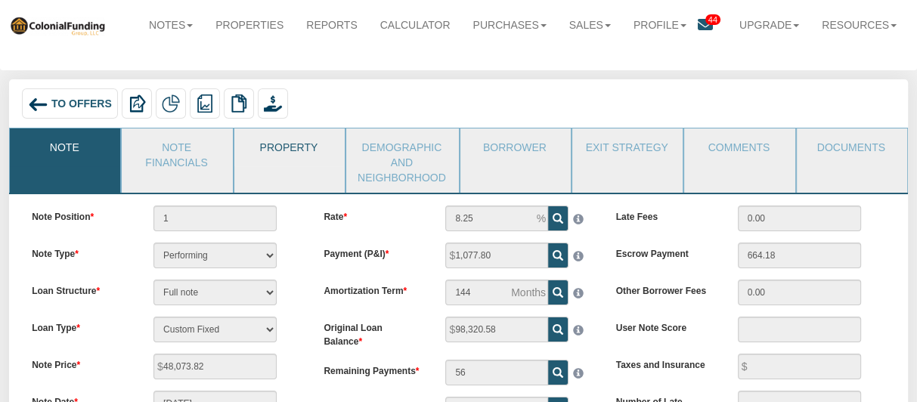
click at [296, 156] on link "Property" at bounding box center [288, 147] width 109 height 38
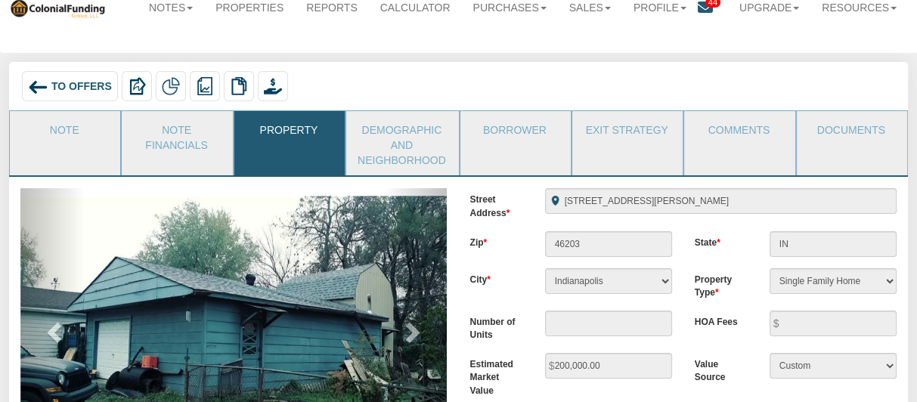
scroll to position [23, 0]
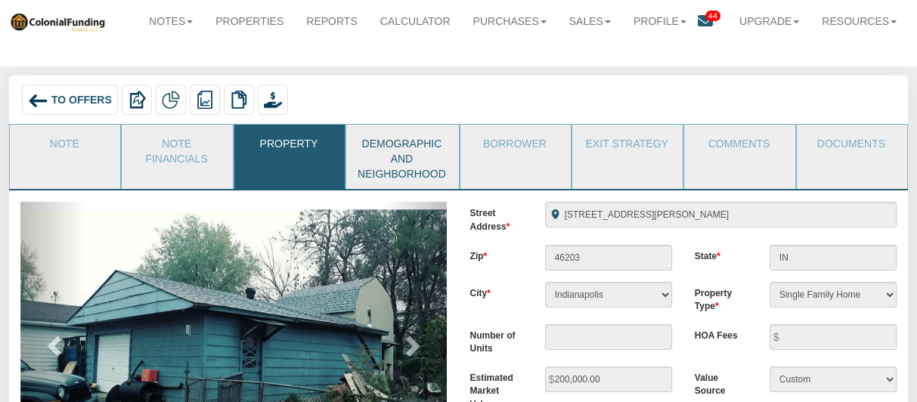
click at [420, 155] on link "Demographic and Neighborhood" at bounding box center [401, 157] width 111 height 64
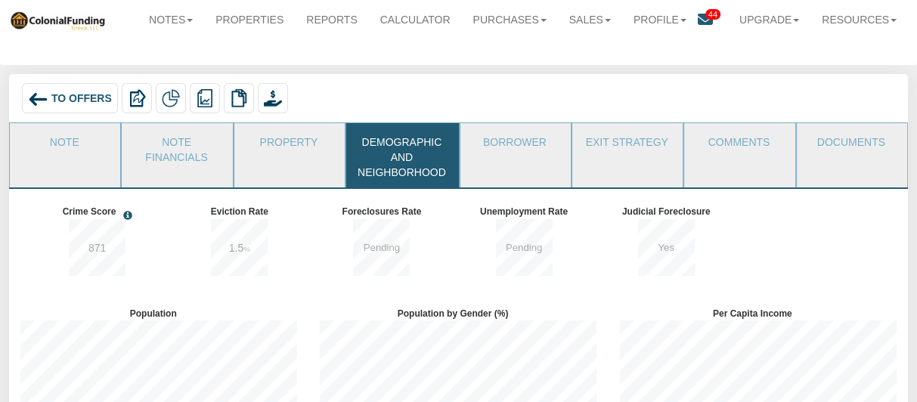
scroll to position [0, 0]
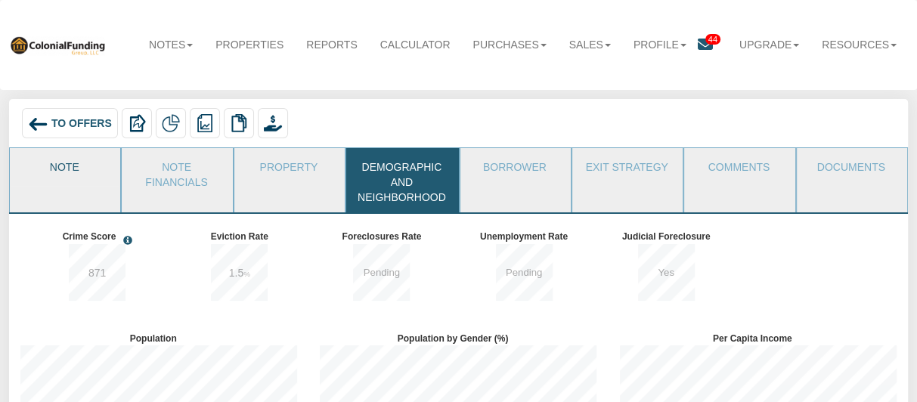
click at [54, 177] on link "Note" at bounding box center [64, 167] width 109 height 38
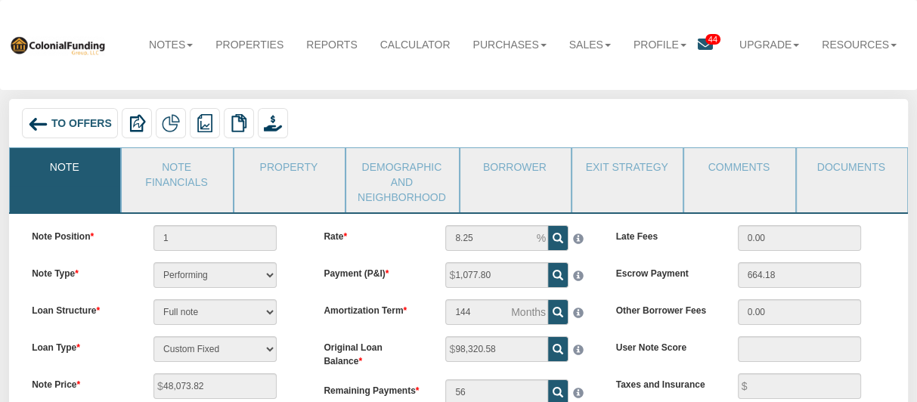
click at [76, 125] on span "To Offers" at bounding box center [81, 123] width 60 height 12
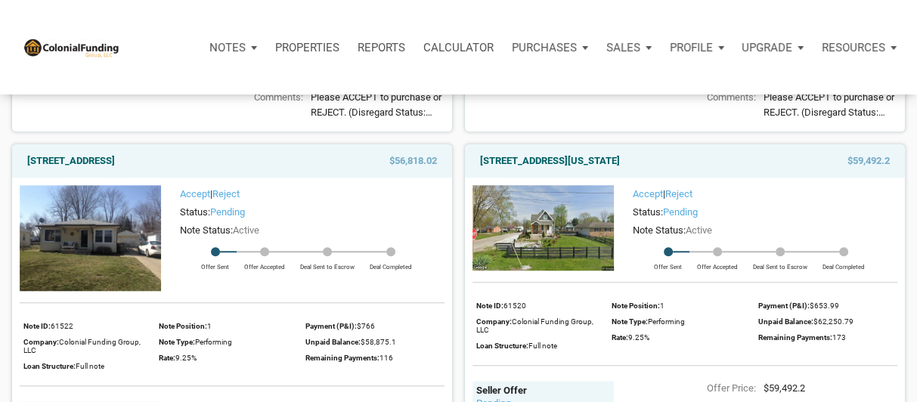
scroll to position [1051, 0]
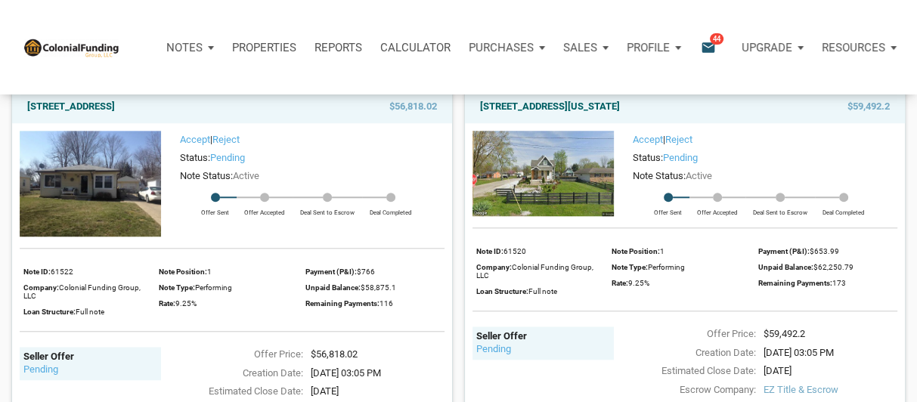
click at [574, 181] on img at bounding box center [542, 174] width 141 height 86
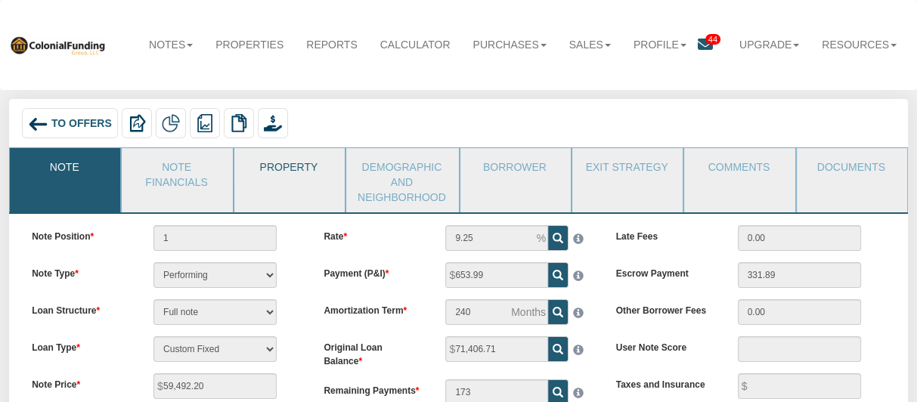
click at [289, 166] on link "Property" at bounding box center [288, 167] width 109 height 38
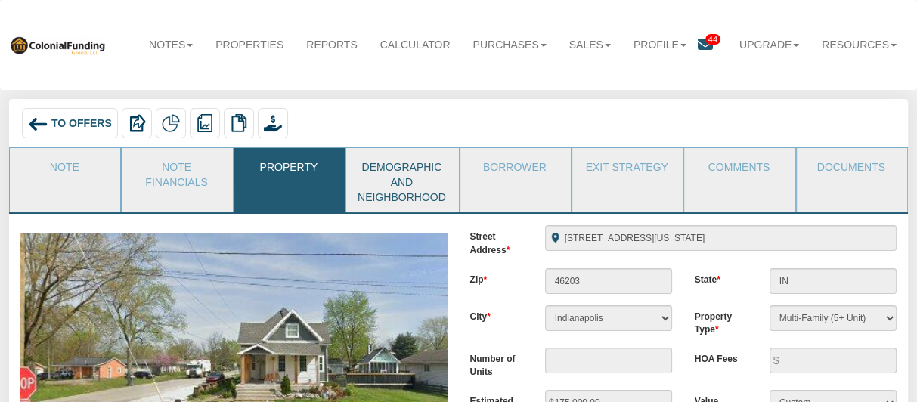
click at [408, 173] on link "Demographic and Neighborhood" at bounding box center [401, 180] width 111 height 64
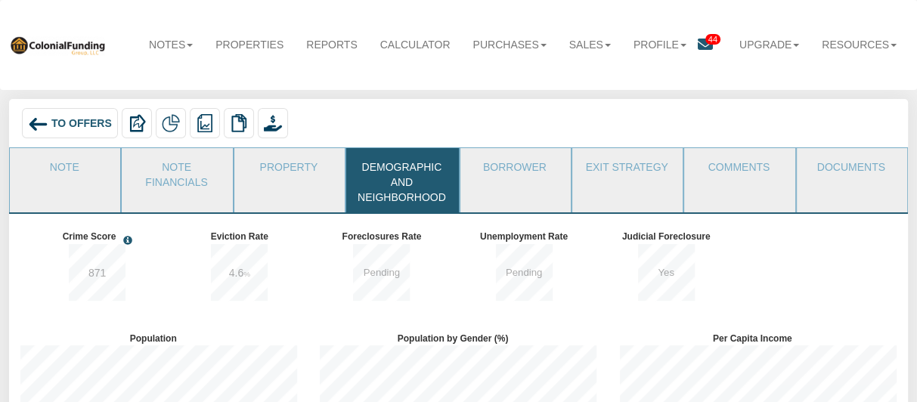
click at [70, 118] on span "To Offers" at bounding box center [81, 123] width 60 height 12
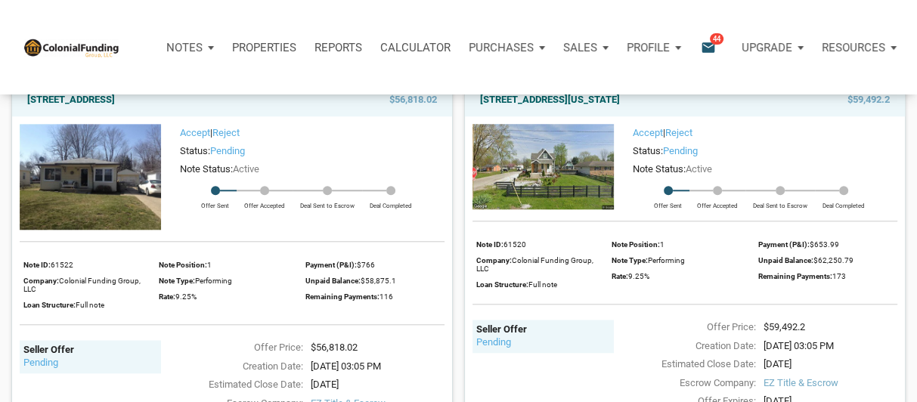
scroll to position [1037, 0]
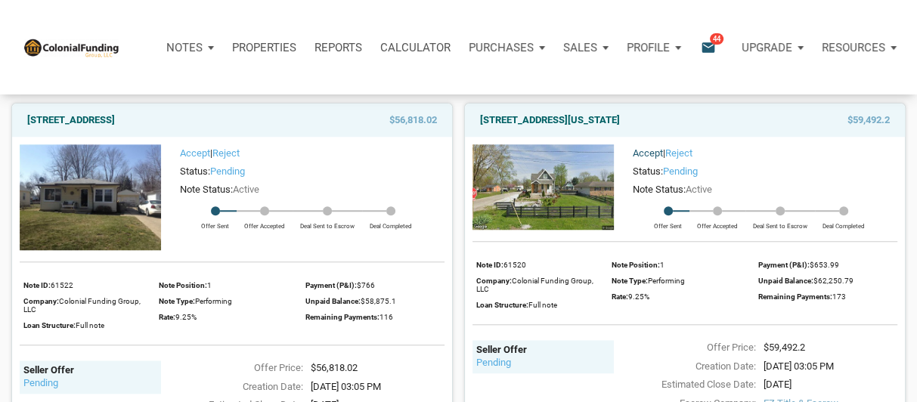
click at [644, 155] on link "Accept" at bounding box center [648, 152] width 30 height 11
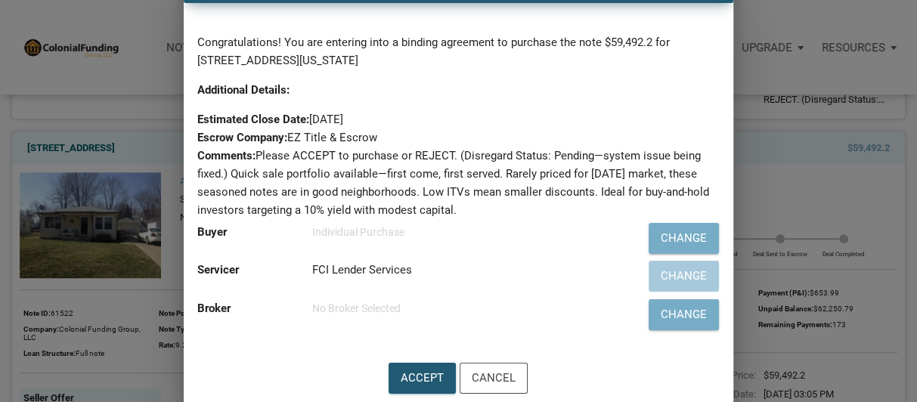
scroll to position [976, 0]
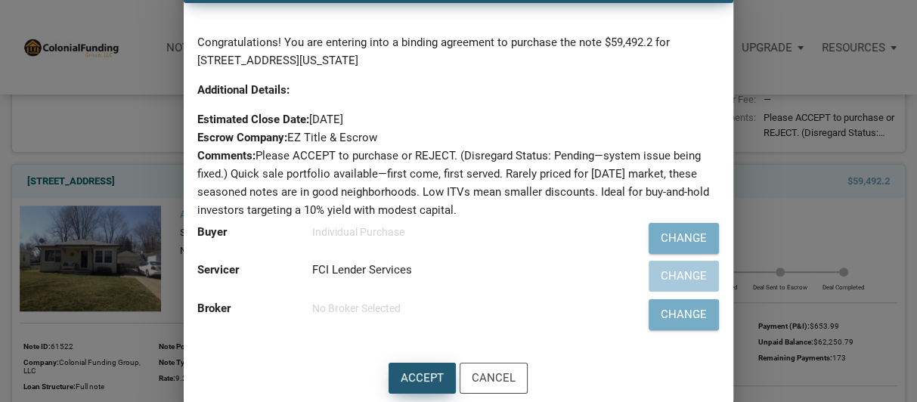
click at [418, 374] on div "Accept" at bounding box center [422, 378] width 43 height 17
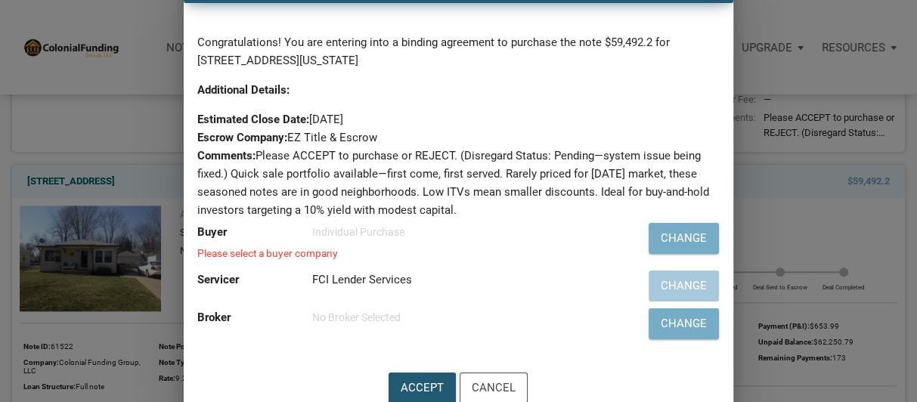
click at [330, 229] on div "Individual Purchase" at bounding box center [461, 232] width 299 height 18
click at [318, 258] on div "Please select a buyer company" at bounding box center [404, 254] width 414 height 11
click at [683, 234] on div "Change" at bounding box center [684, 238] width 46 height 17
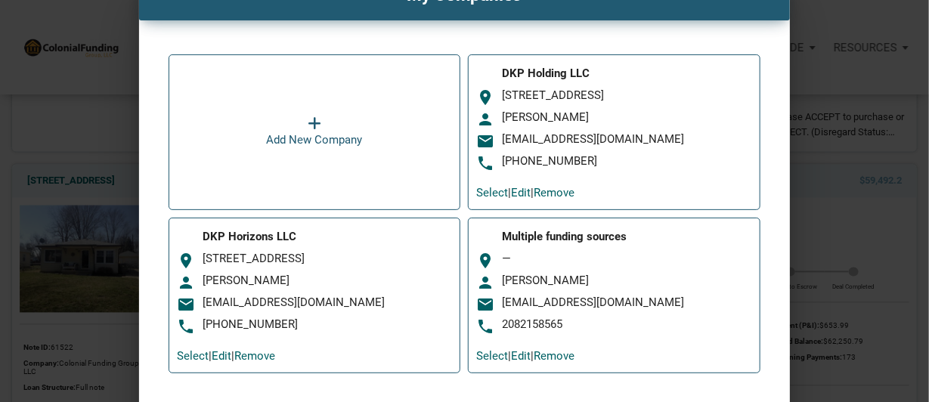
scroll to position [119, 0]
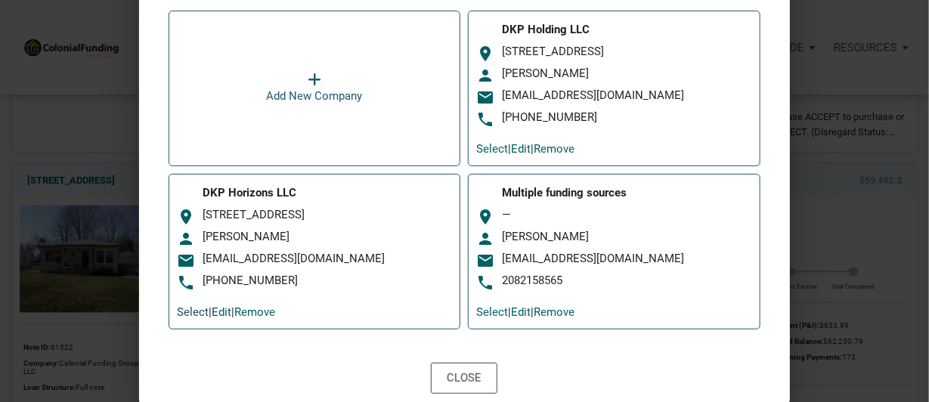
click at [185, 310] on link "Select" at bounding box center [193, 312] width 32 height 14
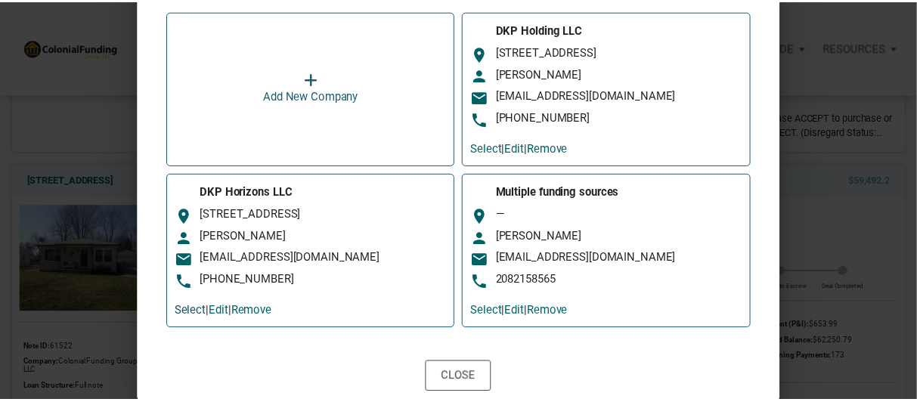
scroll to position [976, 0]
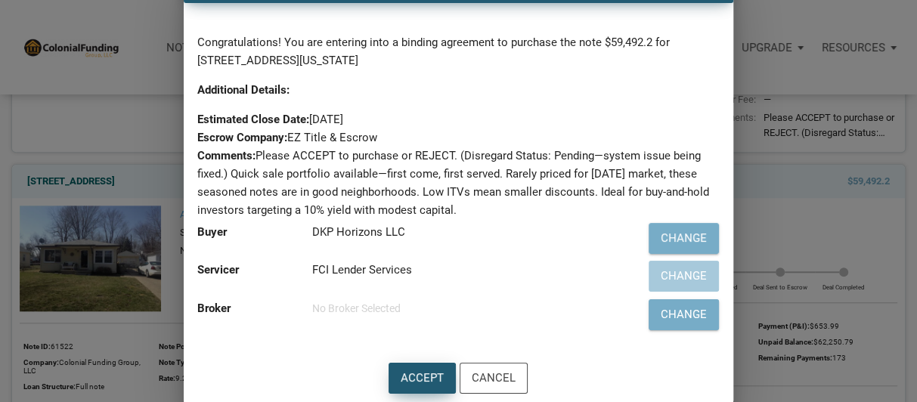
click at [410, 370] on div "Accept" at bounding box center [422, 378] width 43 height 17
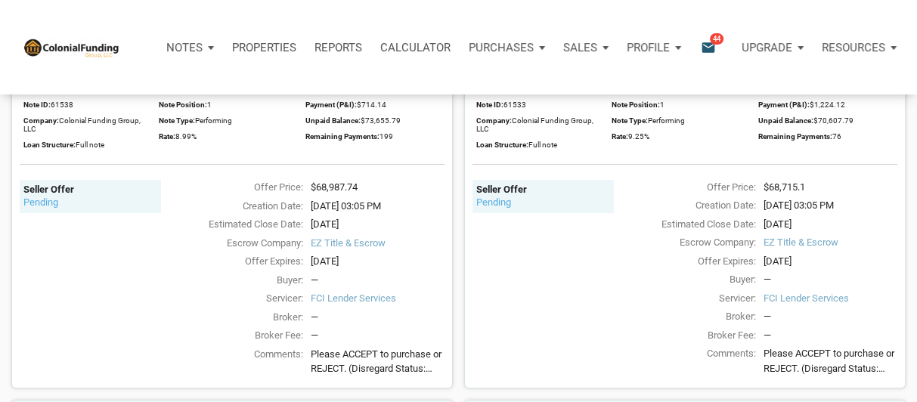
scroll to position [0, 0]
